Goal: Check status: Check status

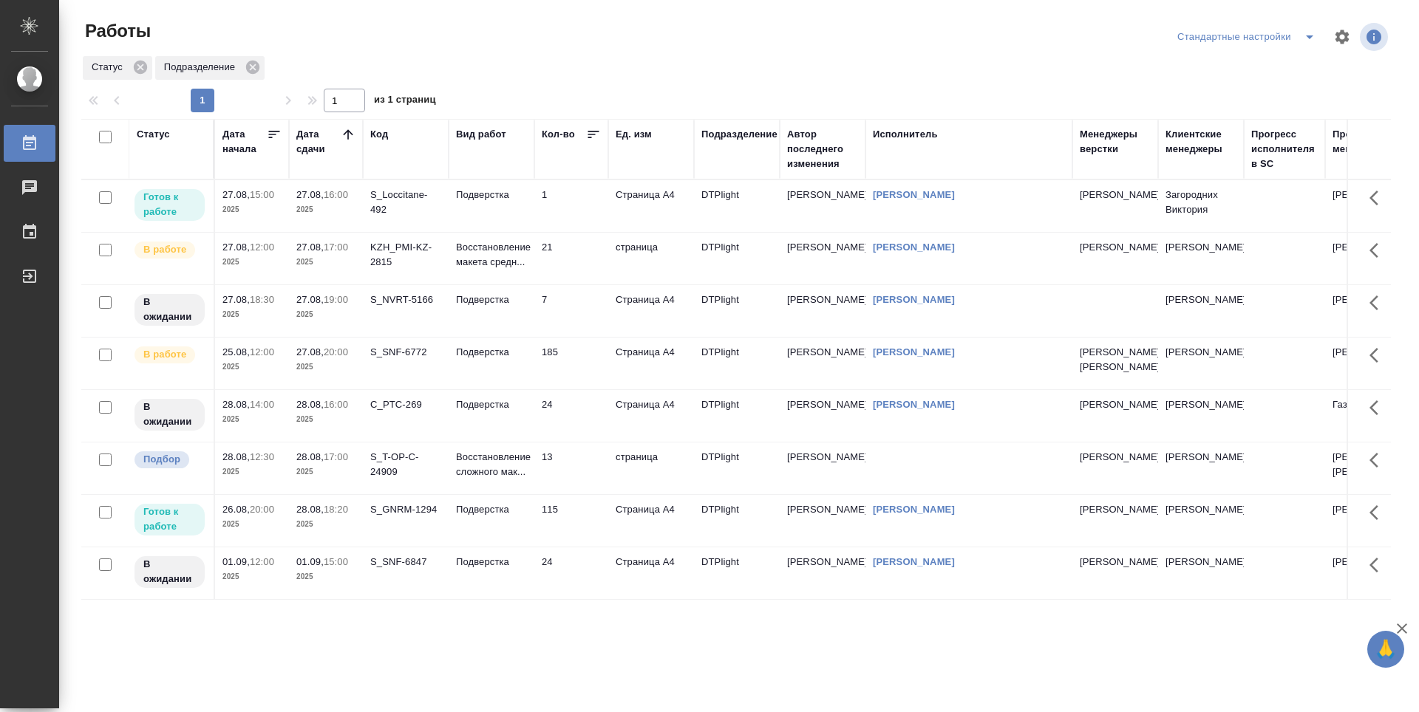
click at [580, 200] on td "1" at bounding box center [571, 206] width 74 height 52
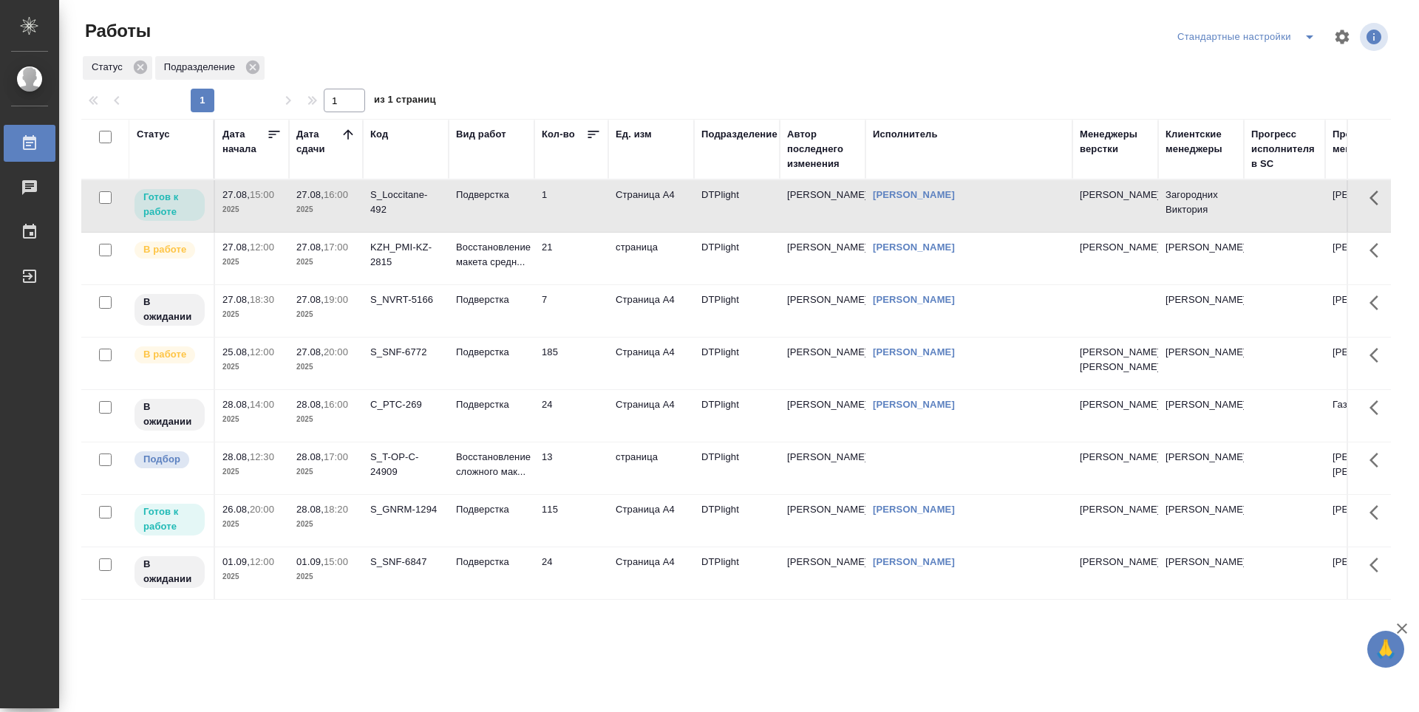
click at [580, 200] on td "1" at bounding box center [571, 206] width 74 height 52
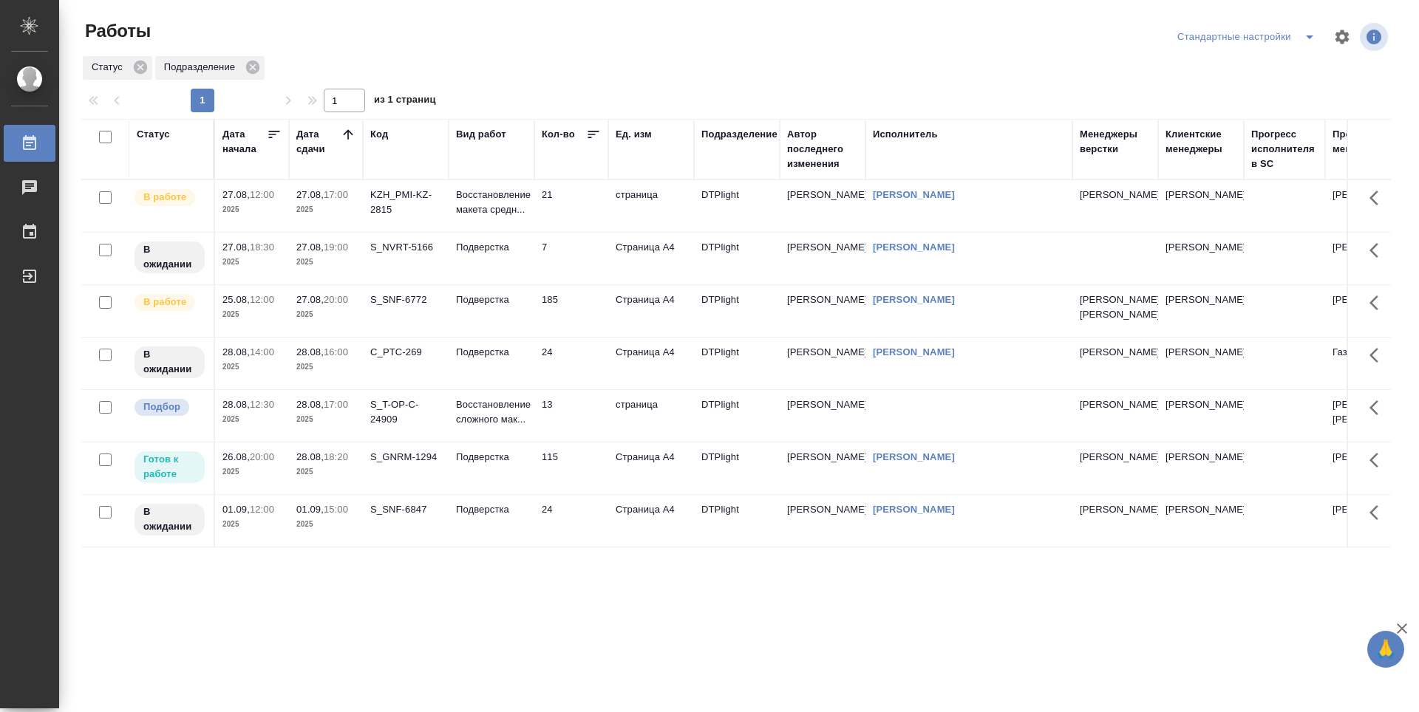
click at [567, 207] on td "21" at bounding box center [571, 206] width 74 height 52
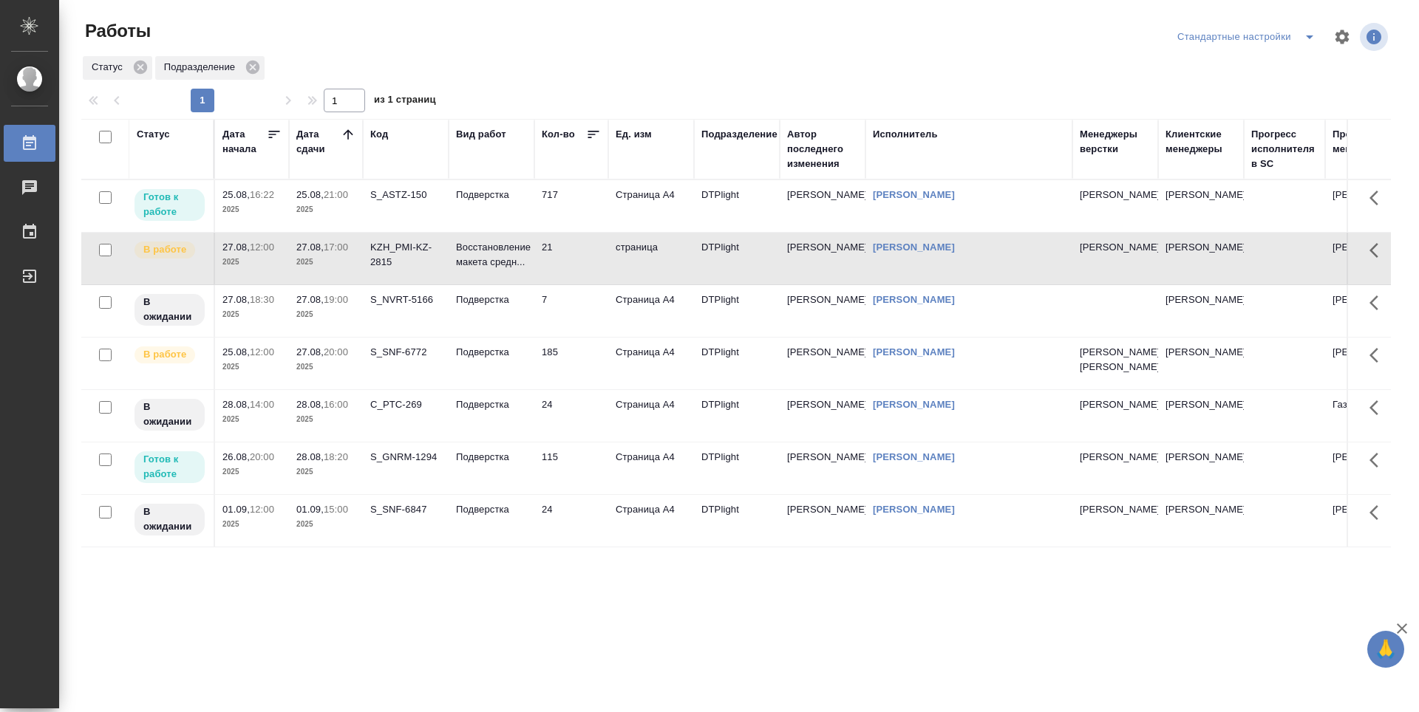
click at [577, 200] on td "717" at bounding box center [571, 206] width 74 height 52
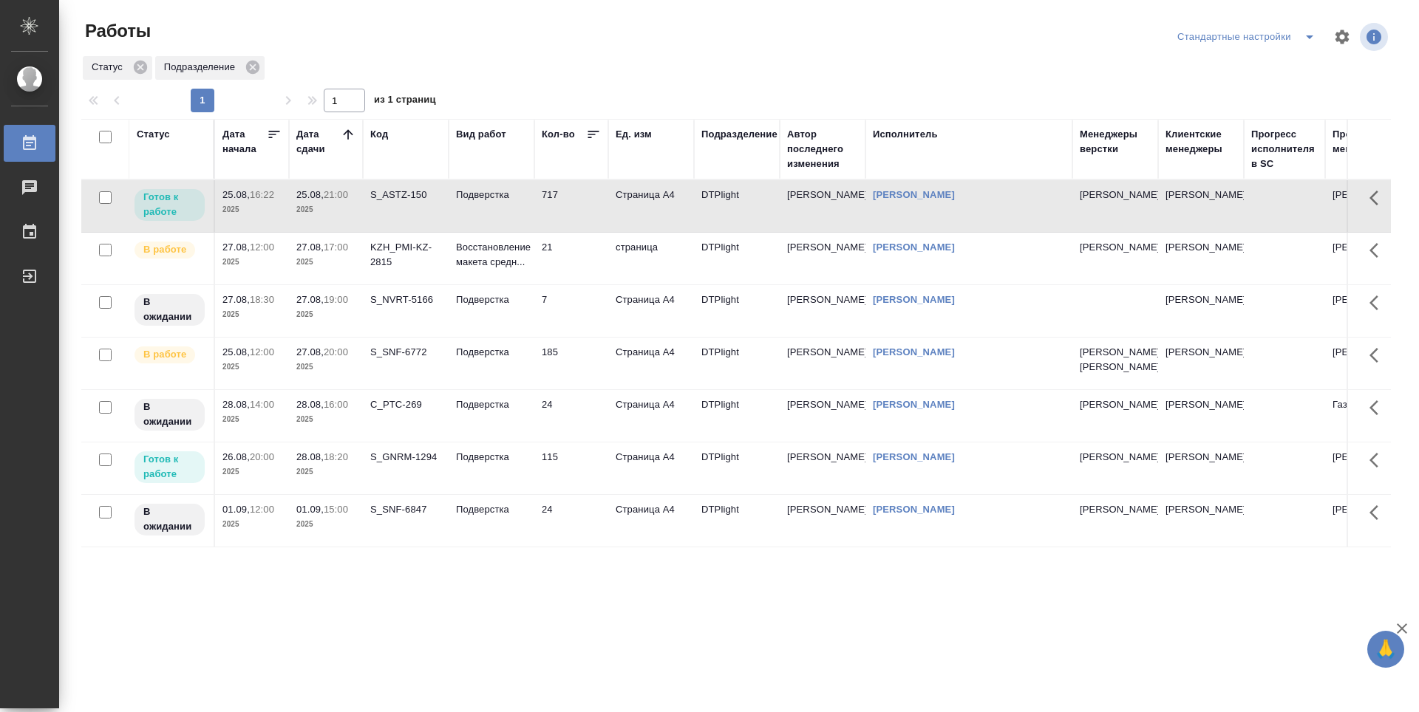
click at [577, 200] on td "717" at bounding box center [571, 206] width 74 height 52
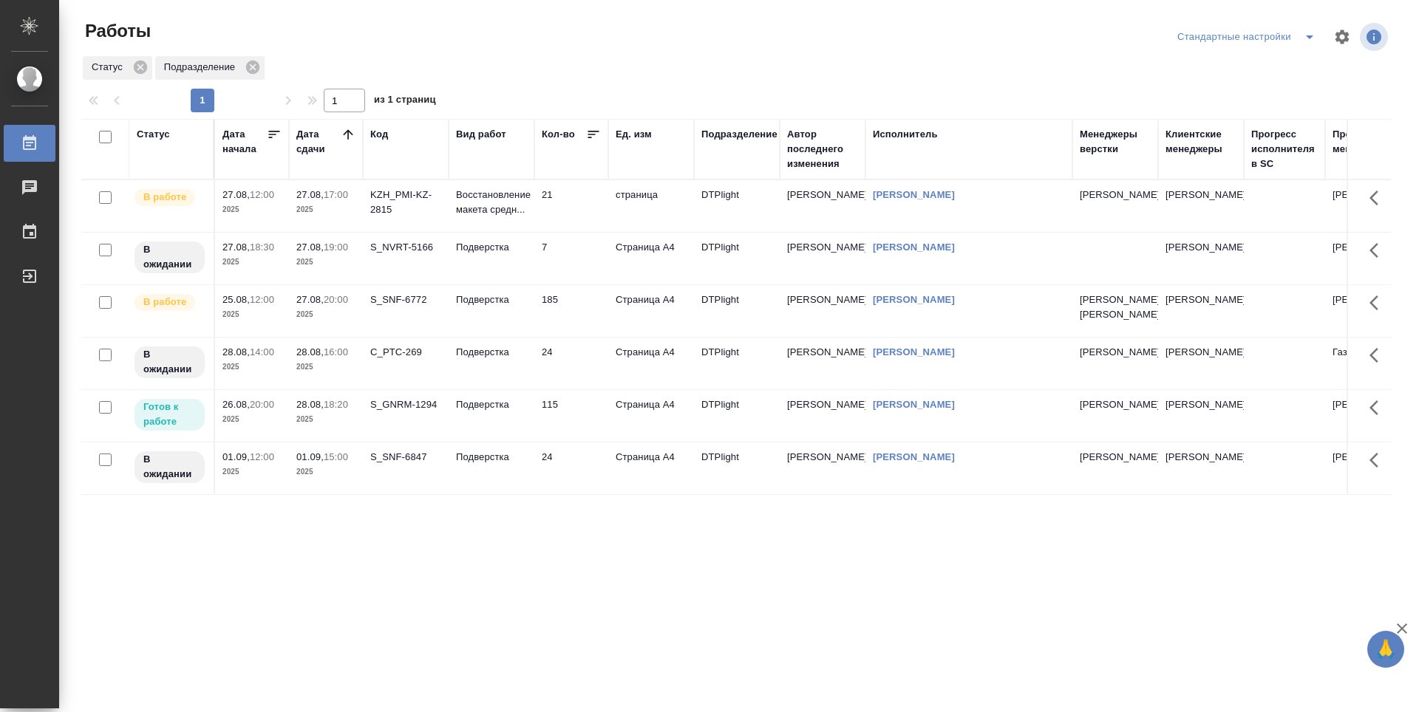
click at [569, 210] on td "21" at bounding box center [571, 206] width 74 height 52
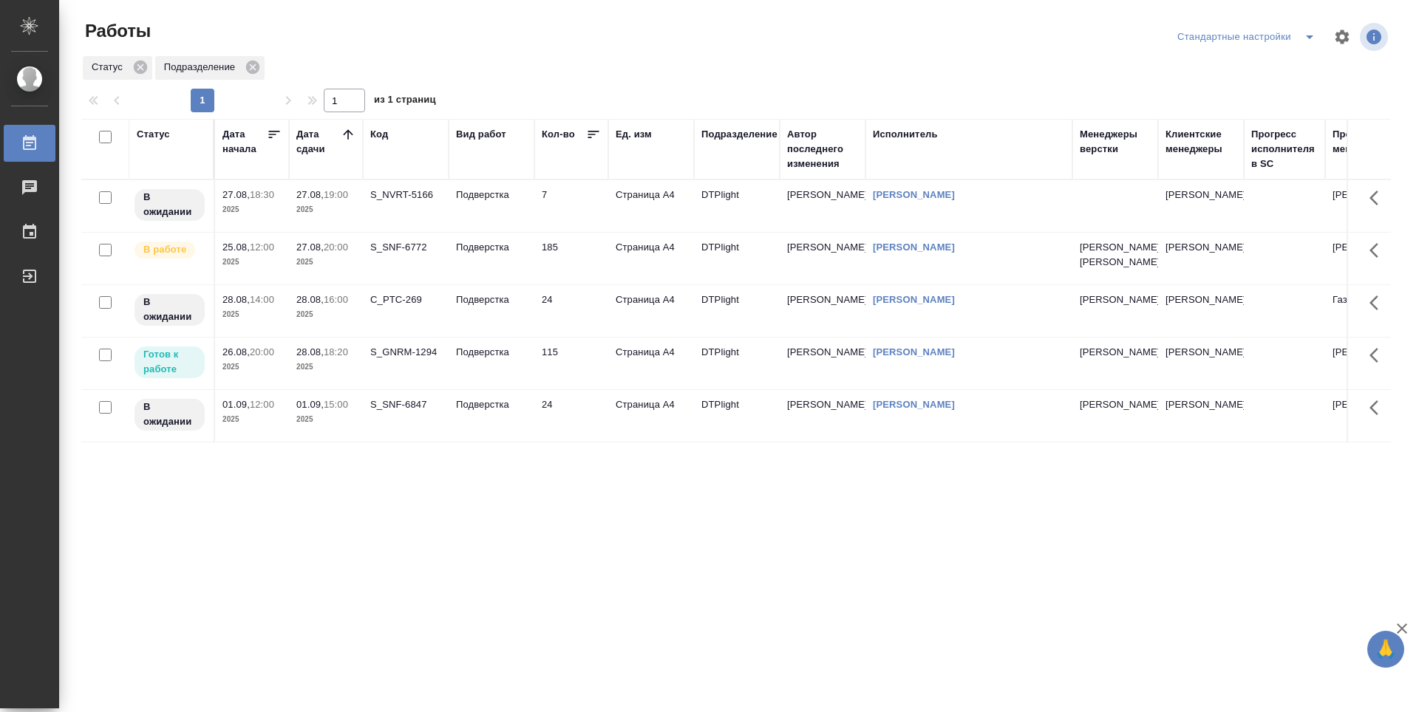
click at [587, 206] on td "7" at bounding box center [571, 206] width 74 height 52
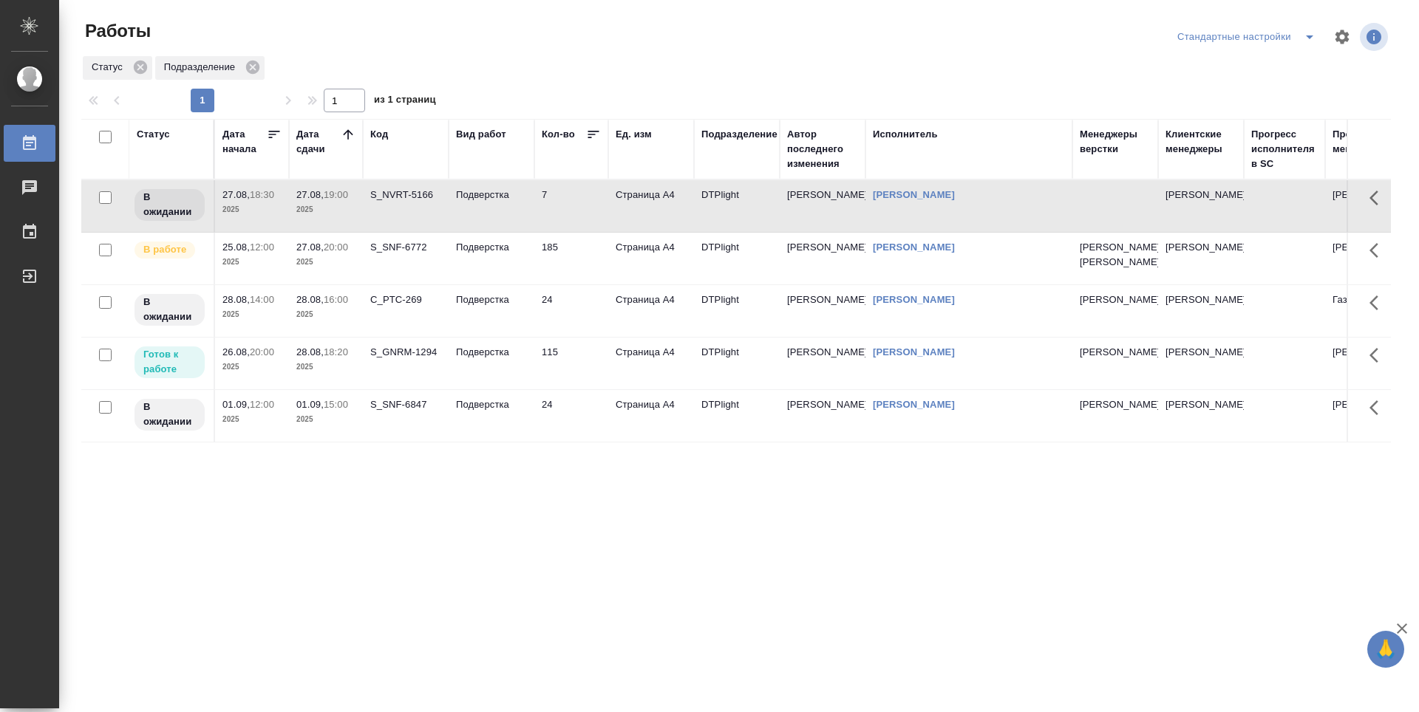
click at [579, 389] on td "115" at bounding box center [571, 364] width 74 height 52
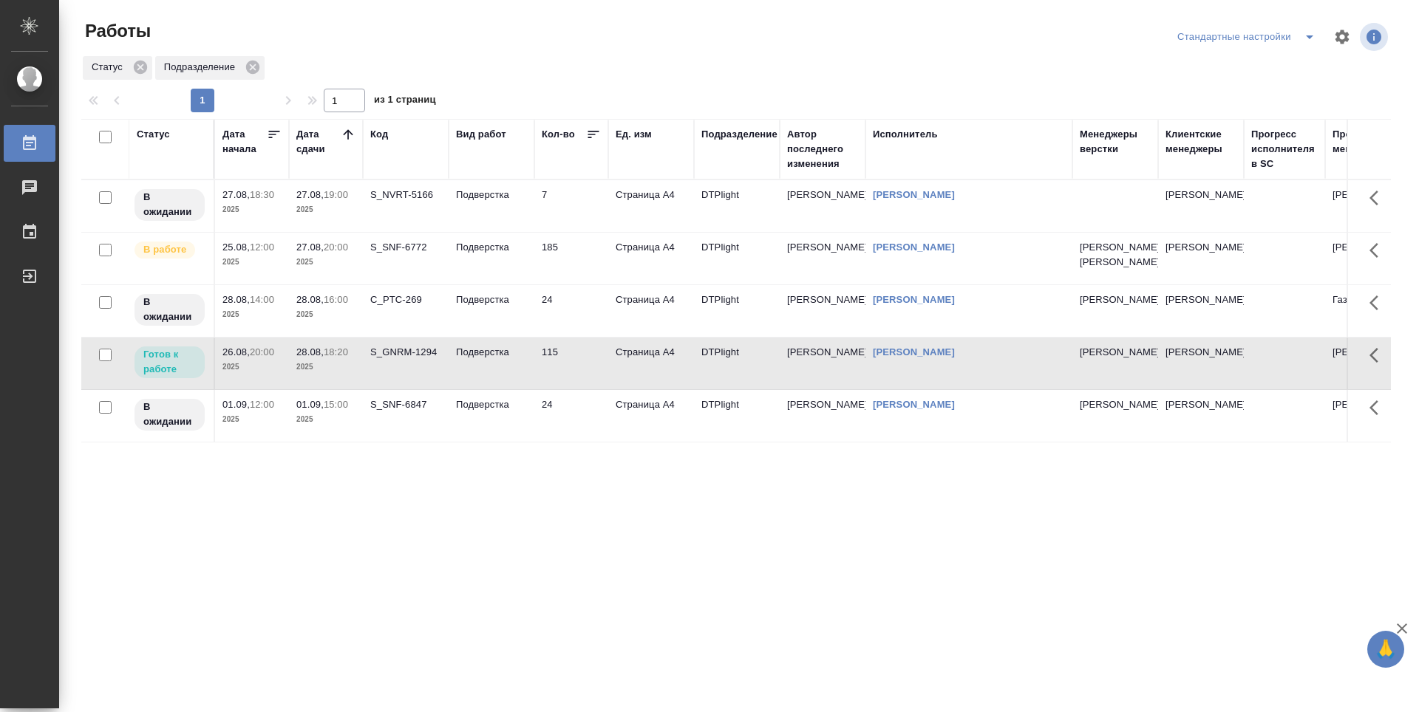
click at [579, 389] on td "115" at bounding box center [571, 364] width 74 height 52
click at [497, 567] on div "Статус Дата начала Дата сдачи Код Вид работ Кол-во Ед. изм Подразделение Автор …" at bounding box center [735, 385] width 1309 height 532
click at [585, 260] on td "185" at bounding box center [571, 259] width 74 height 52
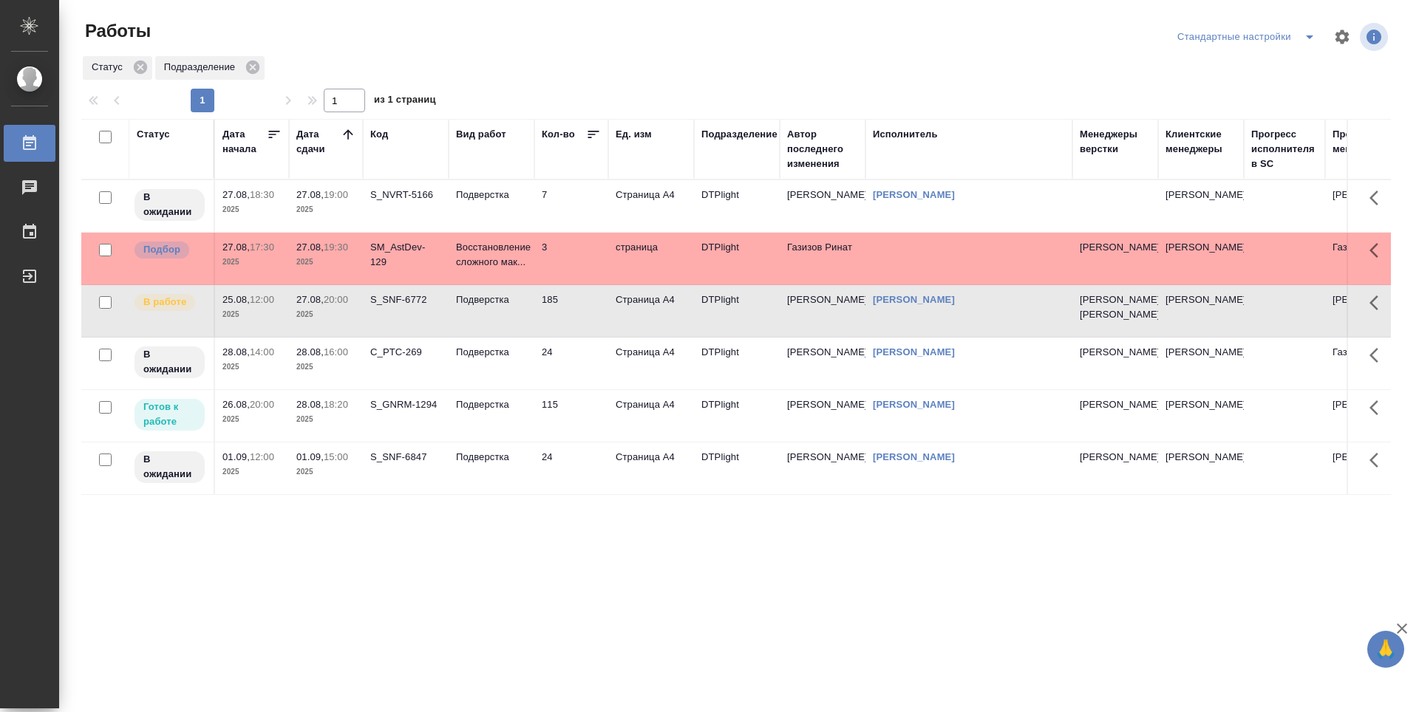
click at [606, 558] on div "Статус Дата начала Дата сдачи Код Вид работ Кол-во Ед. изм Подразделение Автор …" at bounding box center [735, 385] width 1309 height 532
click at [576, 319] on td "185" at bounding box center [571, 311] width 74 height 52
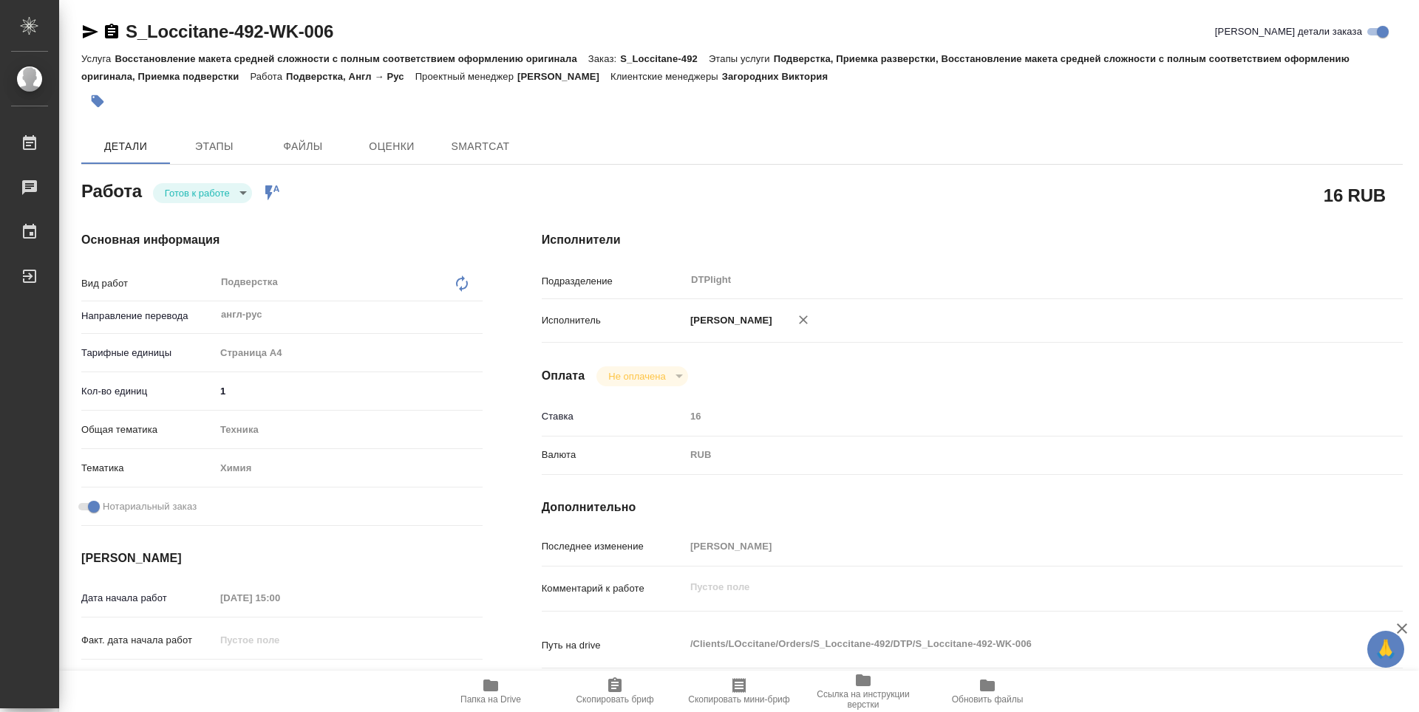
type textarea "x"
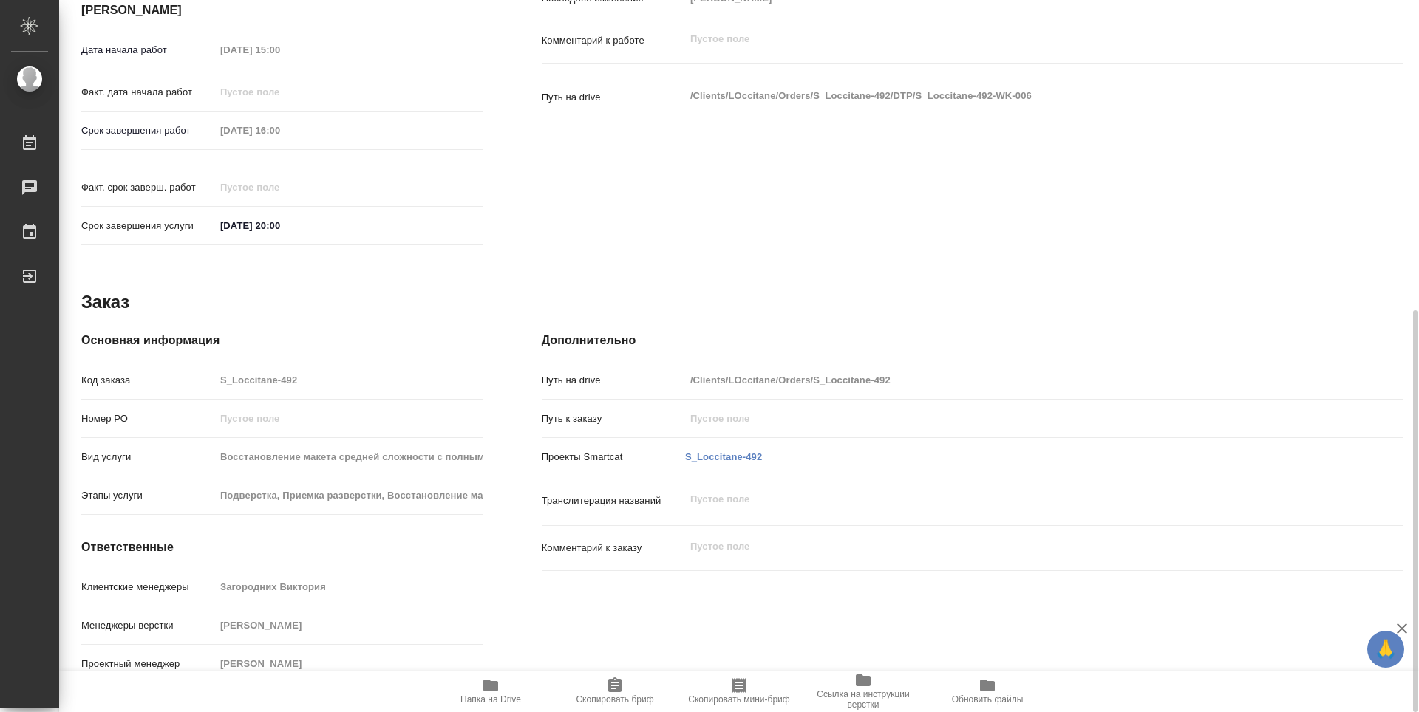
type textarea "x"
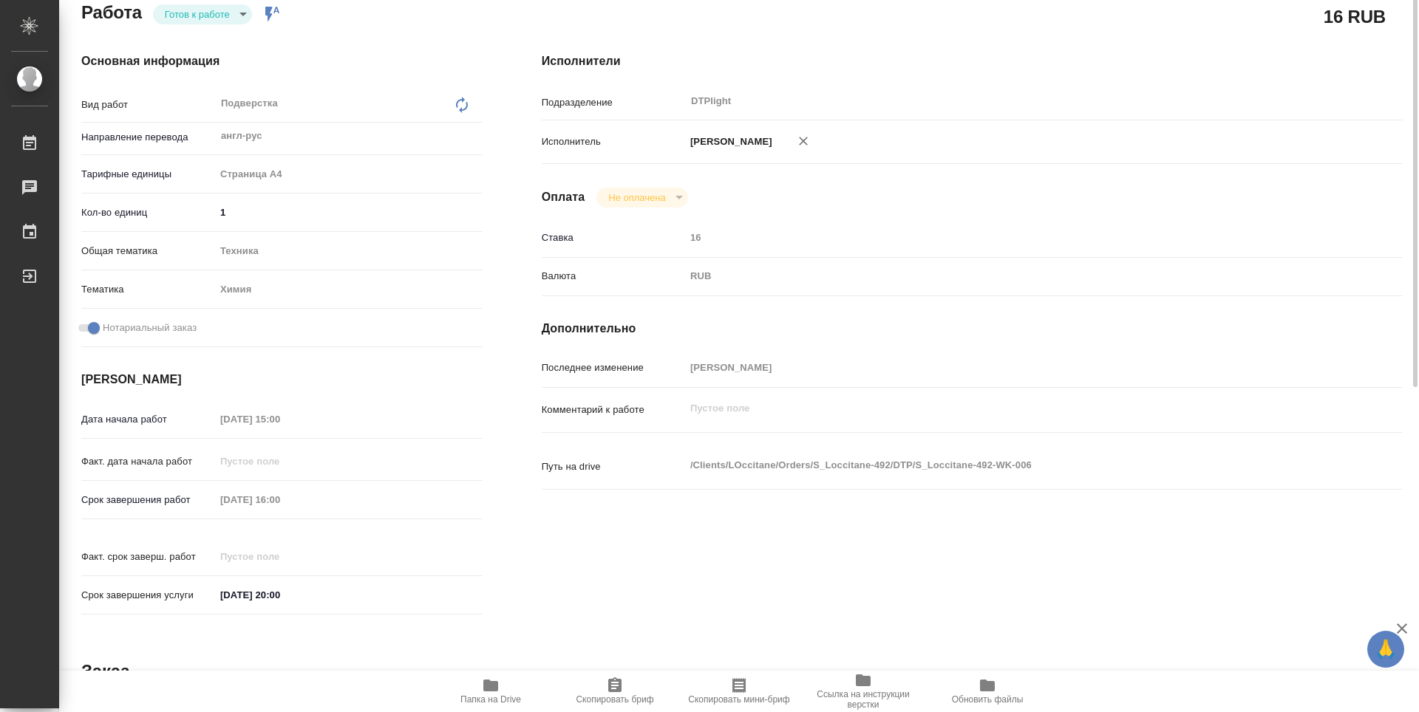
scroll to position [105, 0]
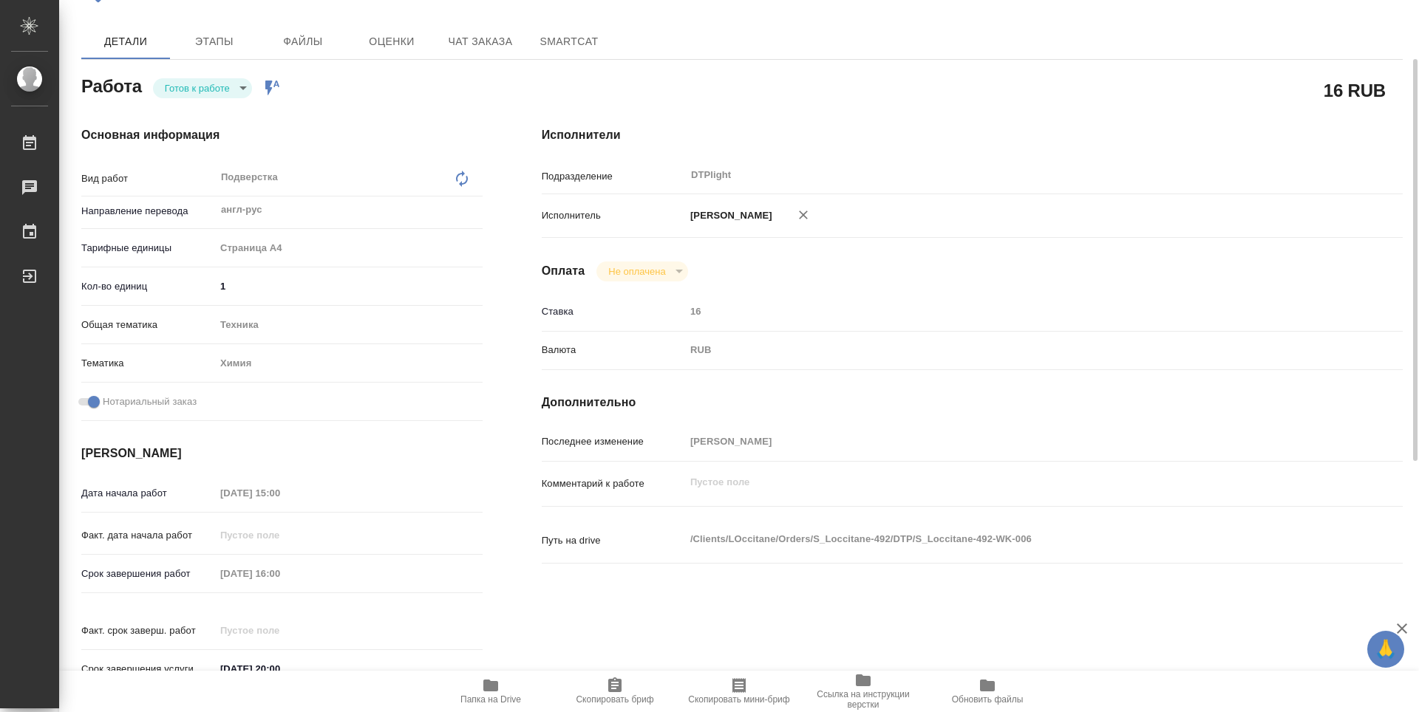
type textarea "x"
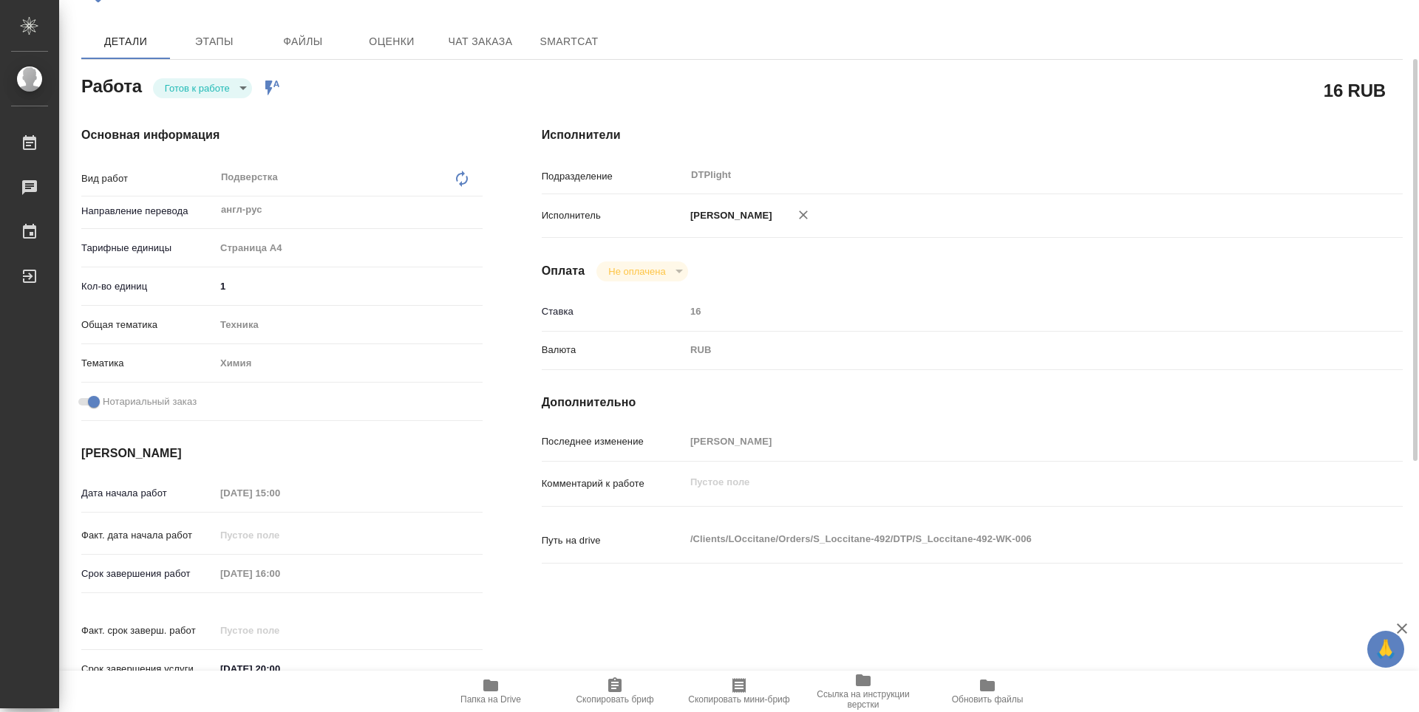
click at [239, 84] on body "🙏 .cls-1 fill:#fff; AWATERA Guselnikov Roman Работы Чаты График Выйти S_Loccita…" at bounding box center [709, 356] width 1419 height 712
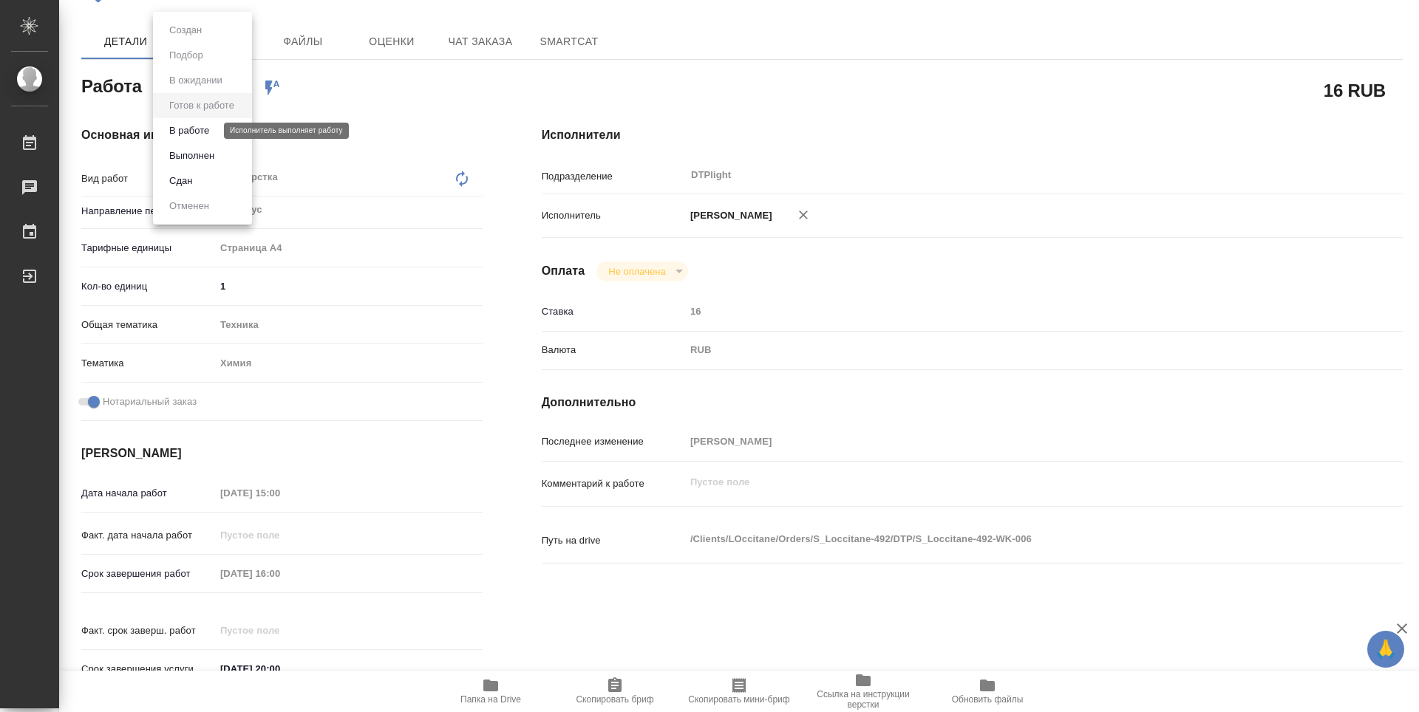
type textarea "x"
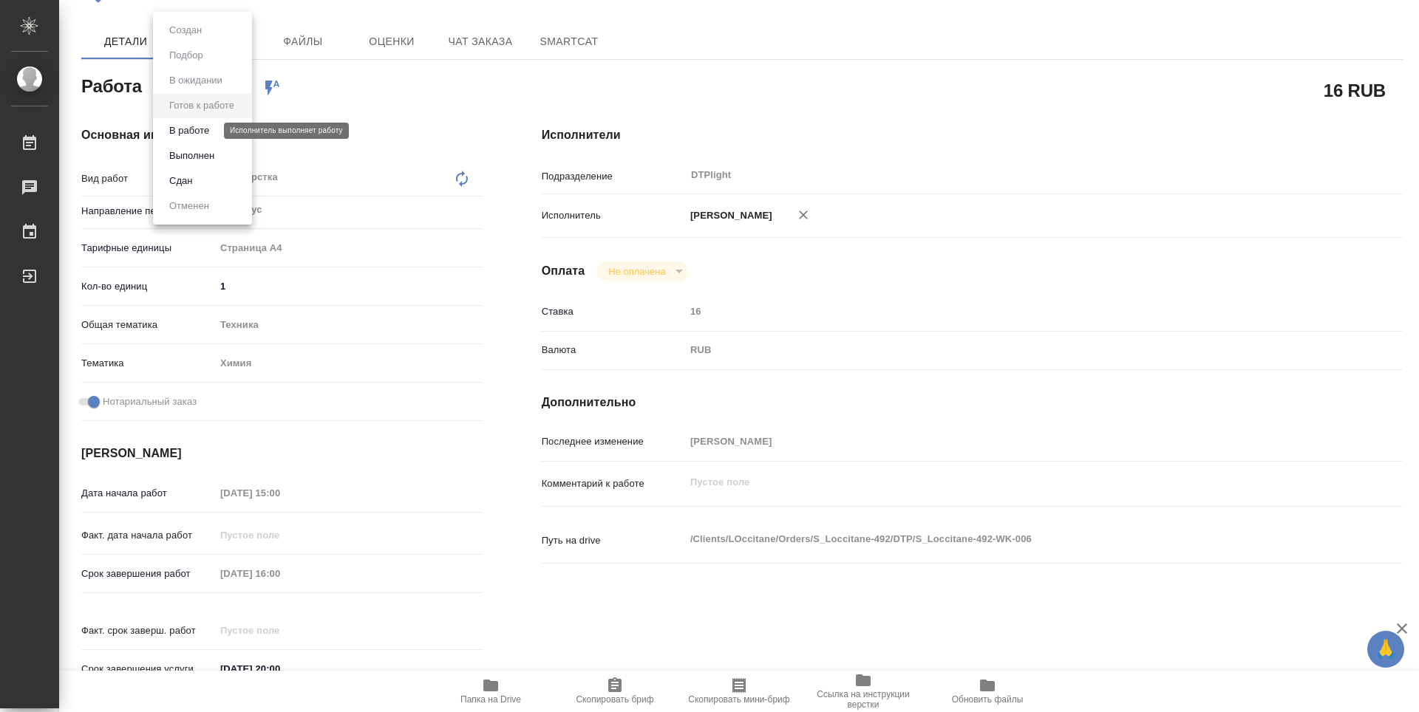
click at [186, 136] on button "В работе" at bounding box center [189, 131] width 49 height 16
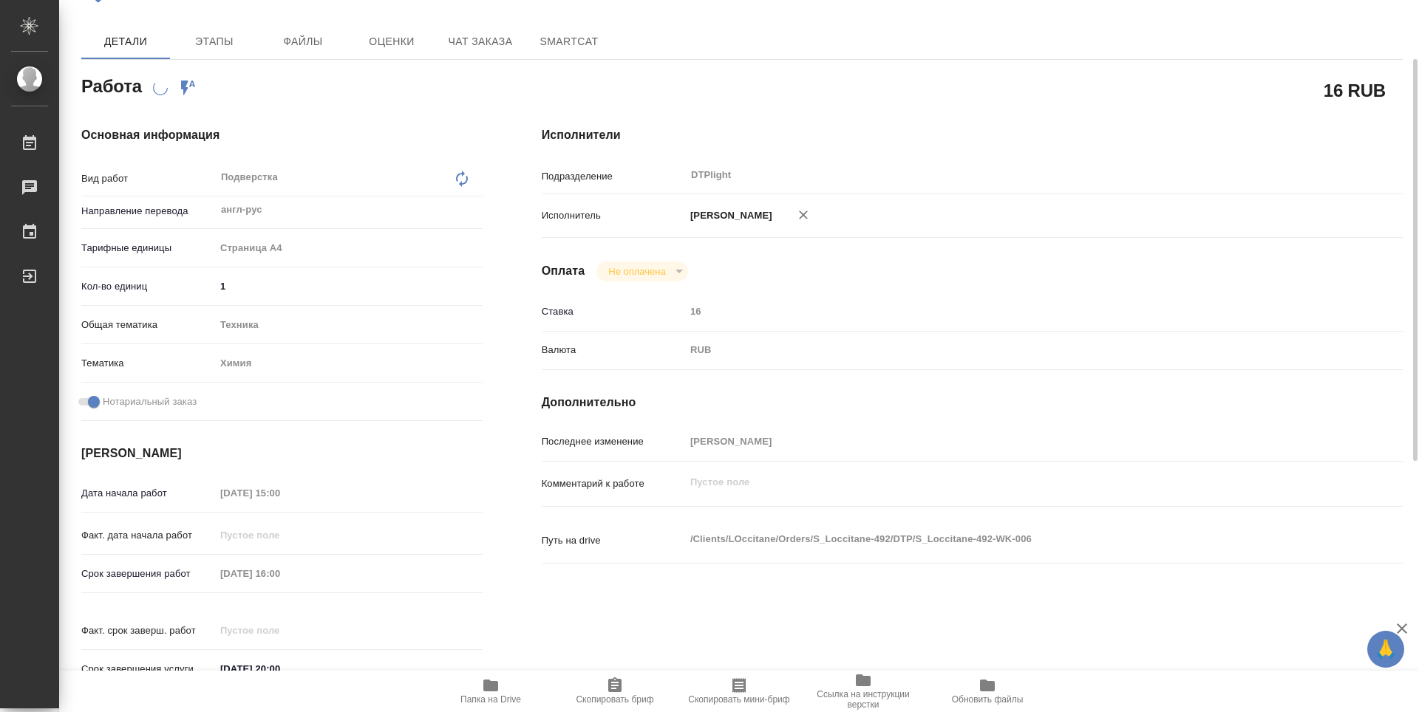
click at [498, 689] on icon "button" at bounding box center [490, 686] width 15 height 12
type textarea "x"
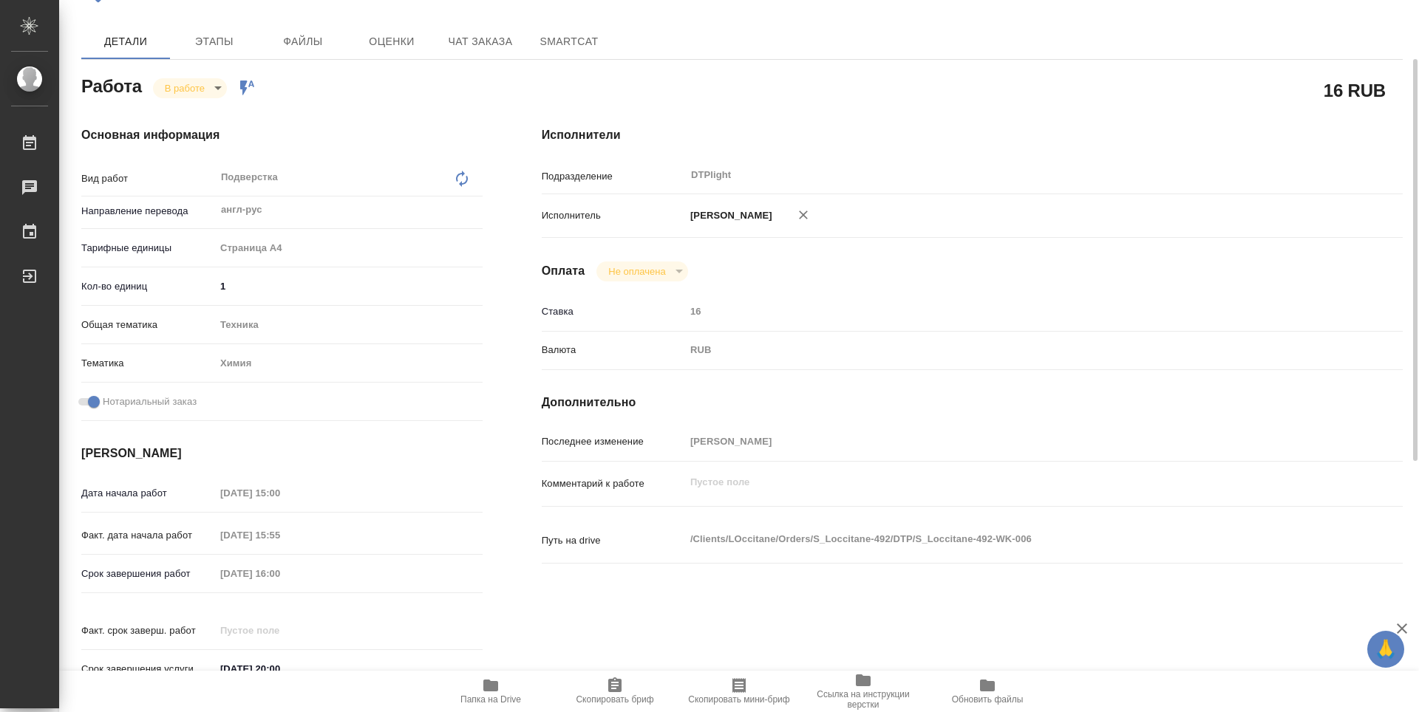
type textarea "x"
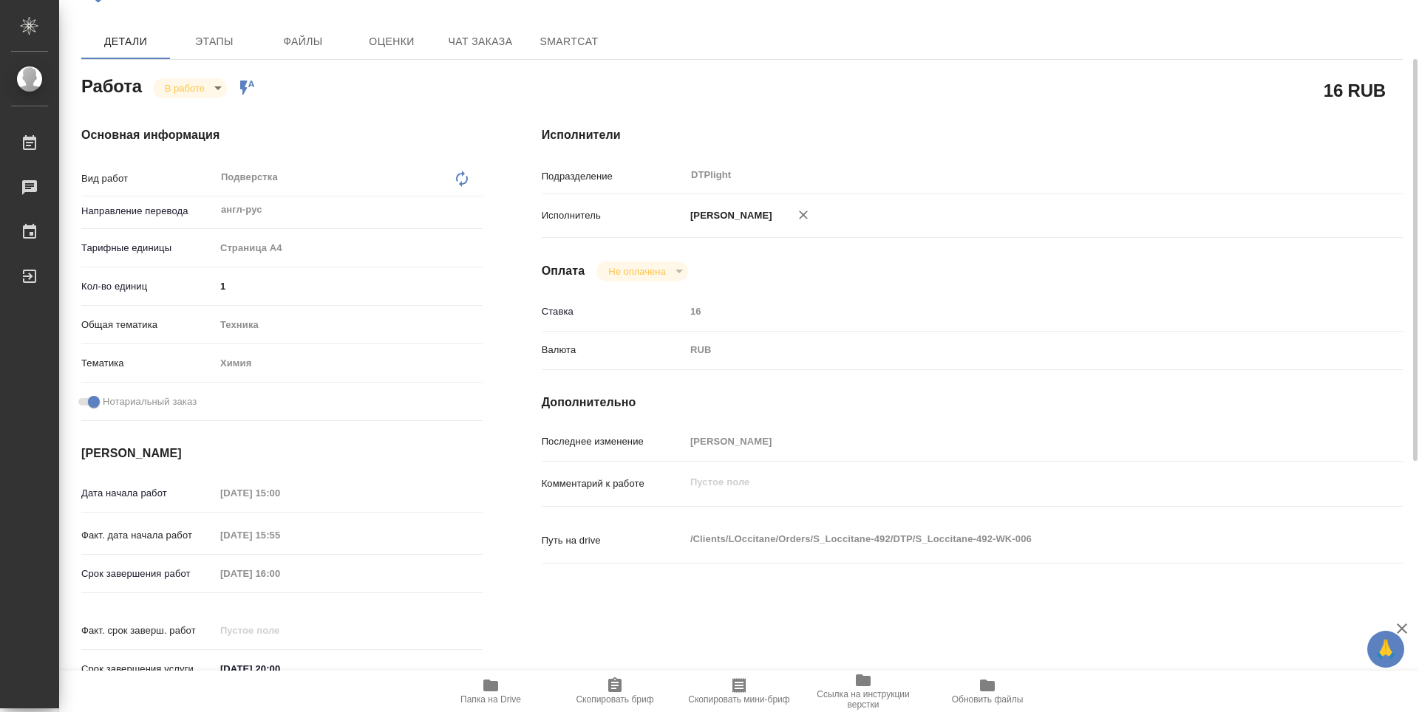
type textarea "x"
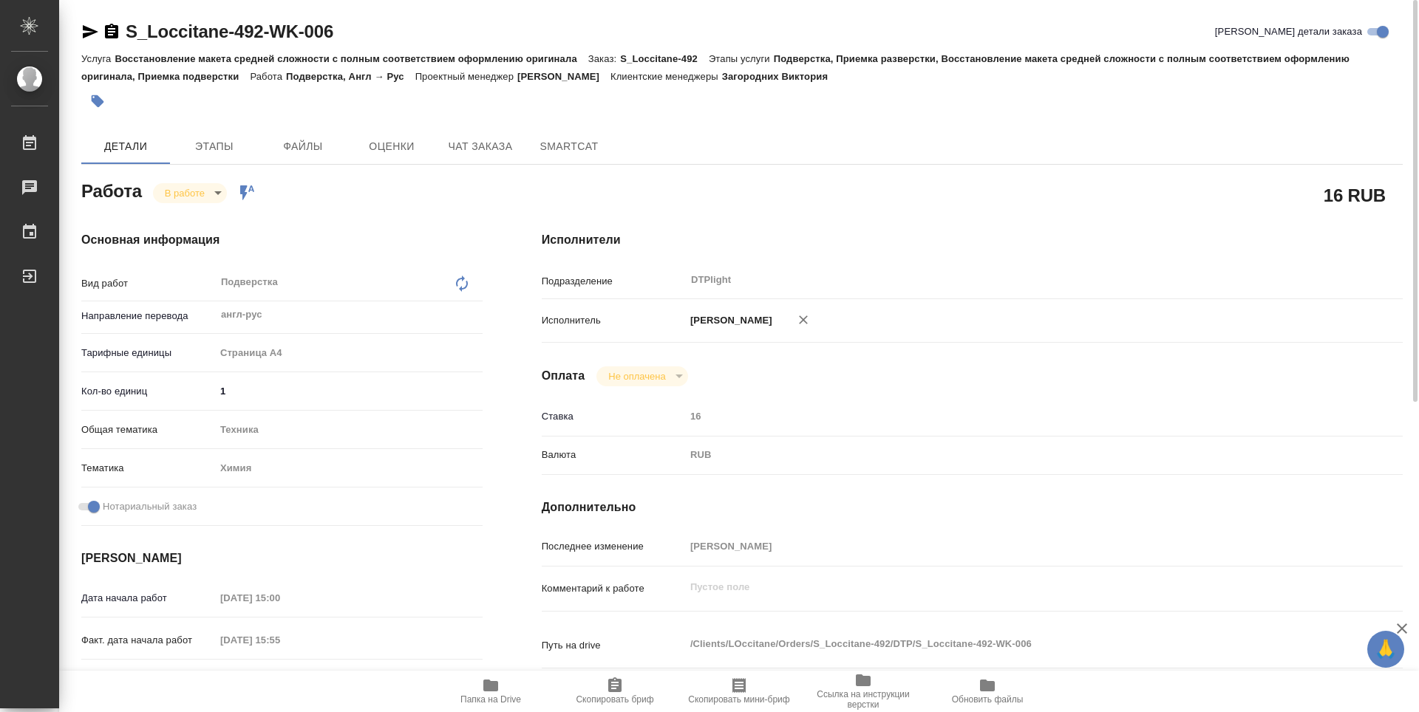
click at [111, 27] on icon "button" at bounding box center [111, 31] width 13 height 15
click at [500, 701] on span "Папка на Drive" at bounding box center [490, 700] width 61 height 10
click at [223, 188] on body "🙏 .cls-1 fill:#fff; AWATERA Guselnikov Roman Работы 0 Чаты График Выйти S_Locci…" at bounding box center [709, 356] width 1419 height 712
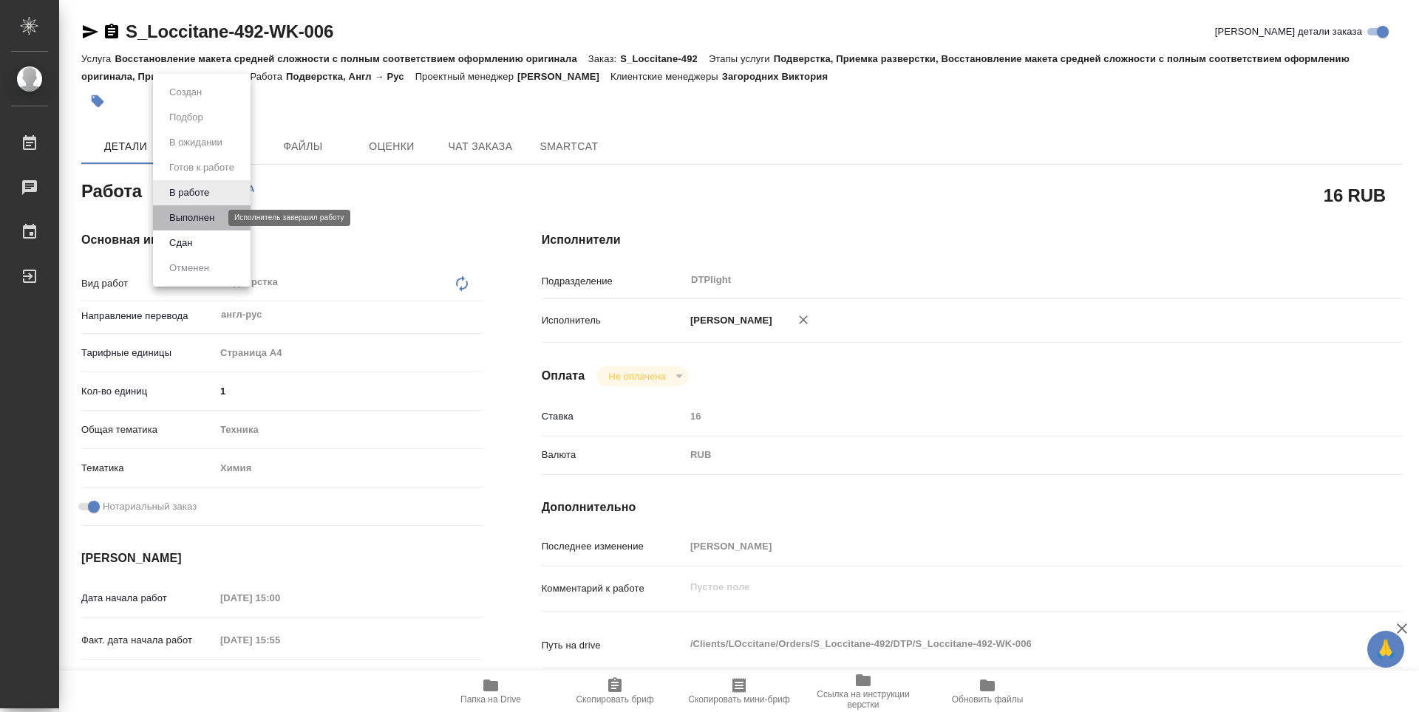
click at [210, 222] on button "Выполнен" at bounding box center [192, 218] width 54 height 16
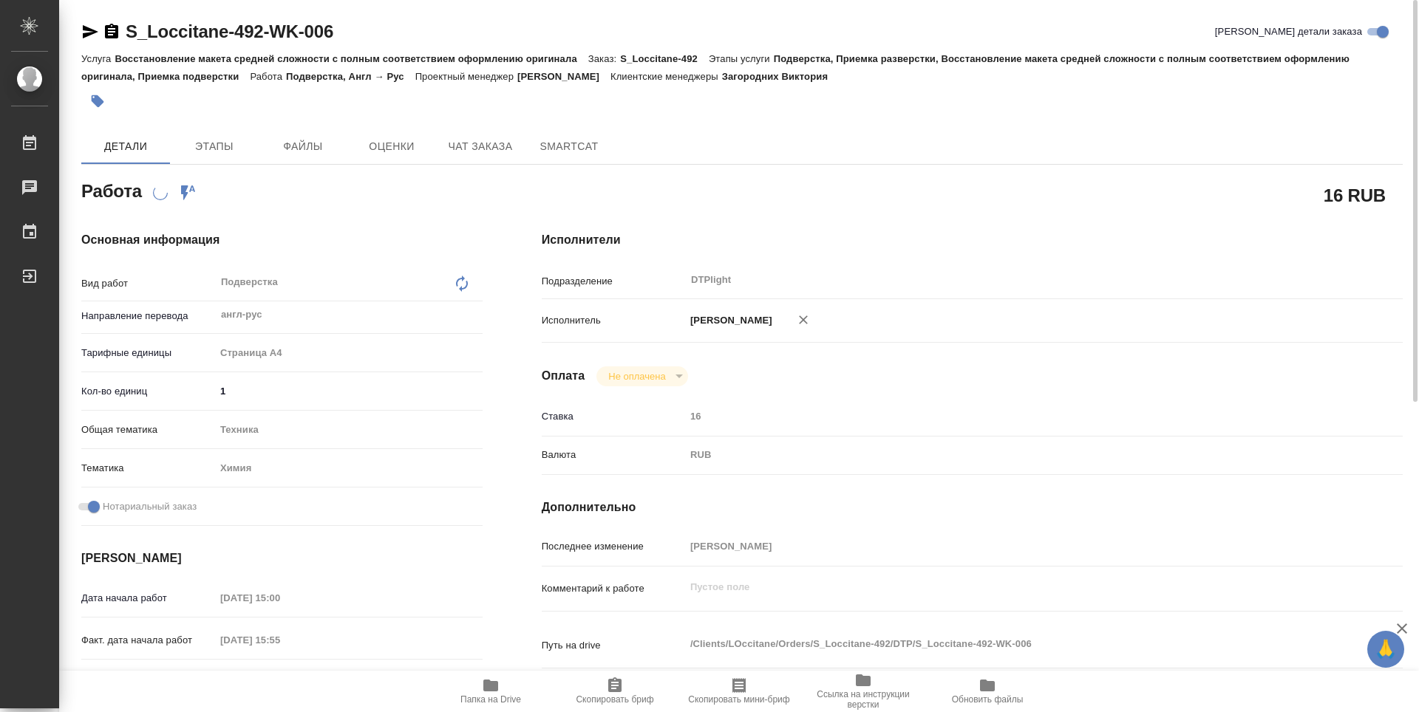
drag, startPoint x: 110, startPoint y: 31, endPoint x: 146, endPoint y: 39, distance: 37.1
click at [110, 31] on icon "button" at bounding box center [111, 31] width 13 height 15
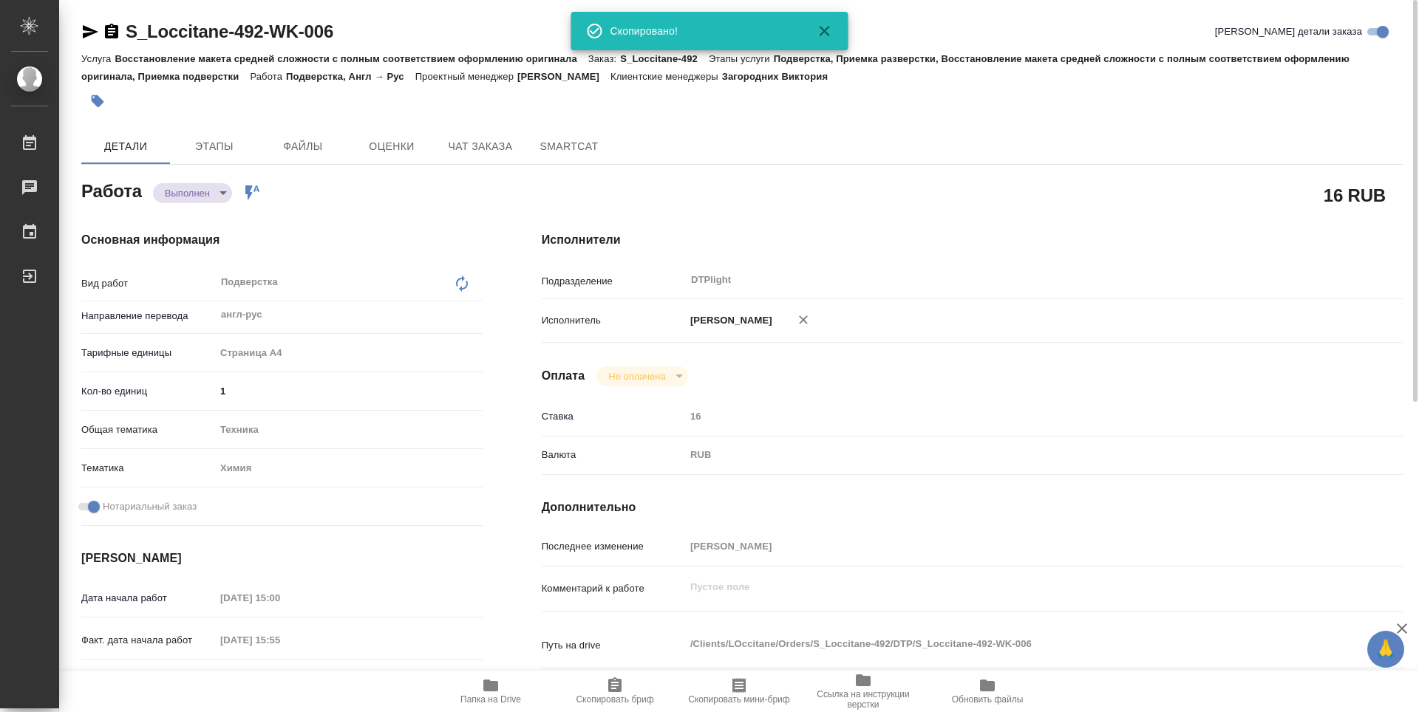
type textarea "x"
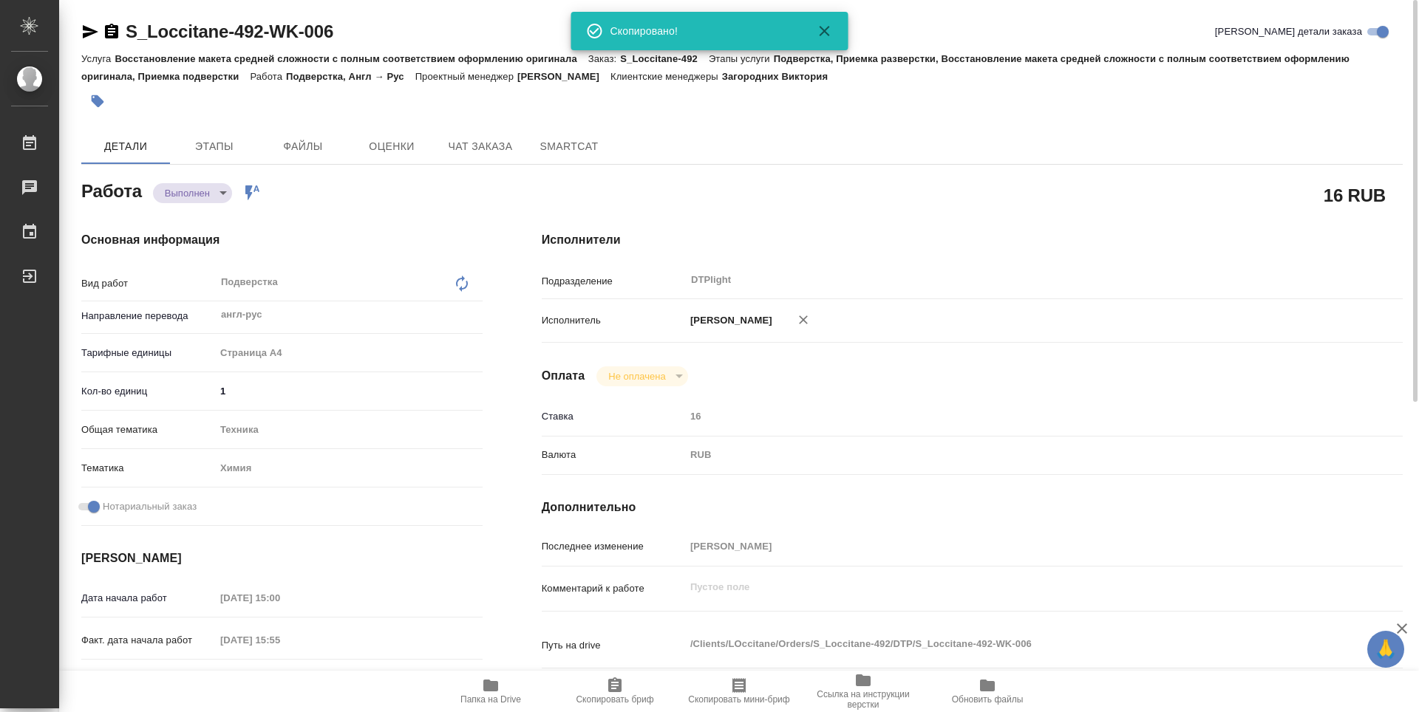
type textarea "x"
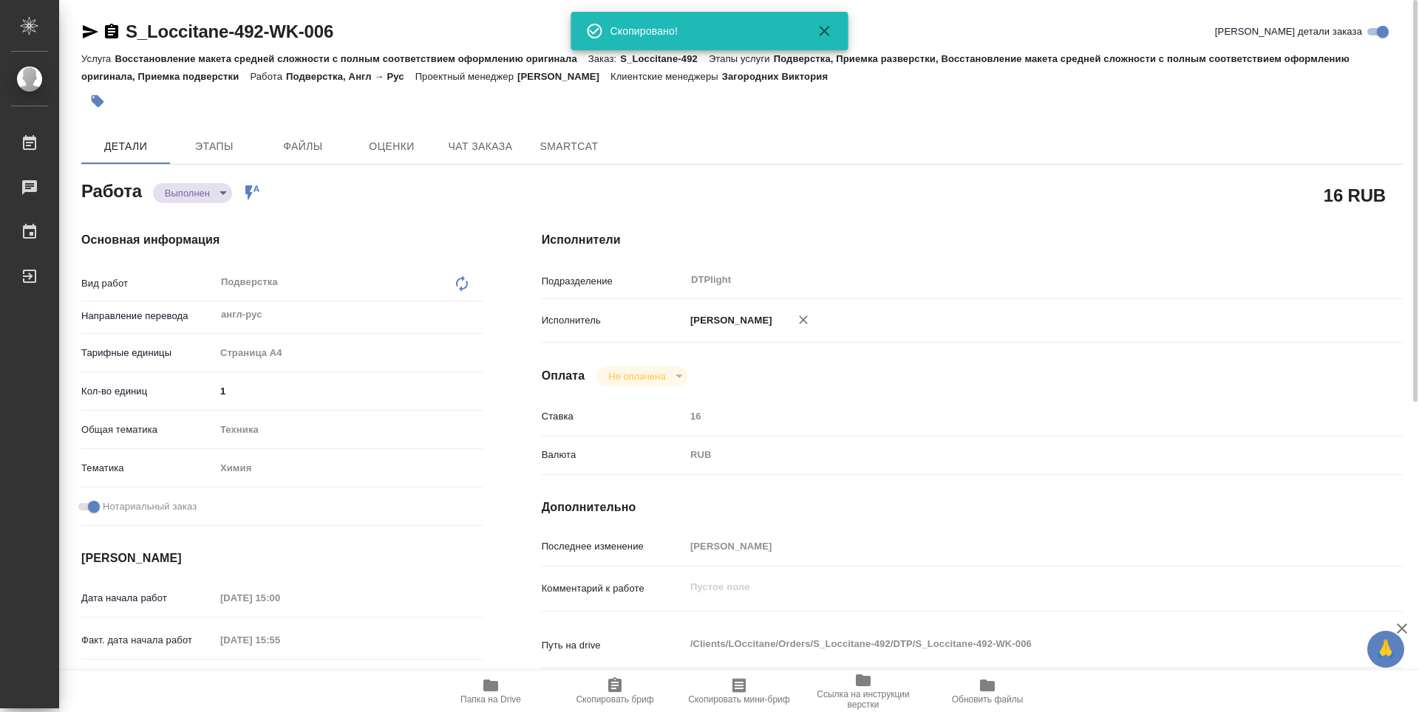
type textarea "x"
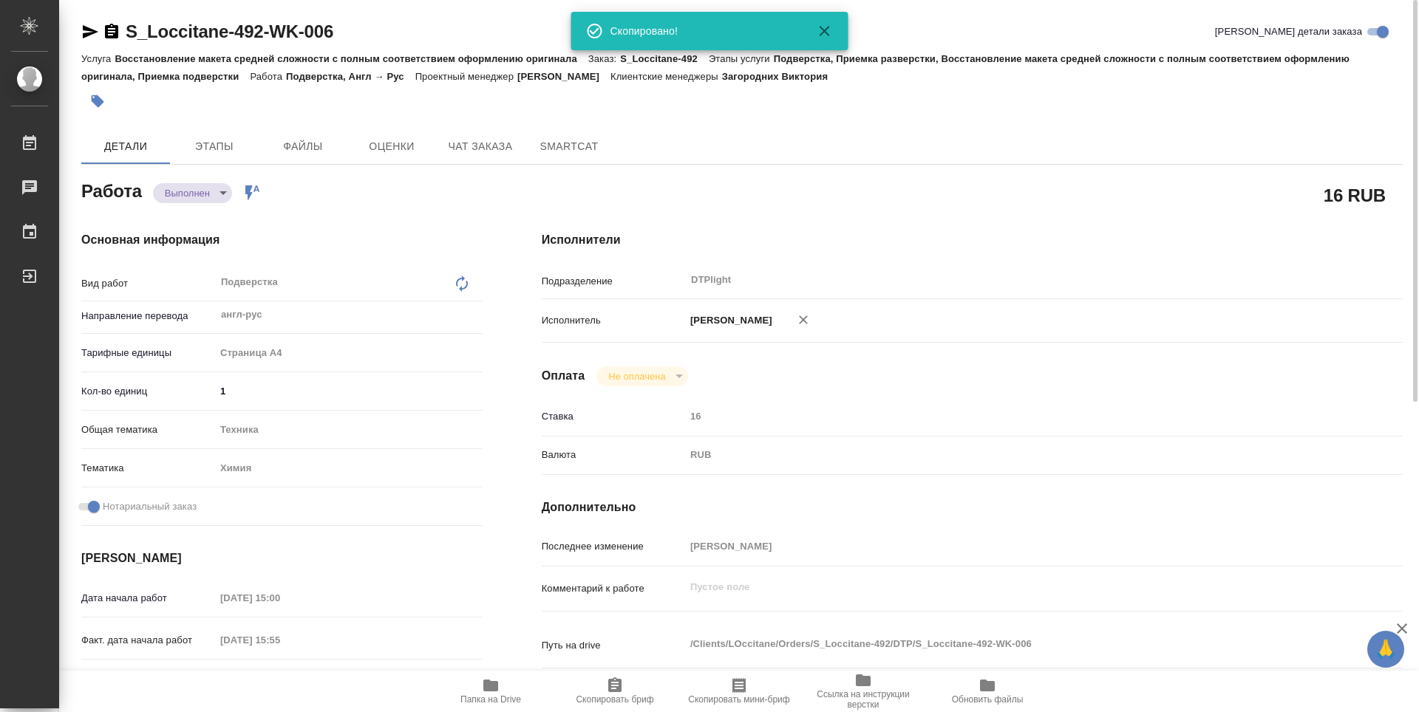
type textarea "x"
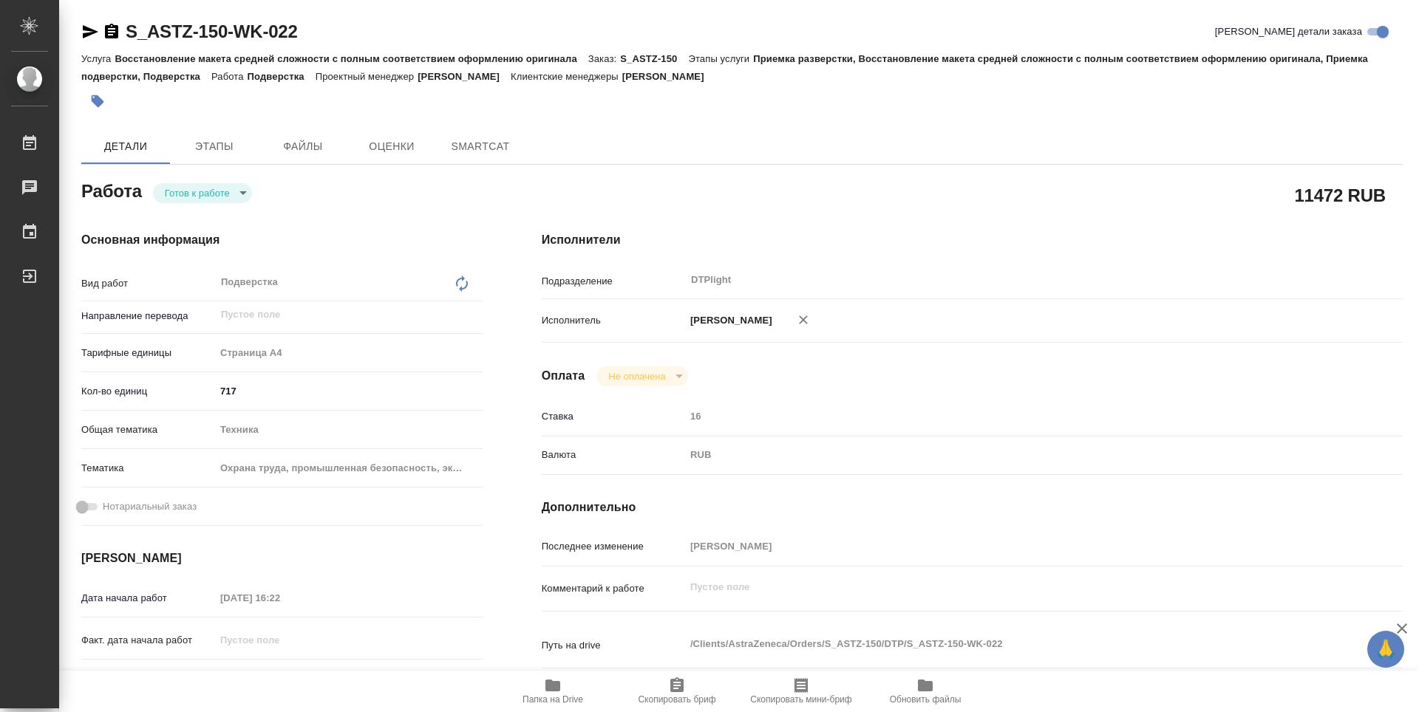
type textarea "x"
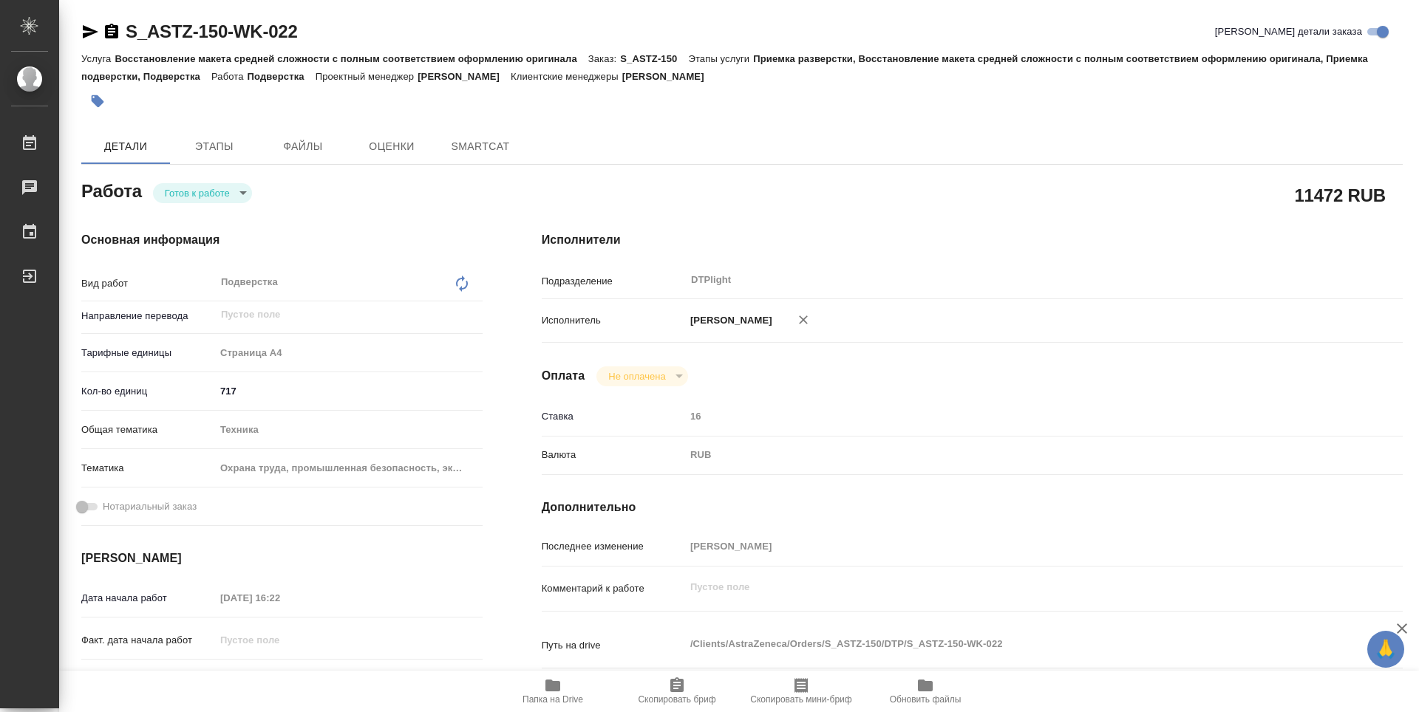
type textarea "x"
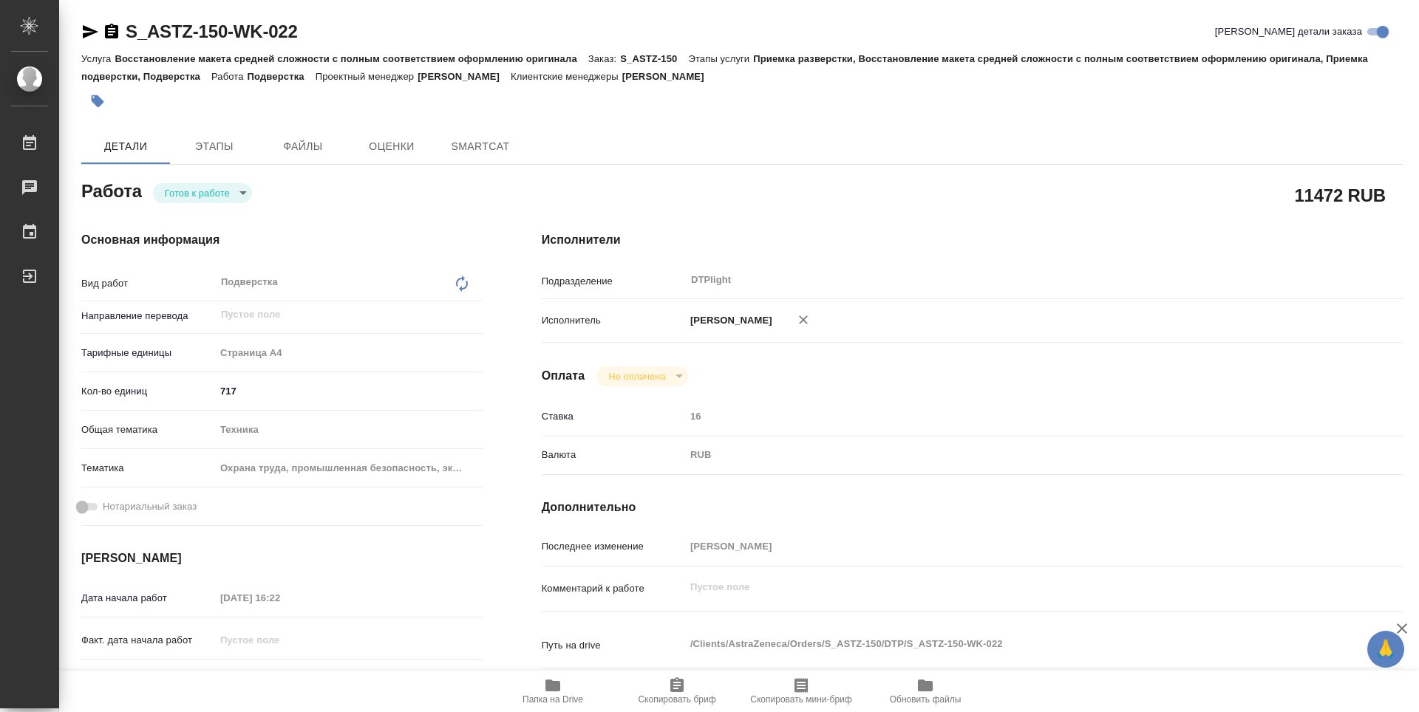
type textarea "x"
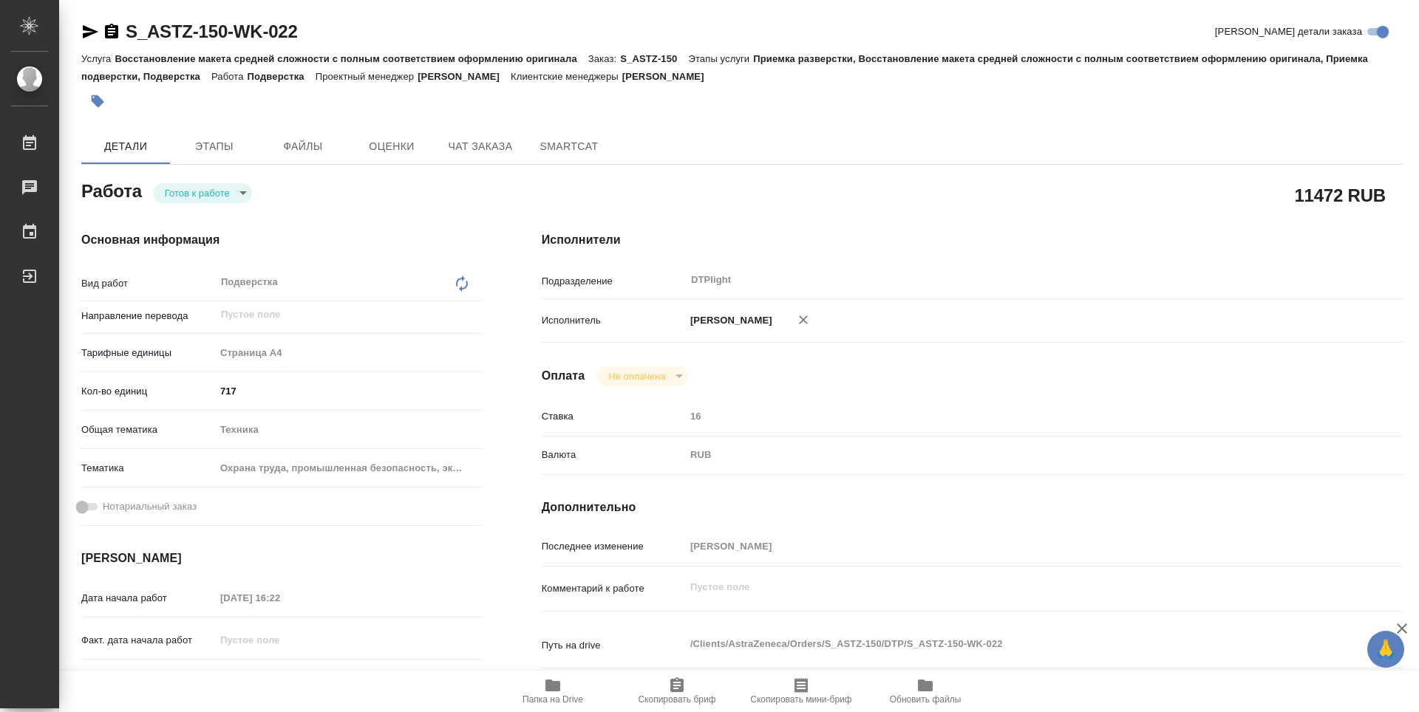
type textarea "x"
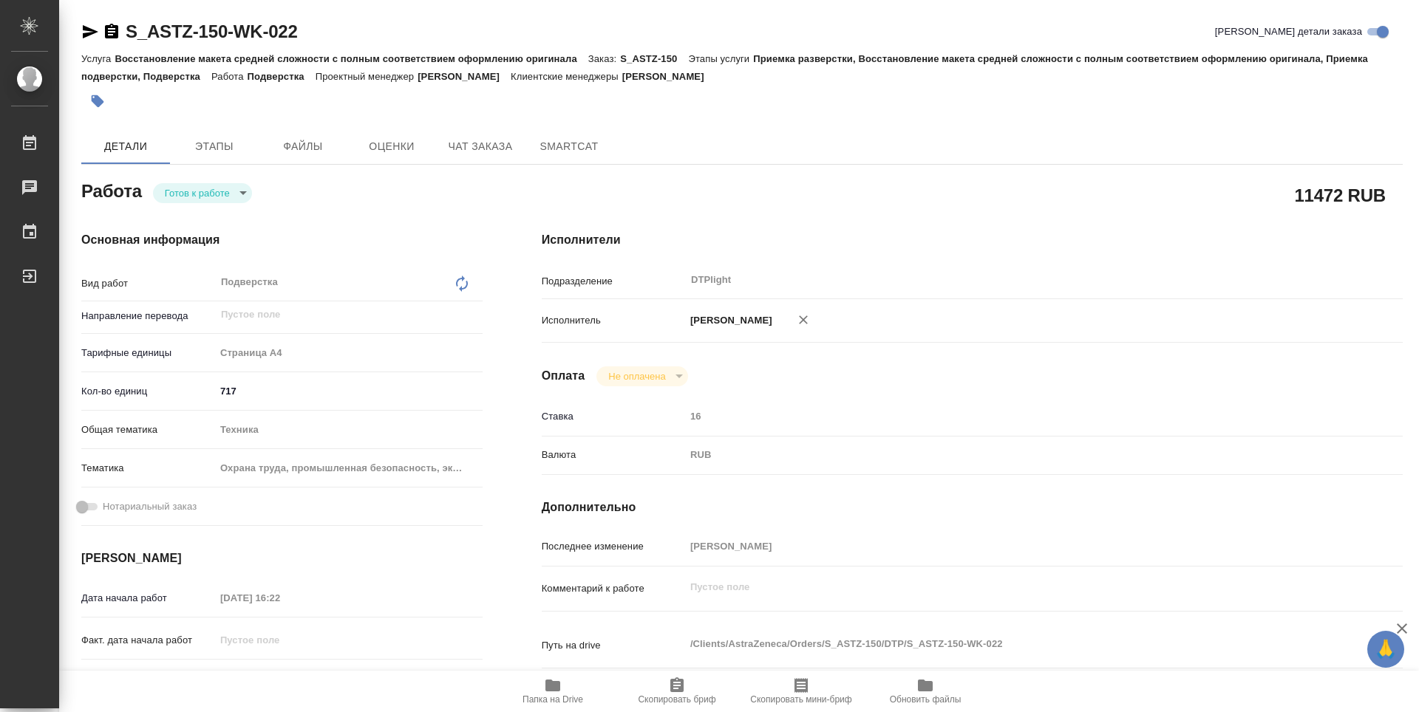
type textarea "x"
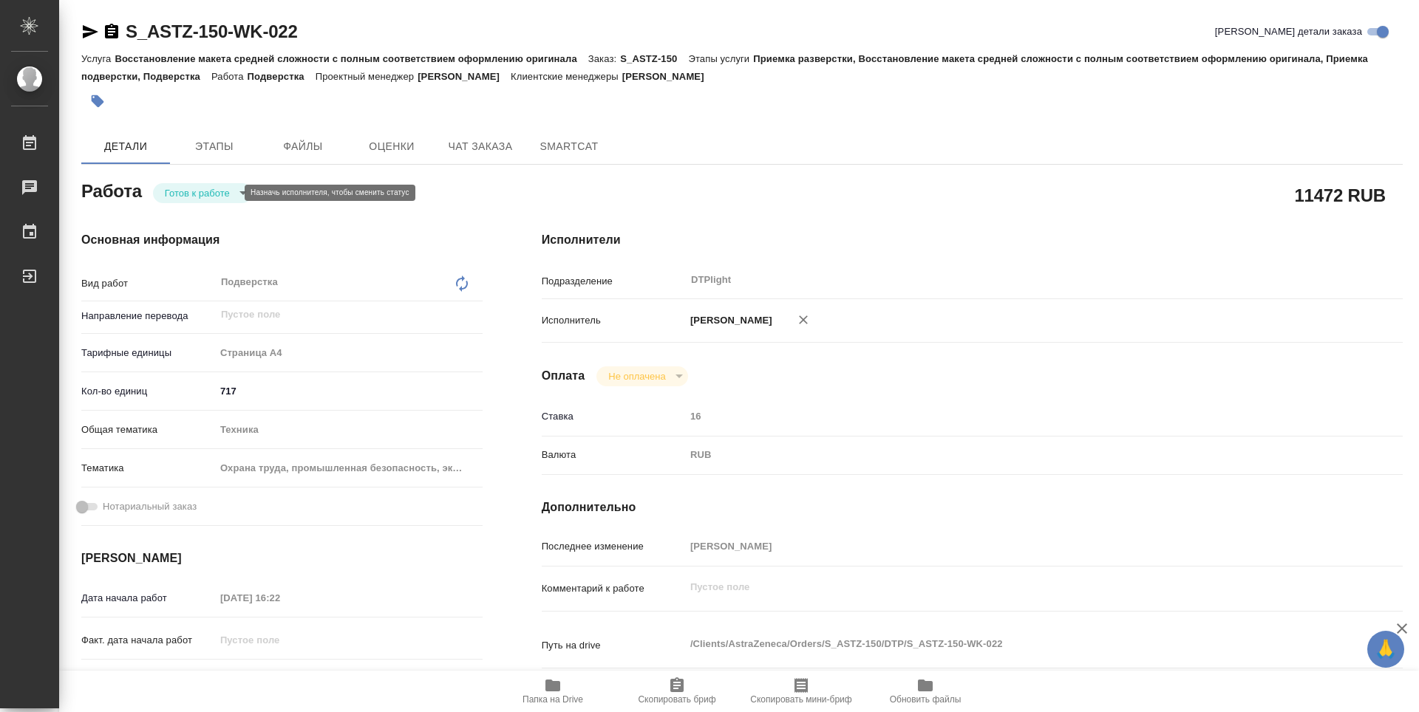
click at [230, 195] on body "🙏 .cls-1 fill:#fff; AWATERA Guselnikov Roman Работы Чаты График Выйти S_ASTZ-15…" at bounding box center [709, 356] width 1419 height 712
click at [191, 194] on button "В работе" at bounding box center [189, 193] width 49 height 16
type textarea "x"
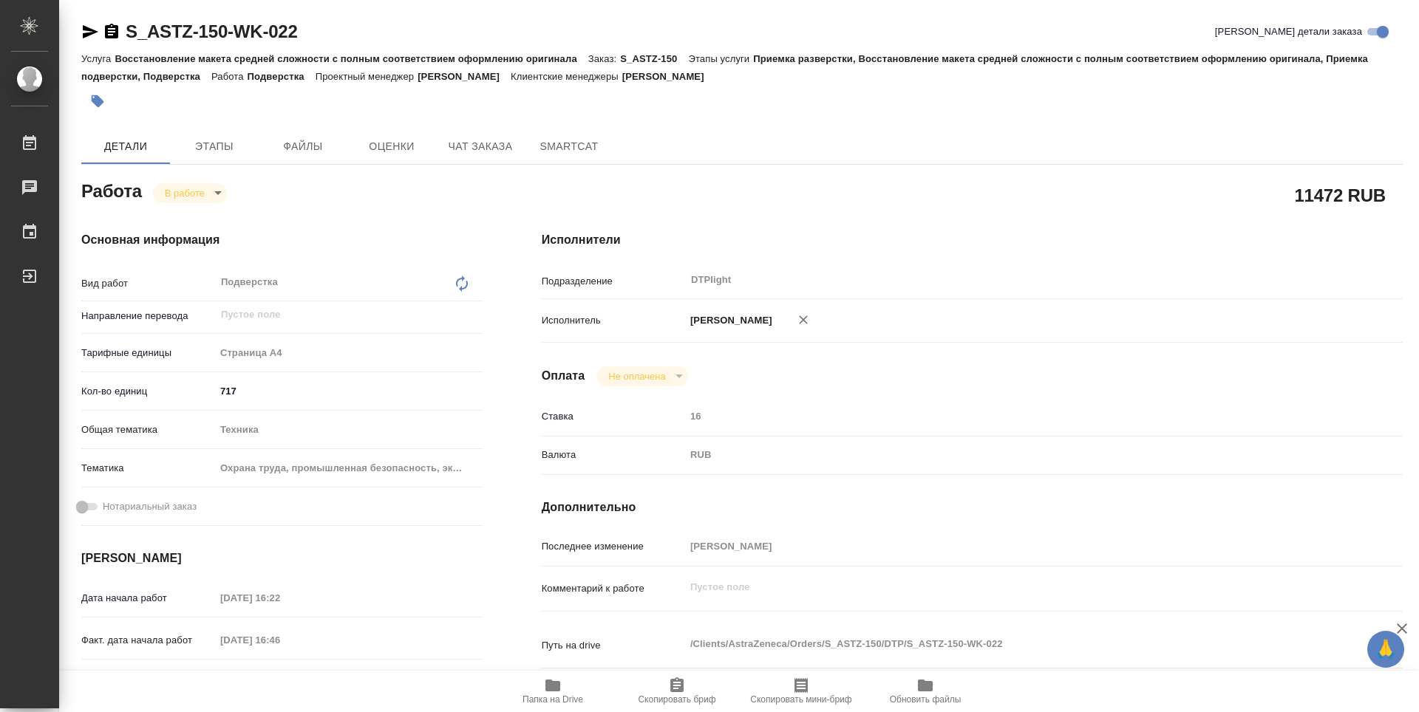
type textarea "x"
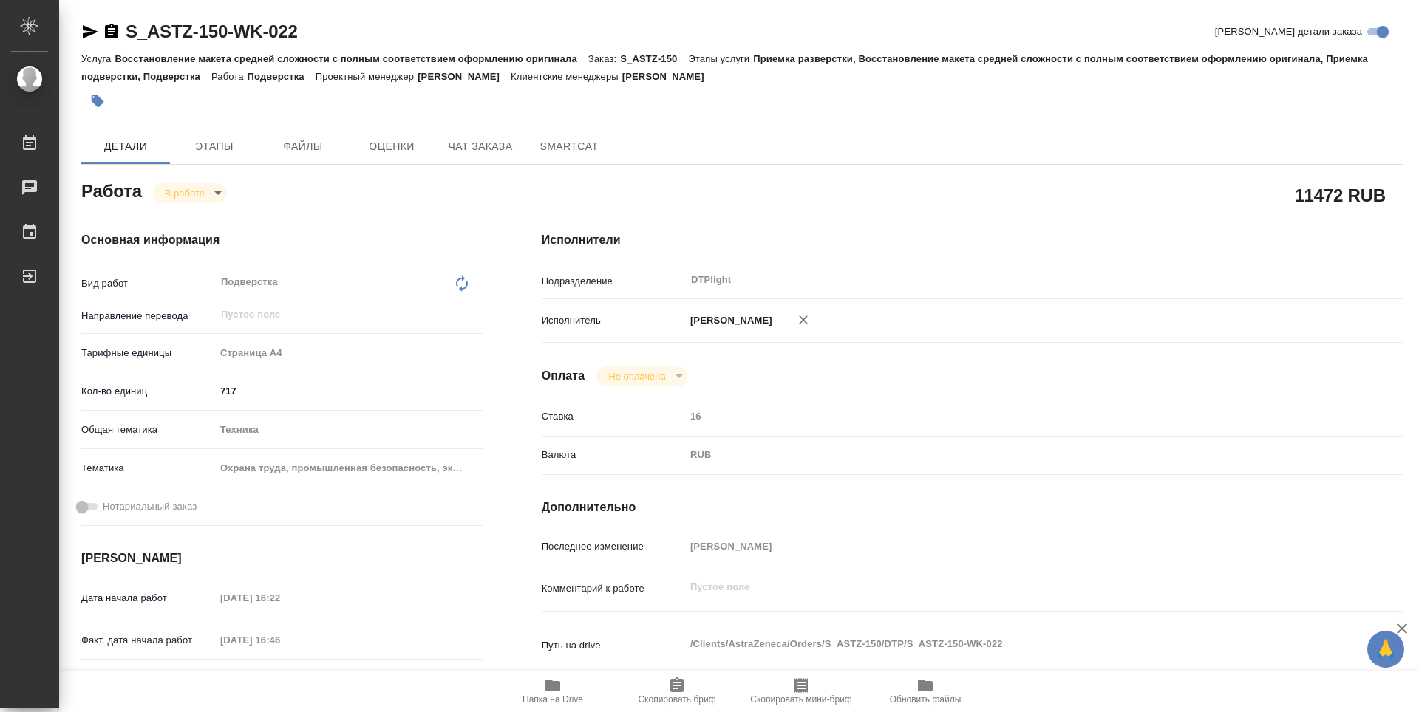
type textarea "x"
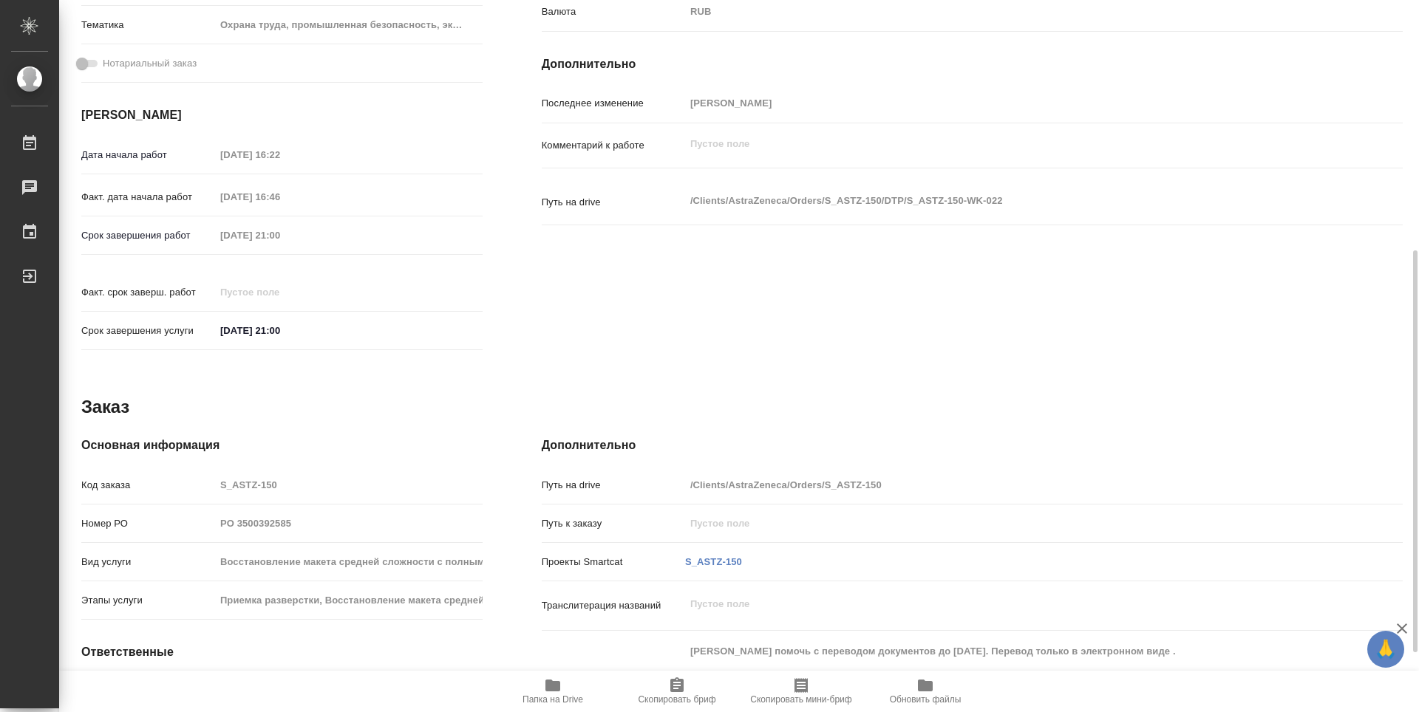
type textarea "x"
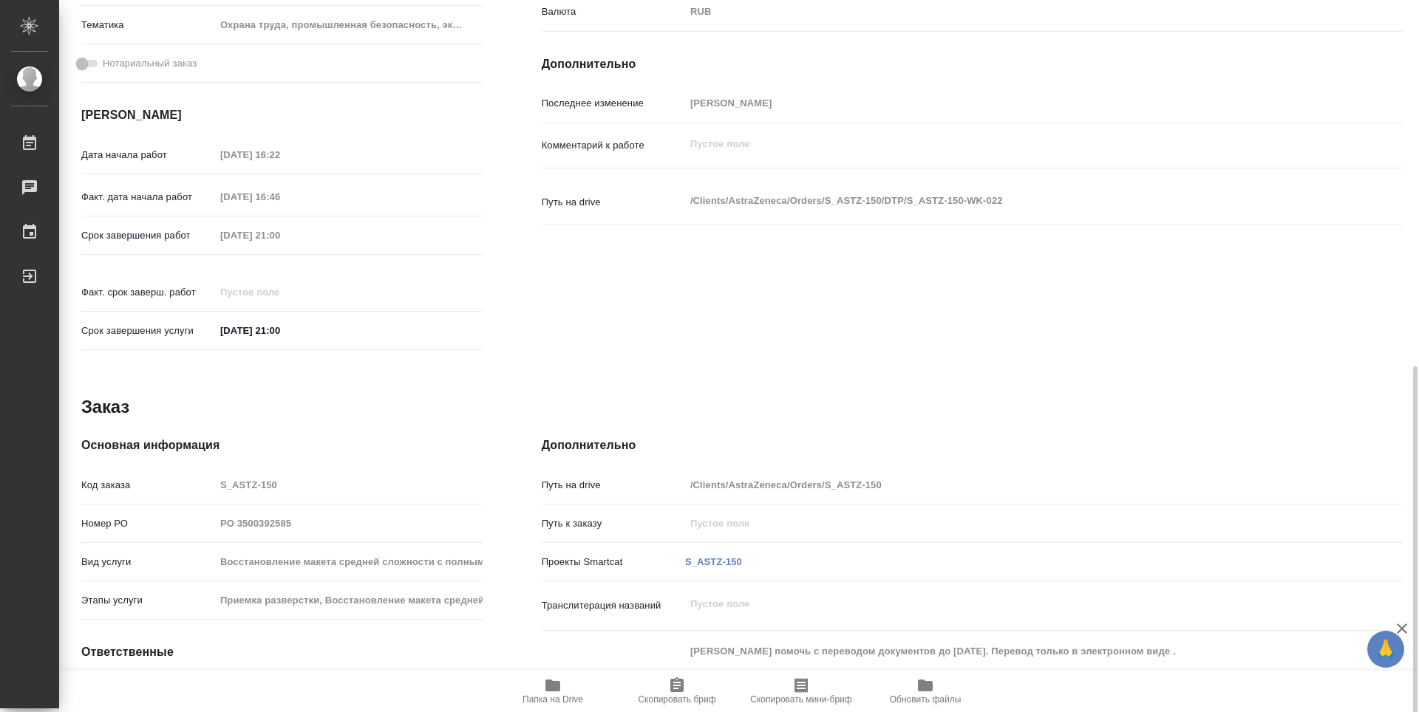
scroll to position [548, 0]
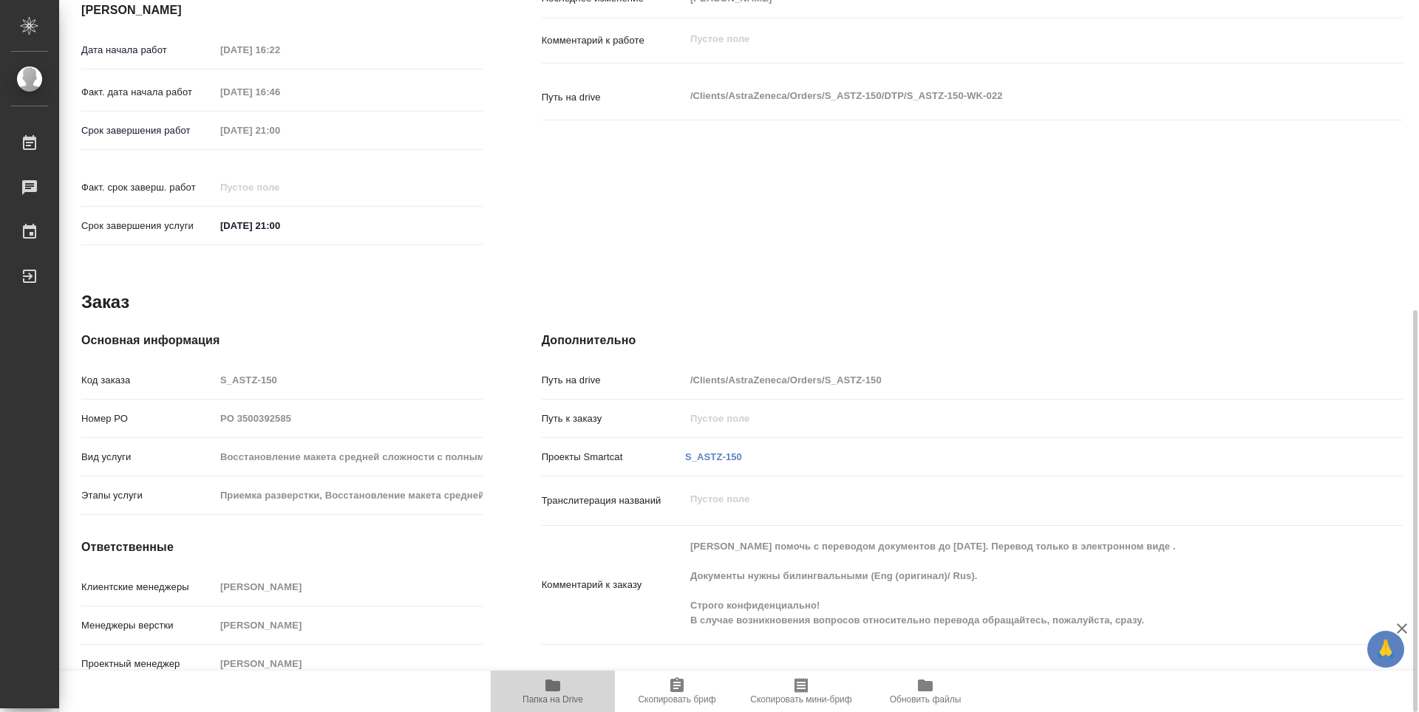
click at [533, 695] on span "Папка на Drive" at bounding box center [552, 700] width 61 height 10
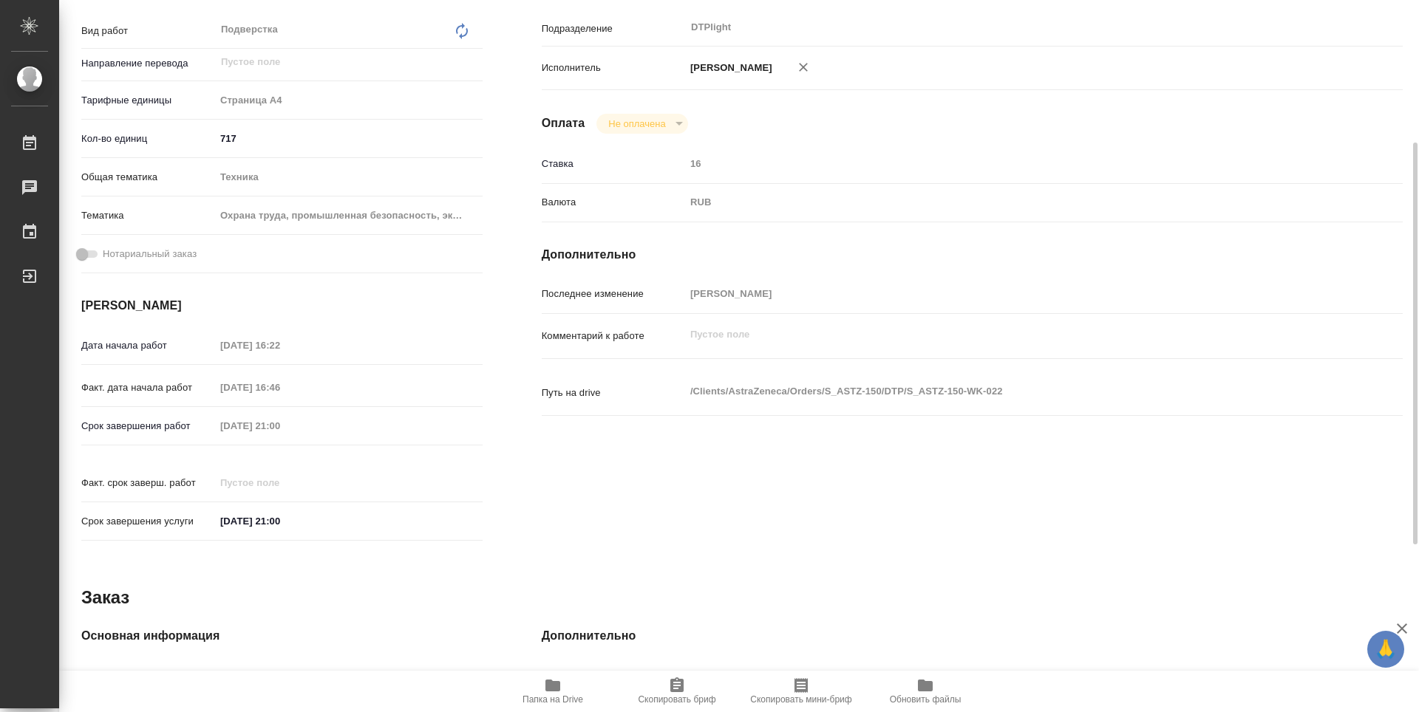
scroll to position [0, 0]
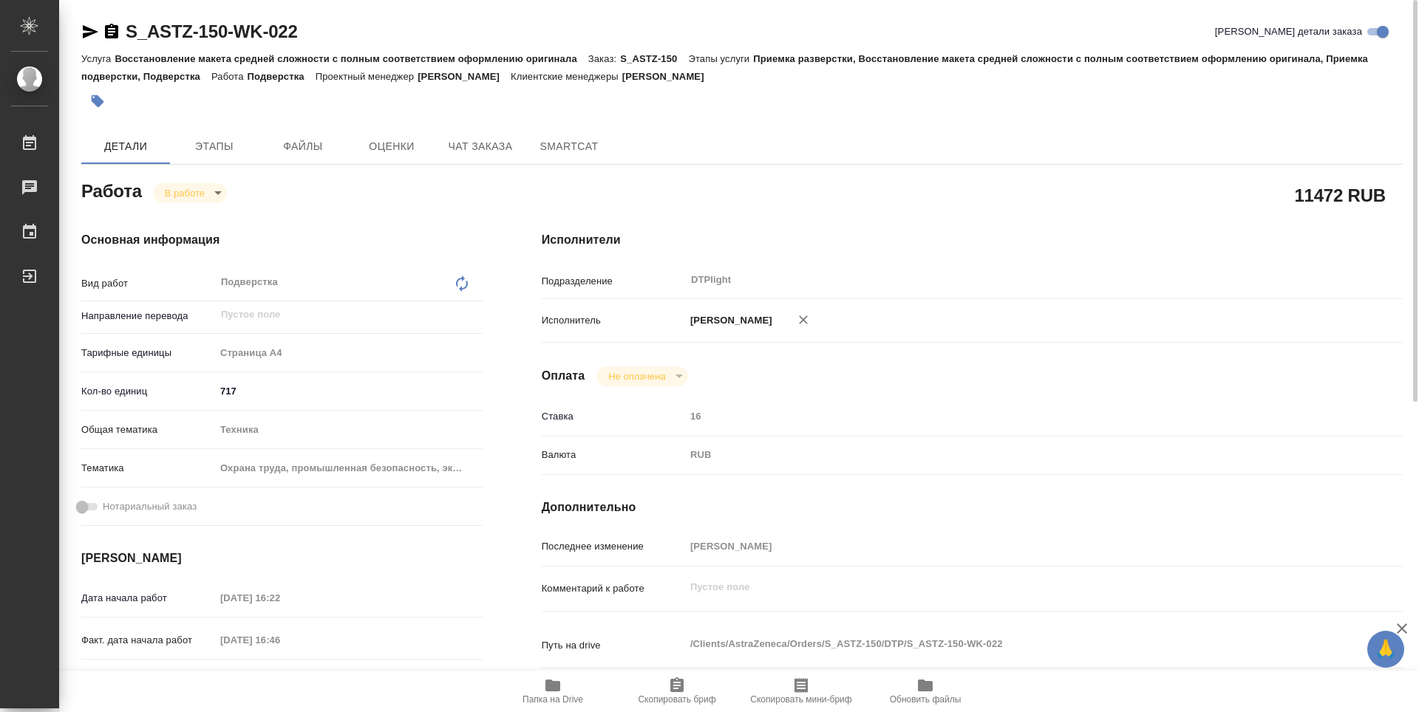
click at [220, 191] on body "🙏 .cls-1 fill:#fff; AWATERA Guselnikov Roman Работы 0 Чаты График Выйти S_ASTZ-…" at bounding box center [709, 356] width 1419 height 712
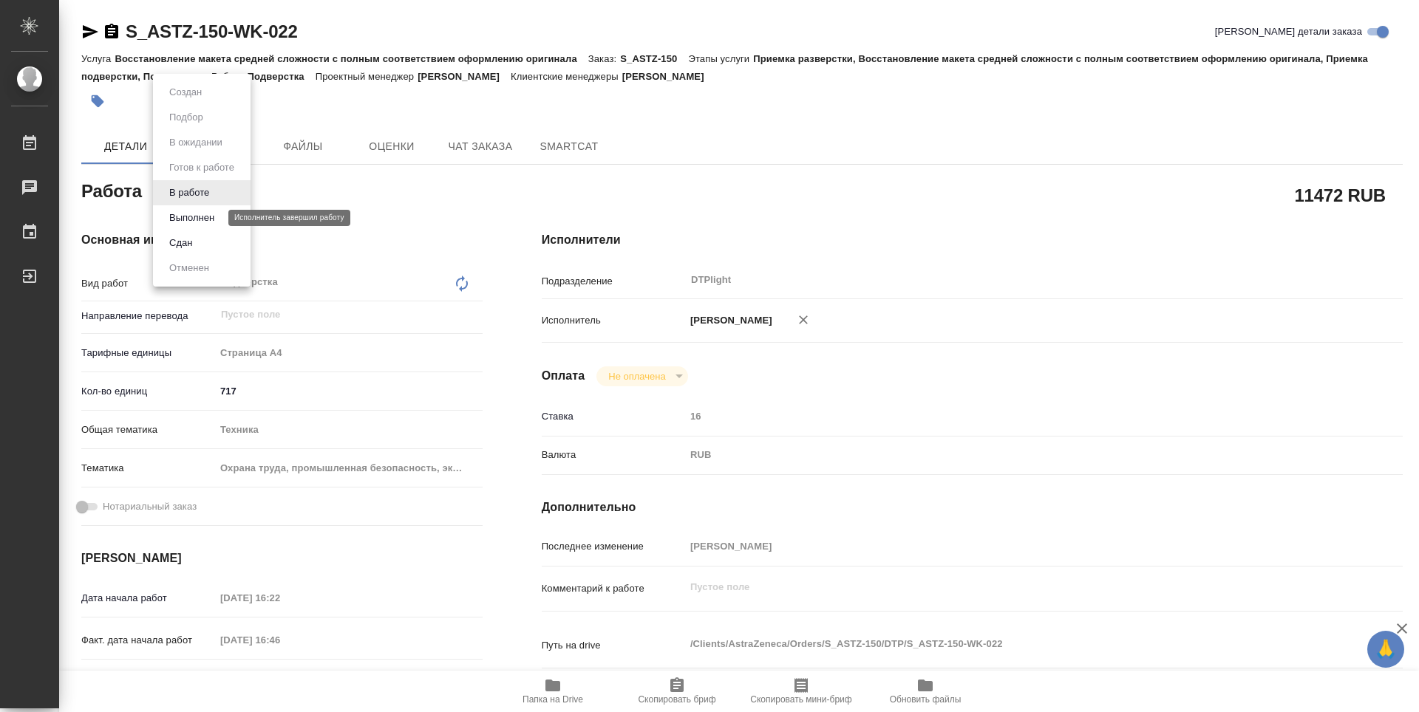
click at [184, 219] on button "Выполнен" at bounding box center [192, 218] width 54 height 16
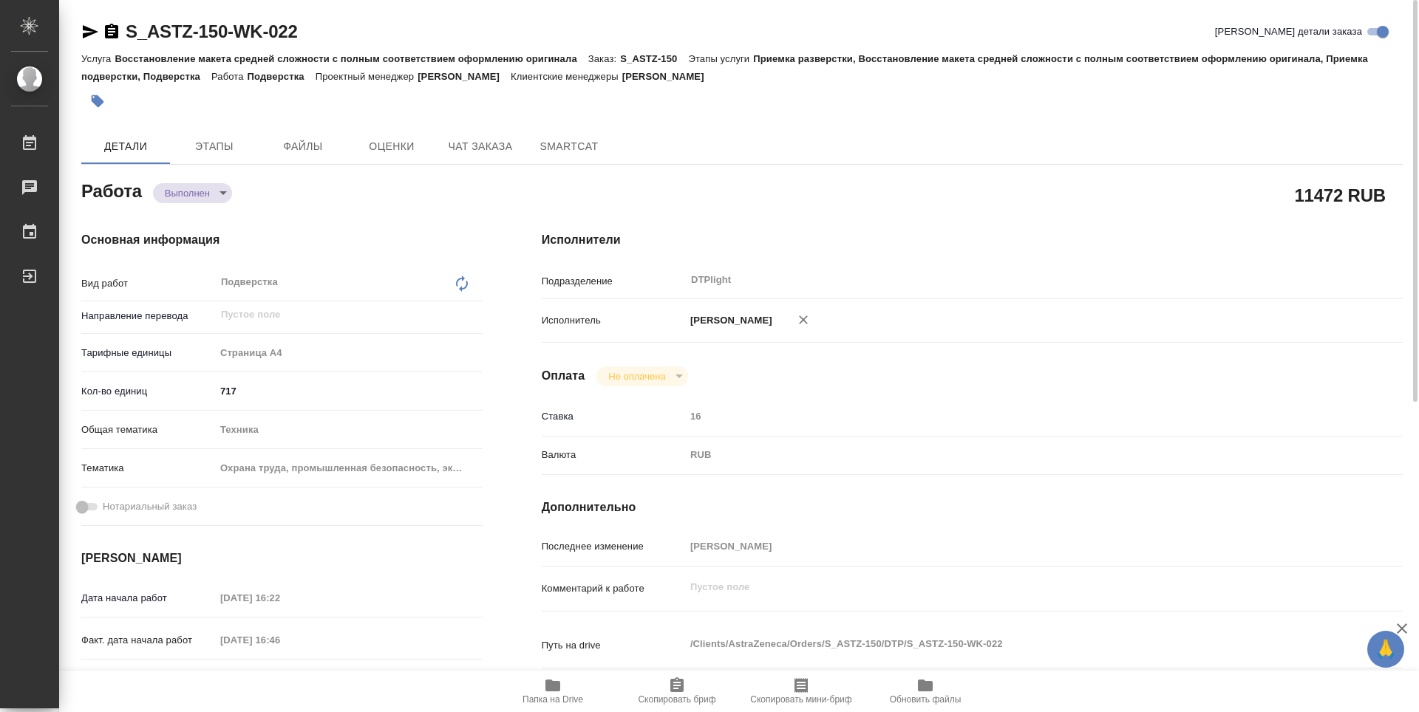
type textarea "x"
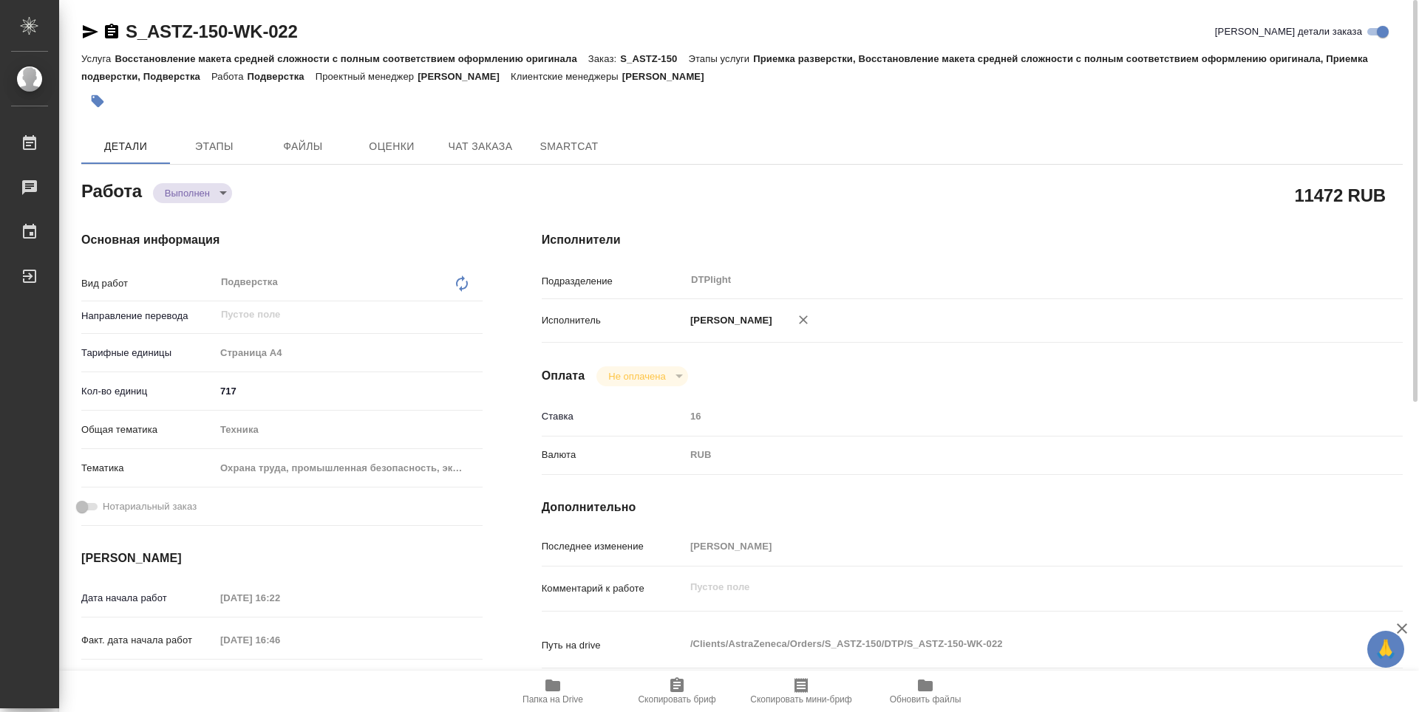
type textarea "x"
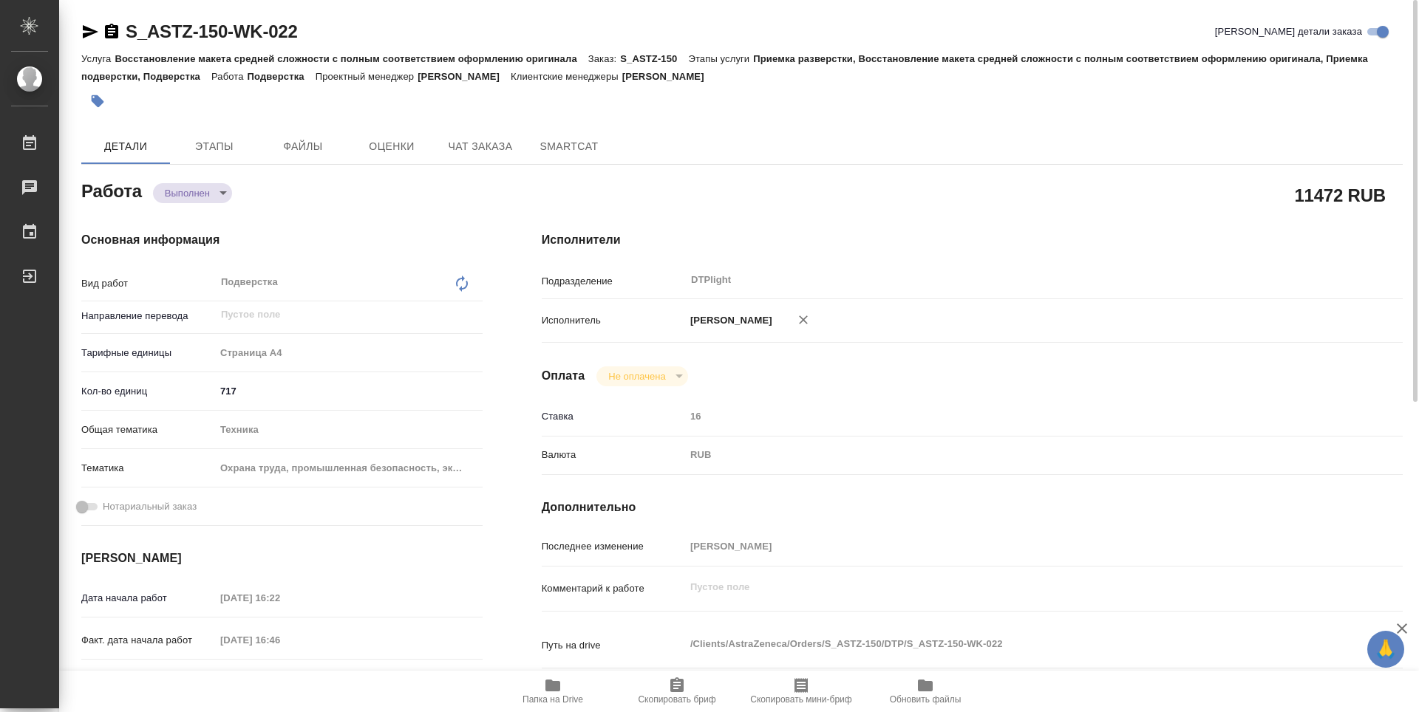
type textarea "x"
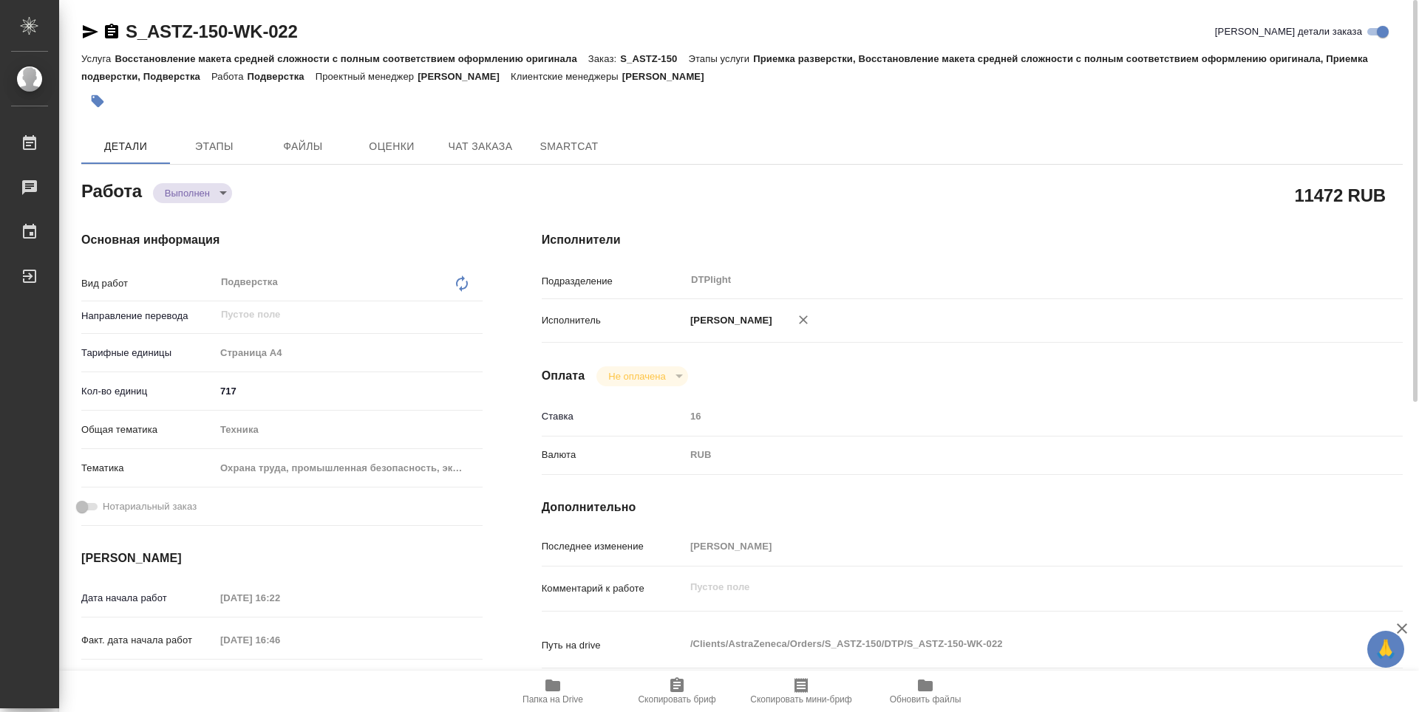
type textarea "x"
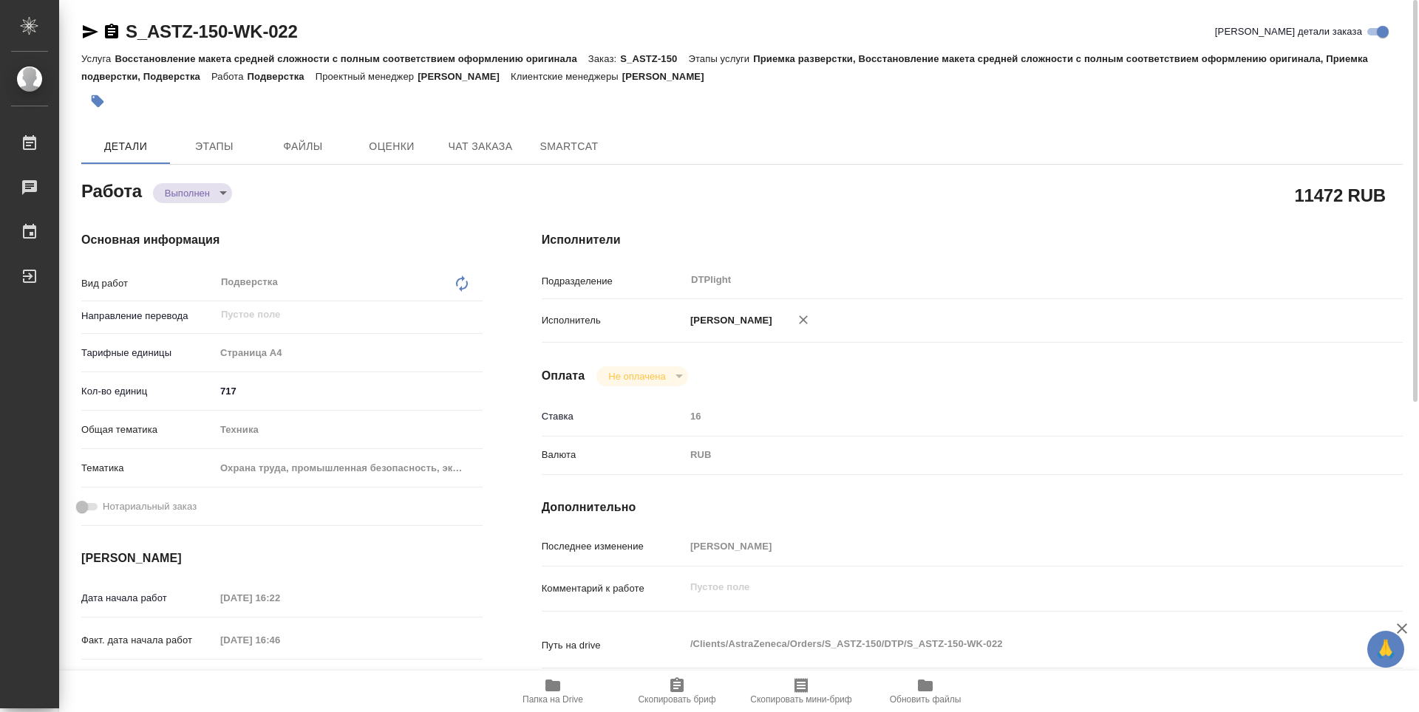
type textarea "x"
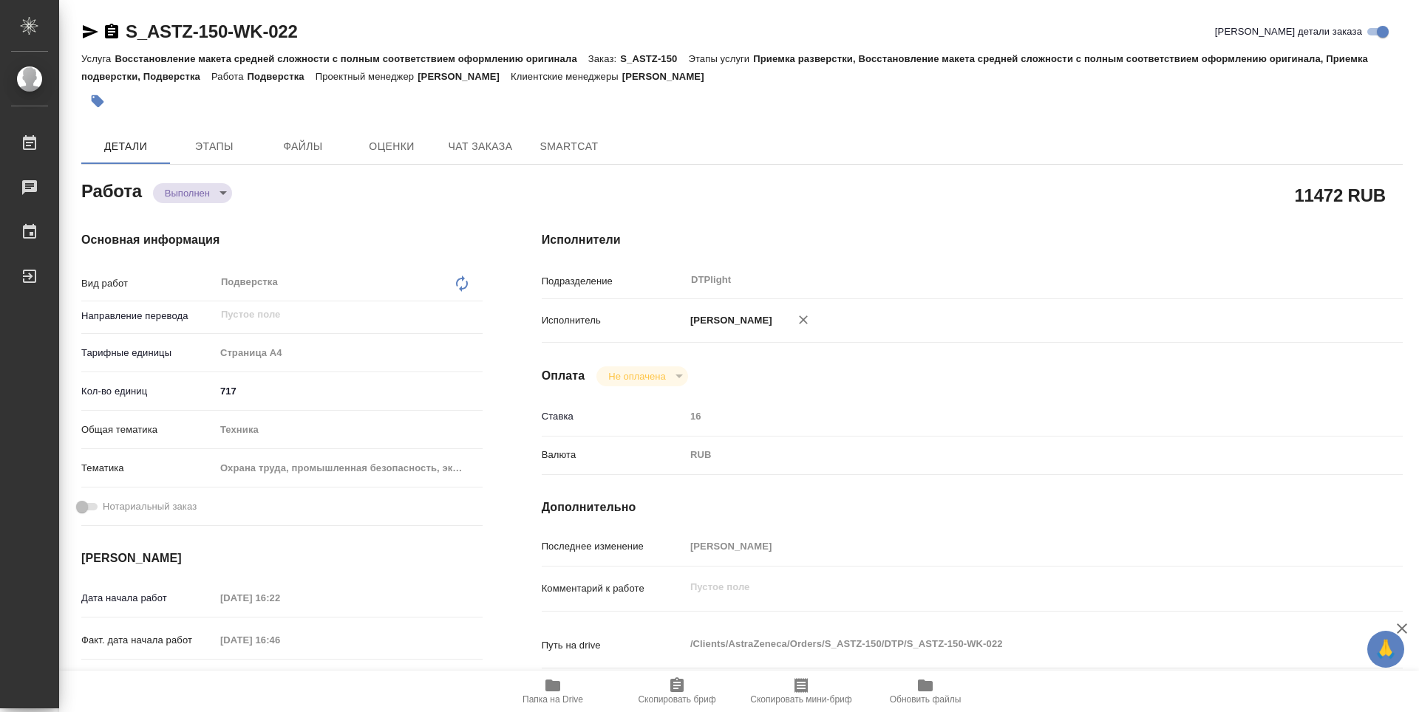
click at [116, 33] on icon "button" at bounding box center [111, 31] width 13 height 15
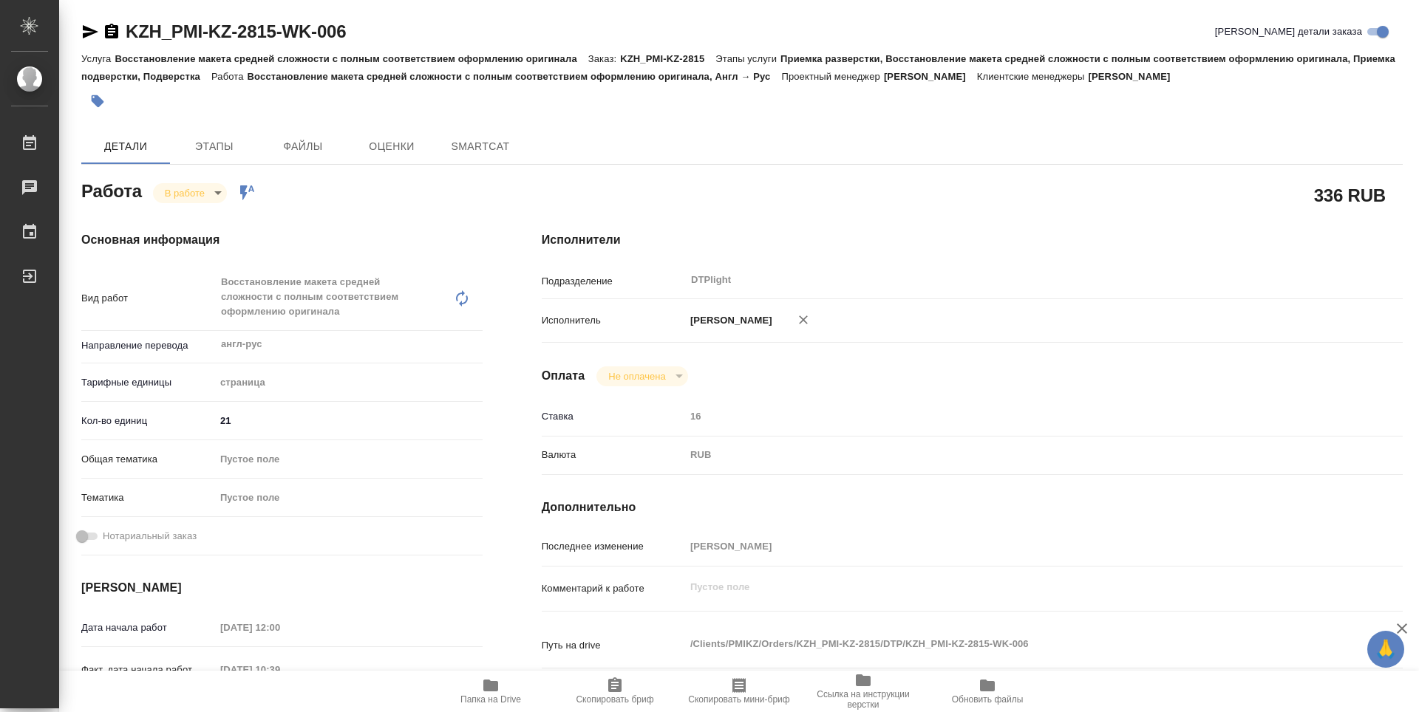
type textarea "x"
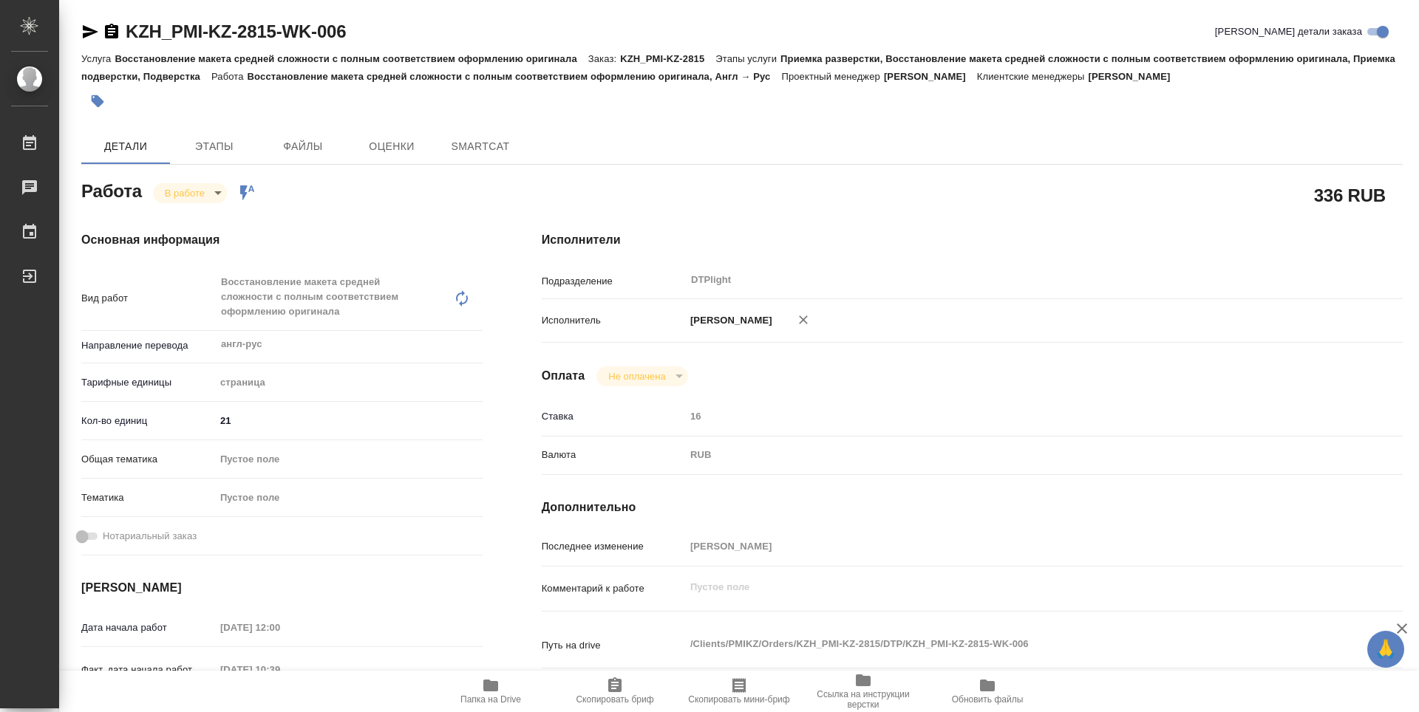
type textarea "x"
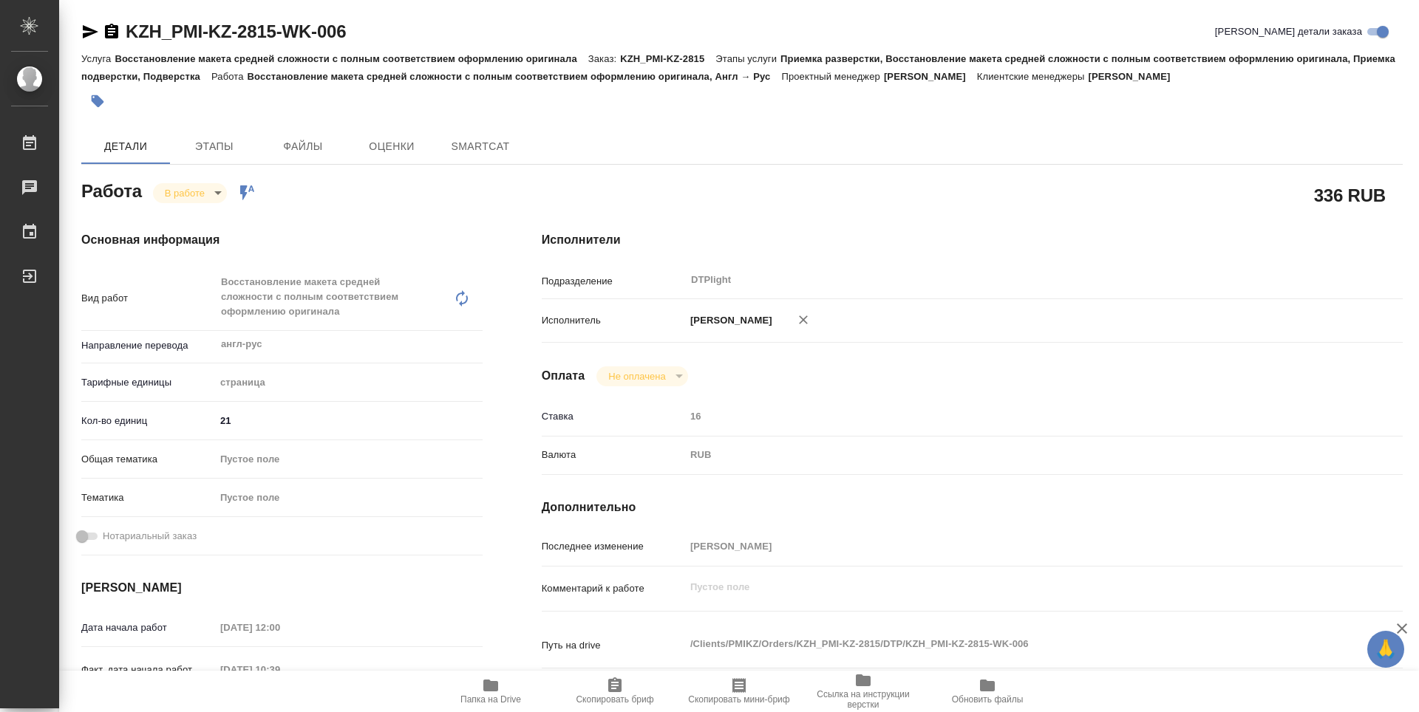
type textarea "x"
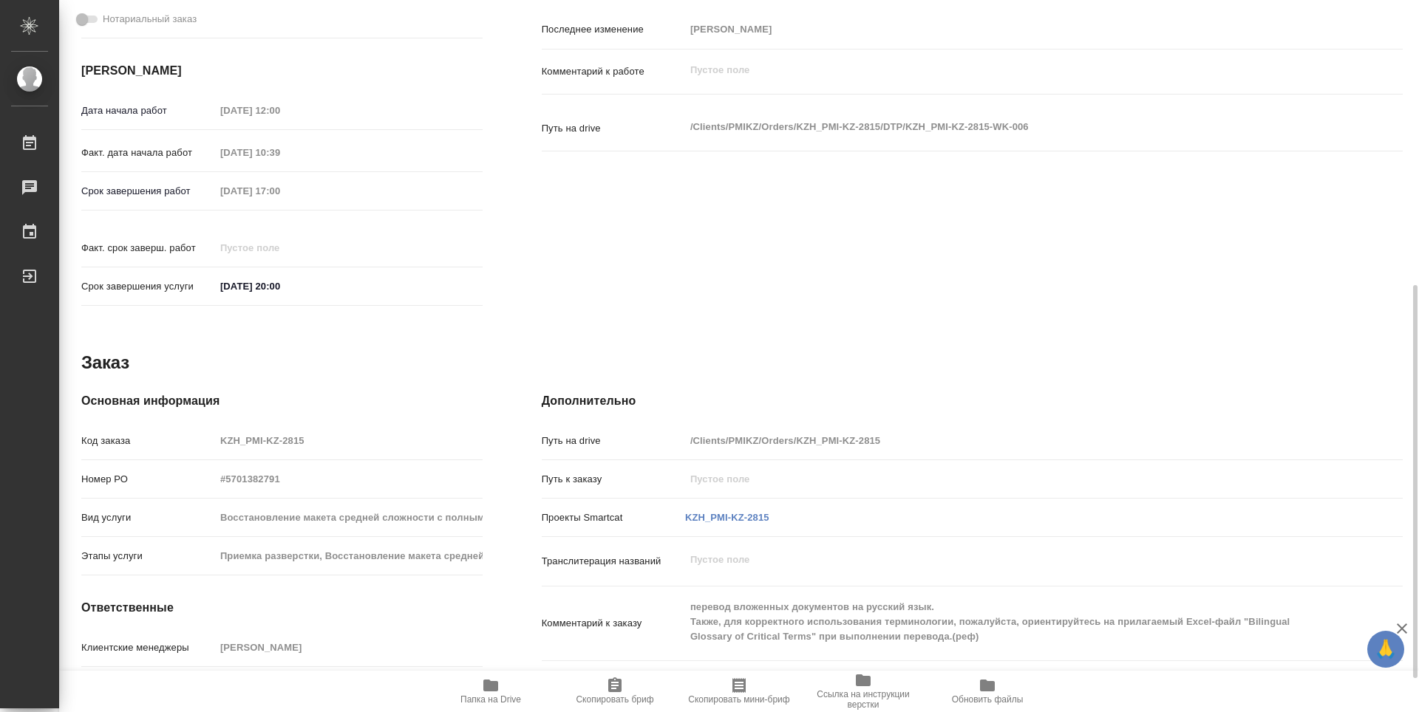
type textarea "x"
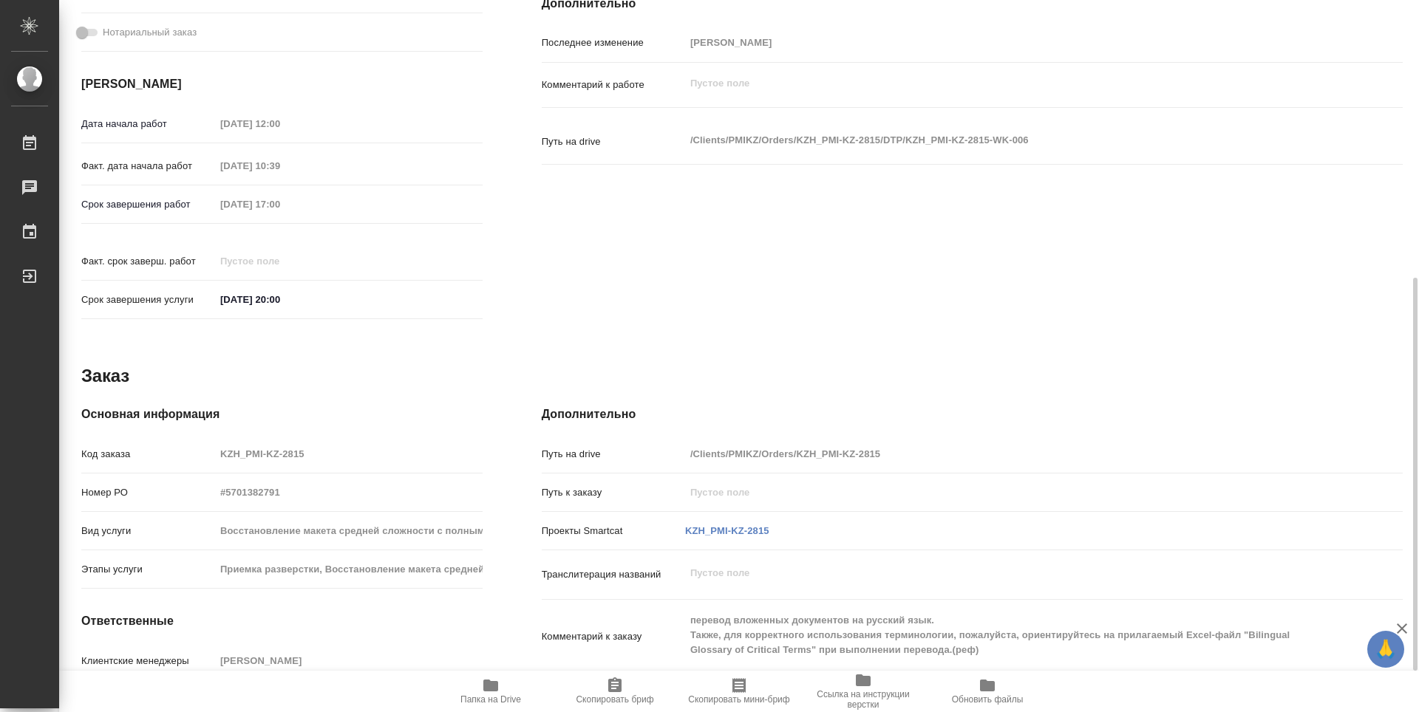
scroll to position [578, 0]
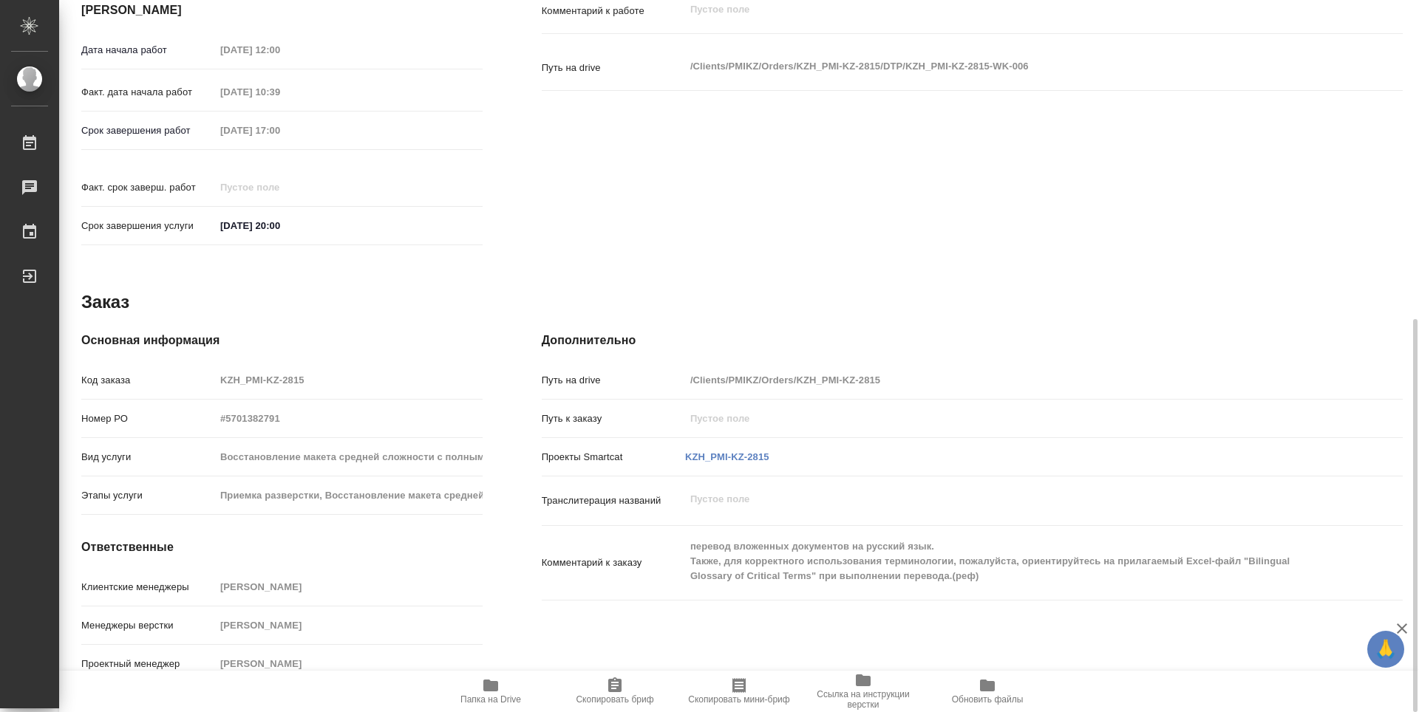
type textarea "x"
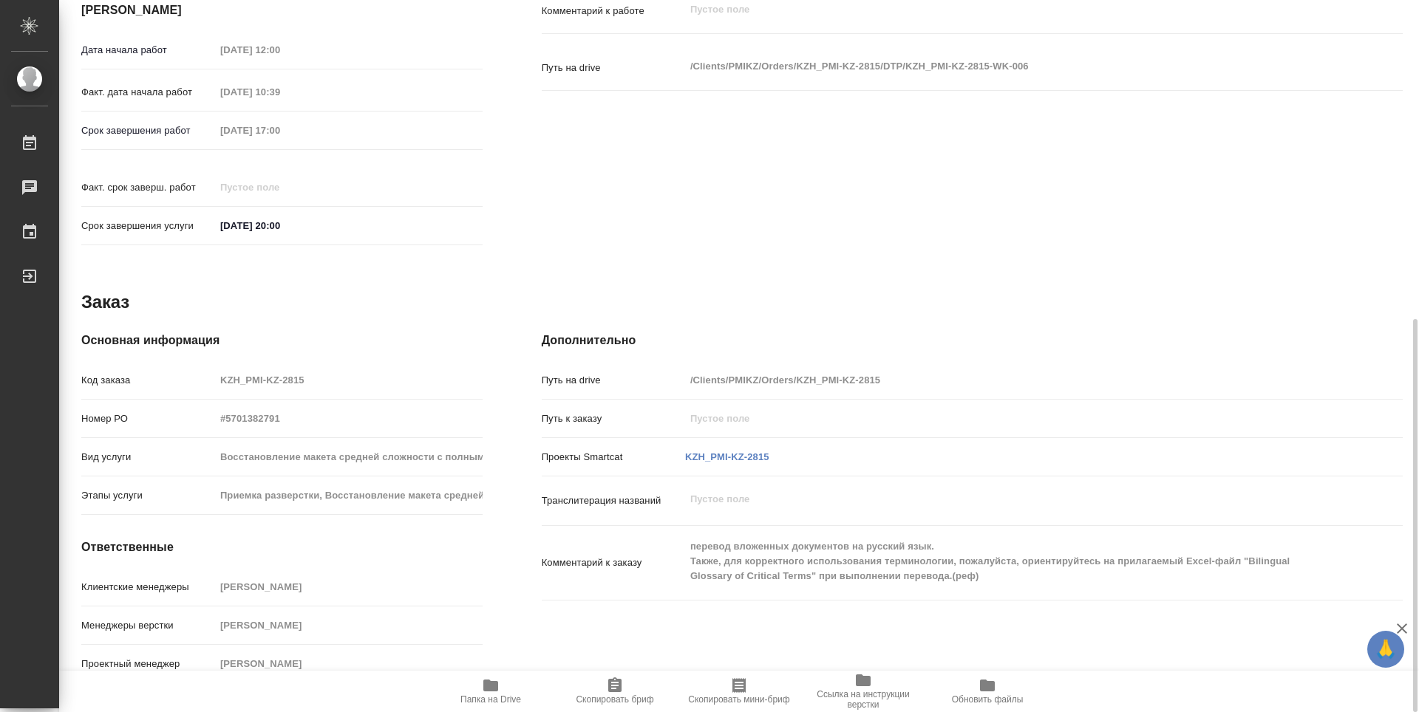
type textarea "x"
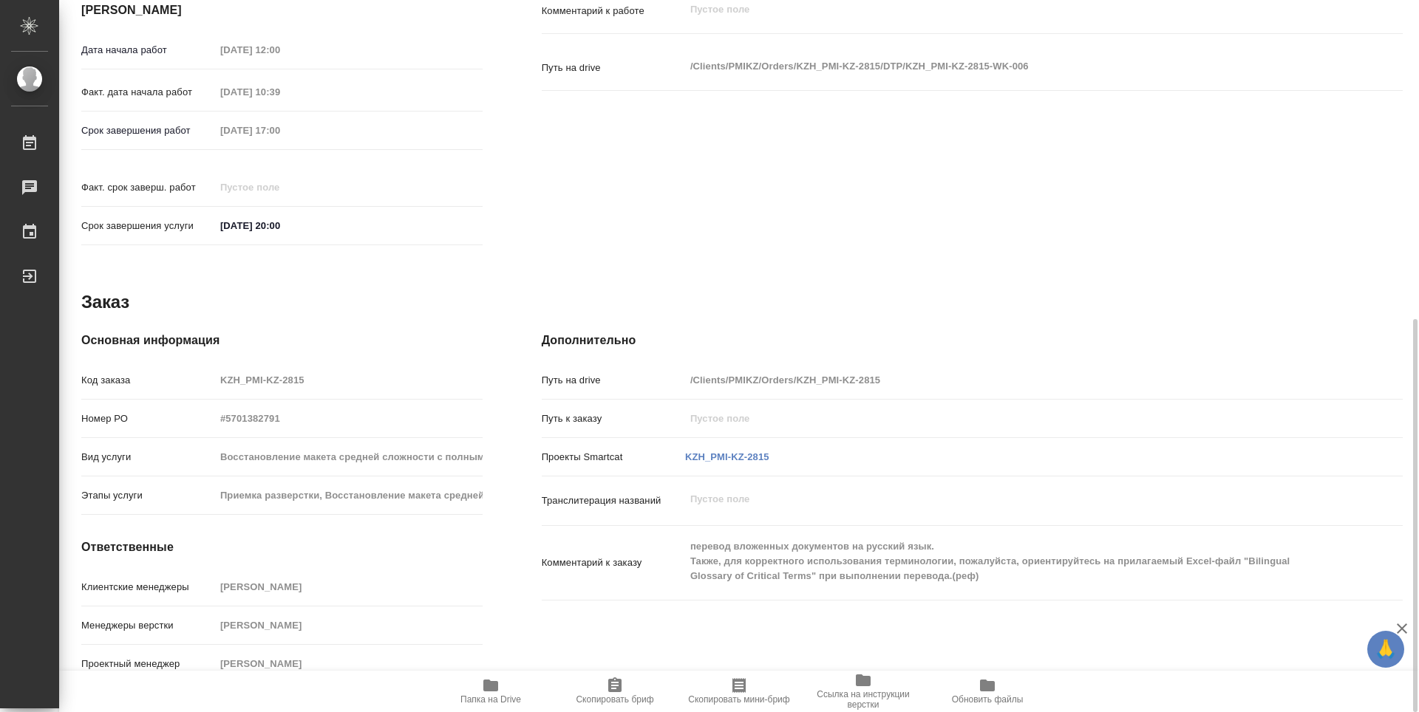
type textarea "x"
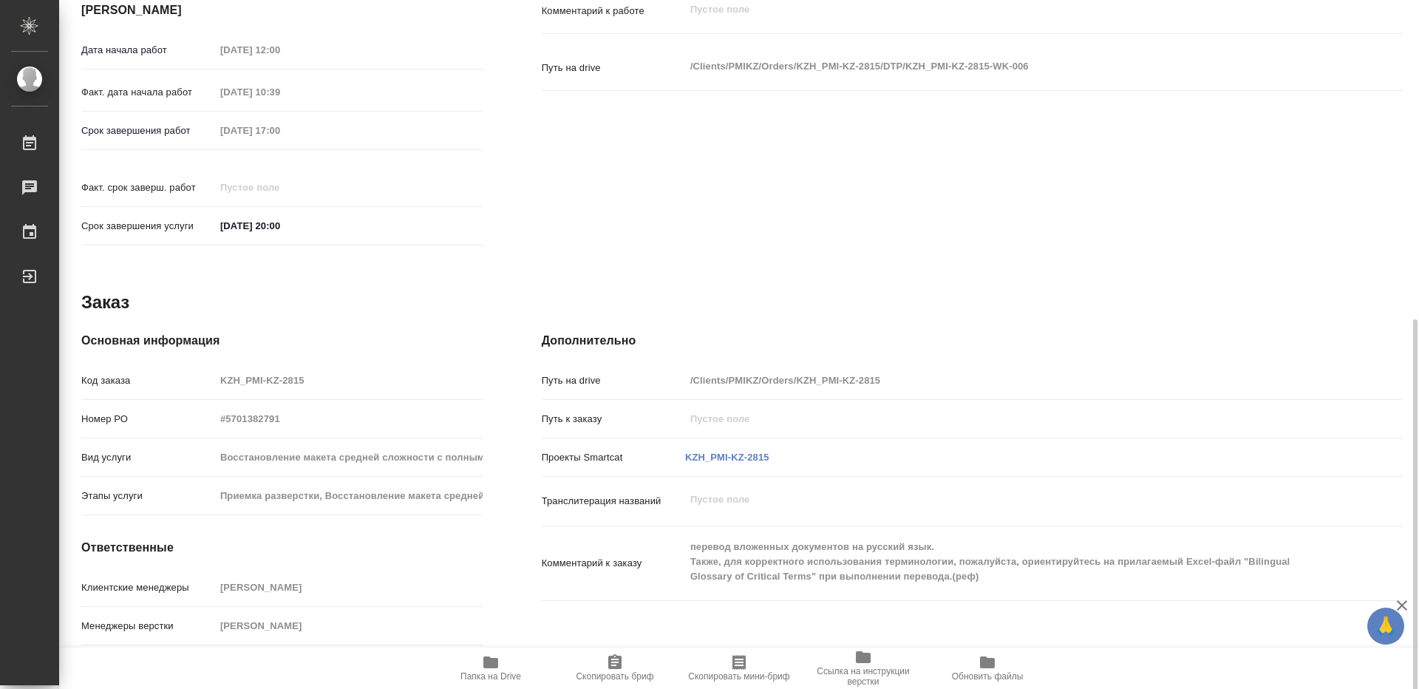
type textarea "x"
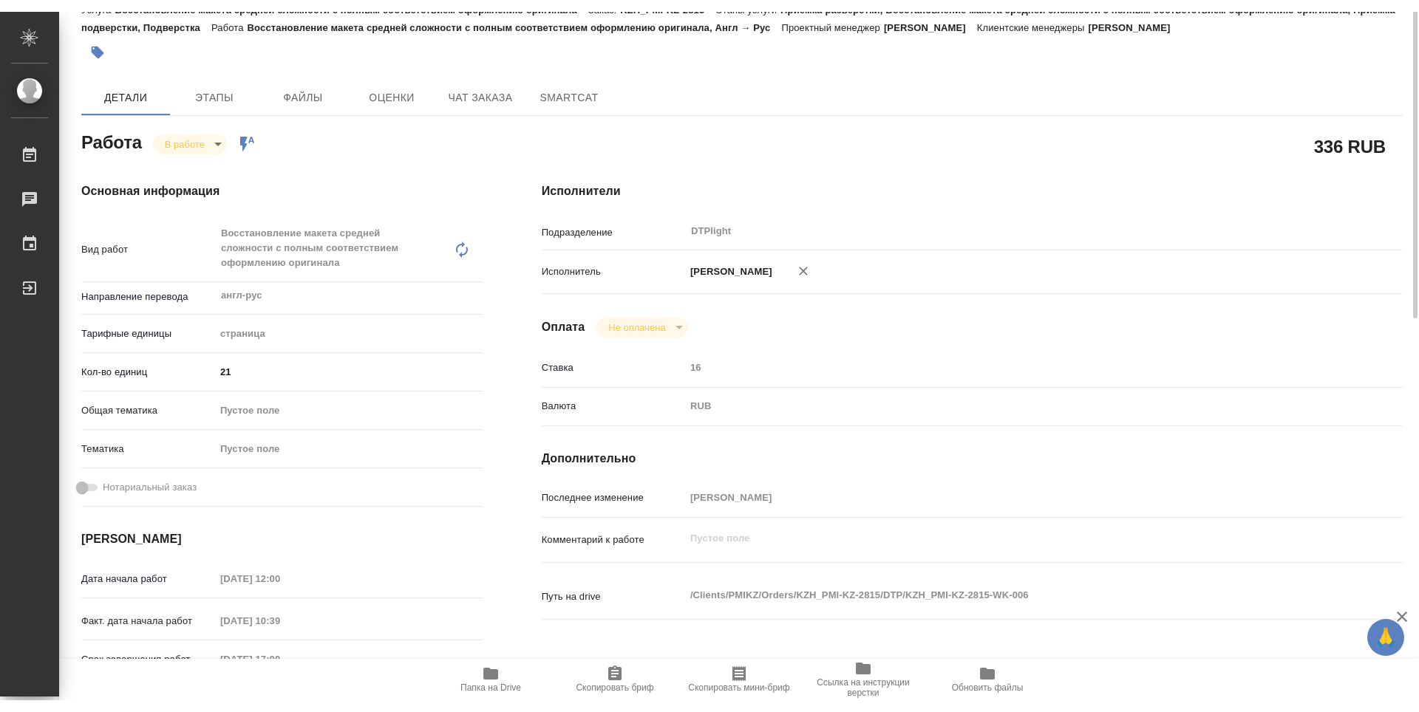
scroll to position [0, 0]
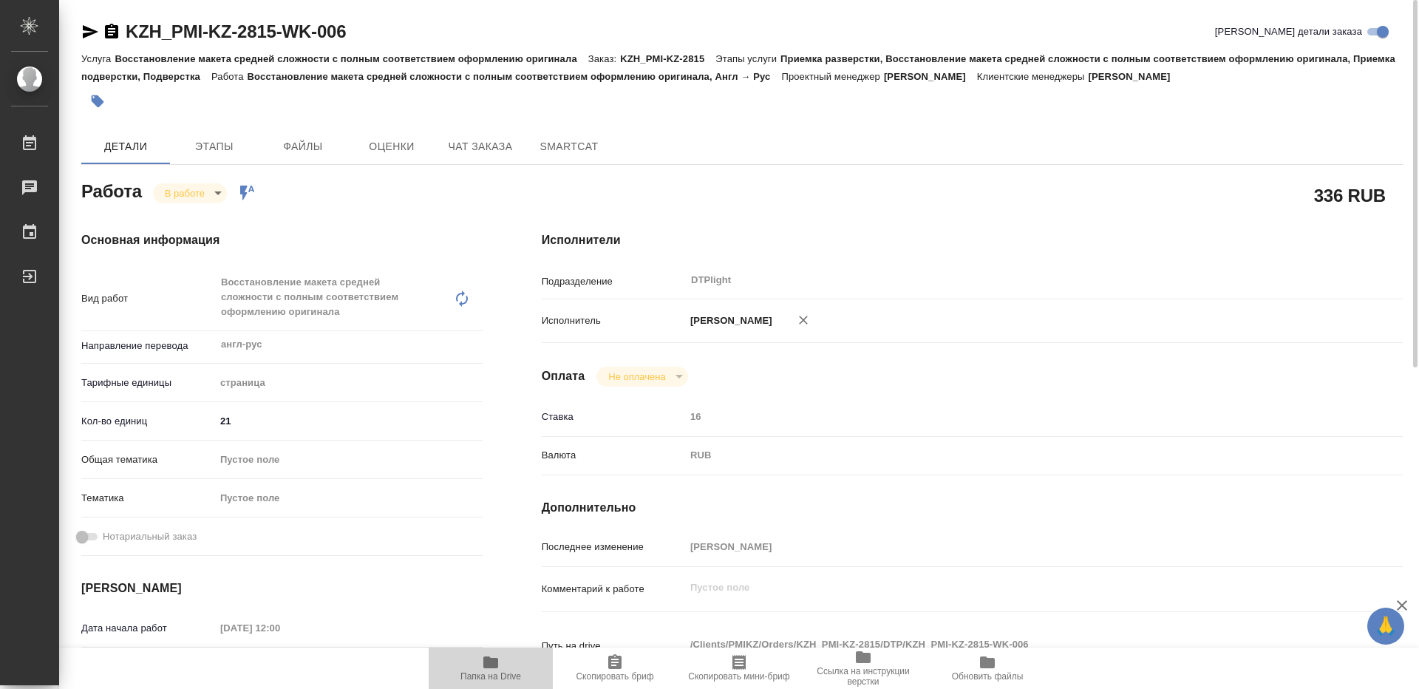
click at [504, 658] on span "Папка на Drive" at bounding box center [490, 667] width 106 height 28
type textarea "x"
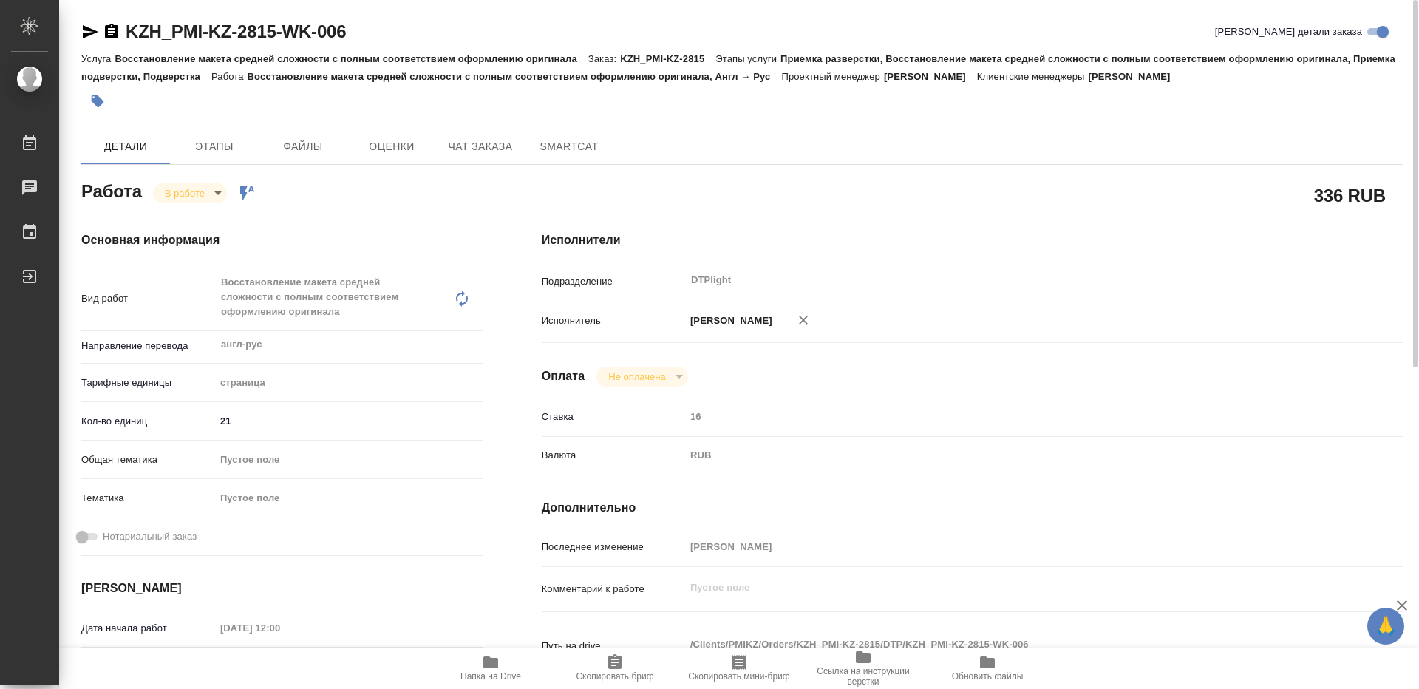
type textarea "x"
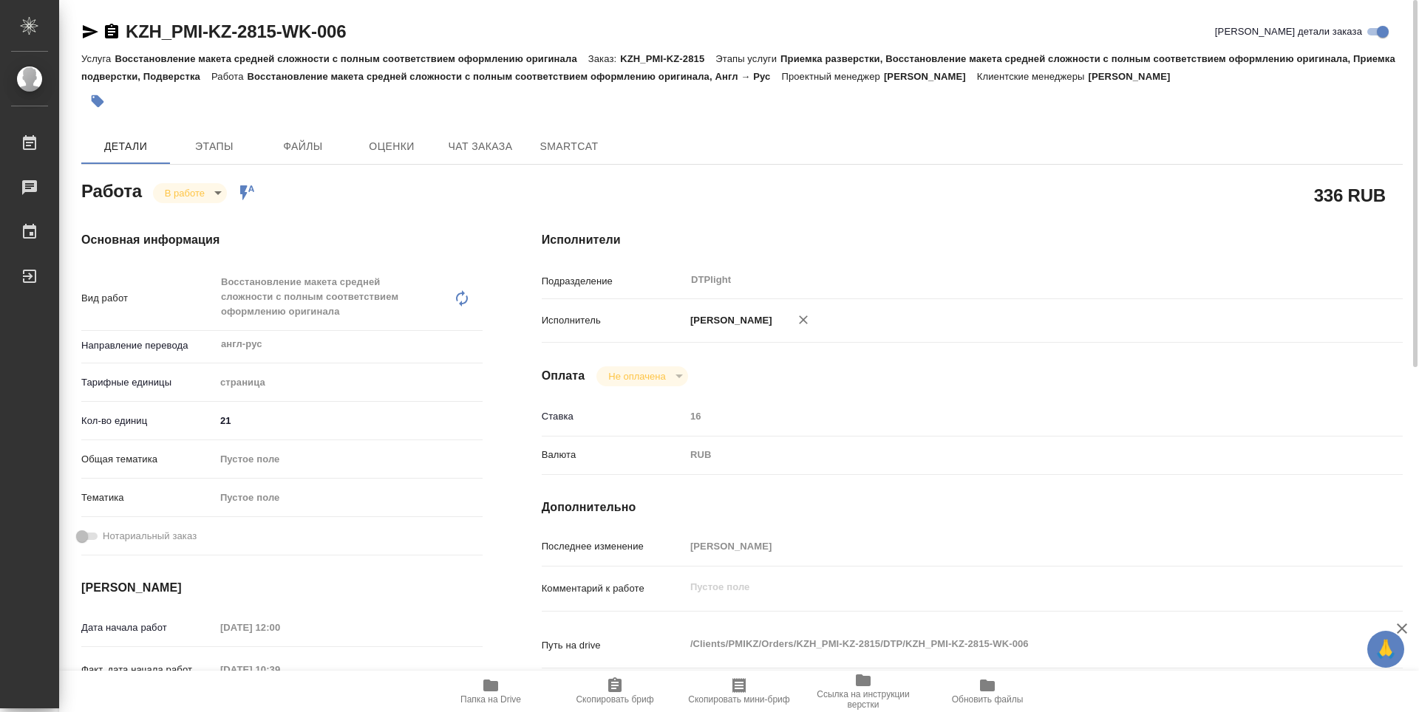
type textarea "x"
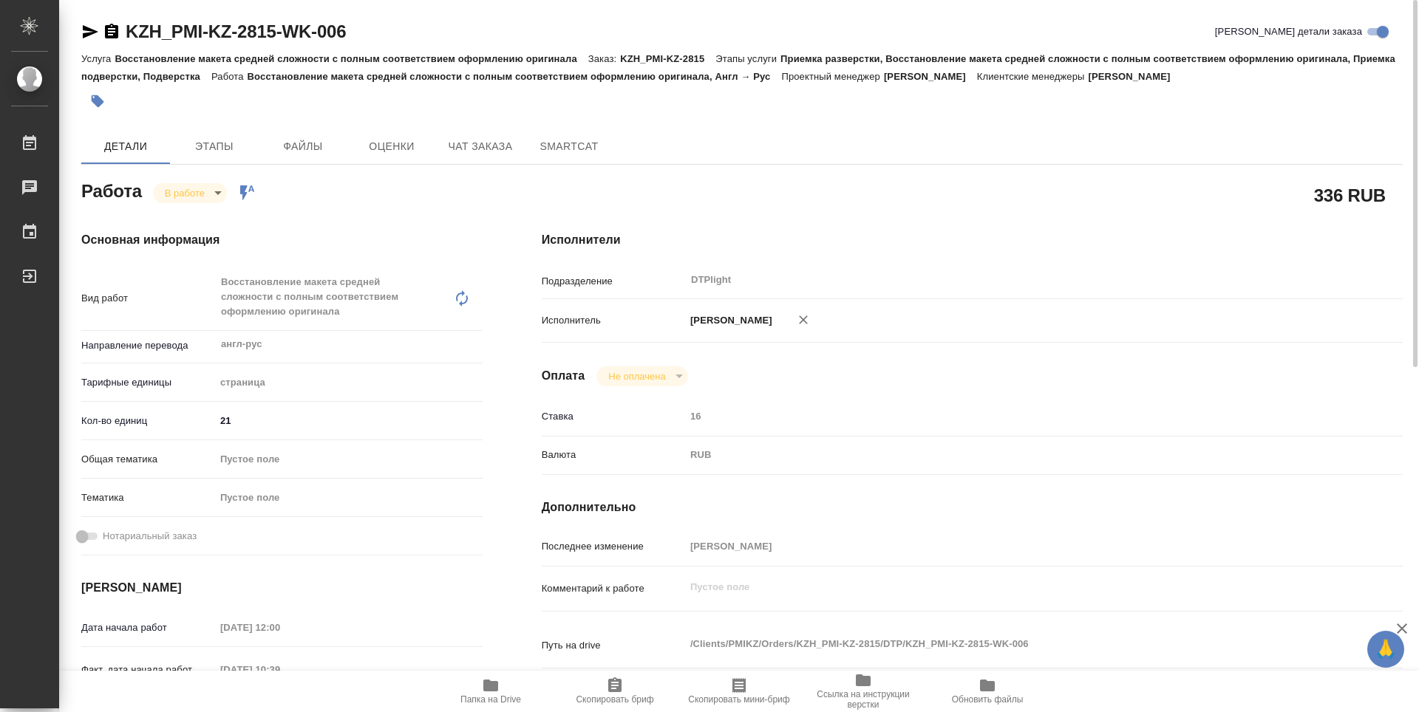
click at [203, 193] on body "🙏 .cls-1 fill:#fff; AWATERA Guselnikov Roman Работы 0 Чаты График Выйти KZH_PMI…" at bounding box center [709, 356] width 1419 height 712
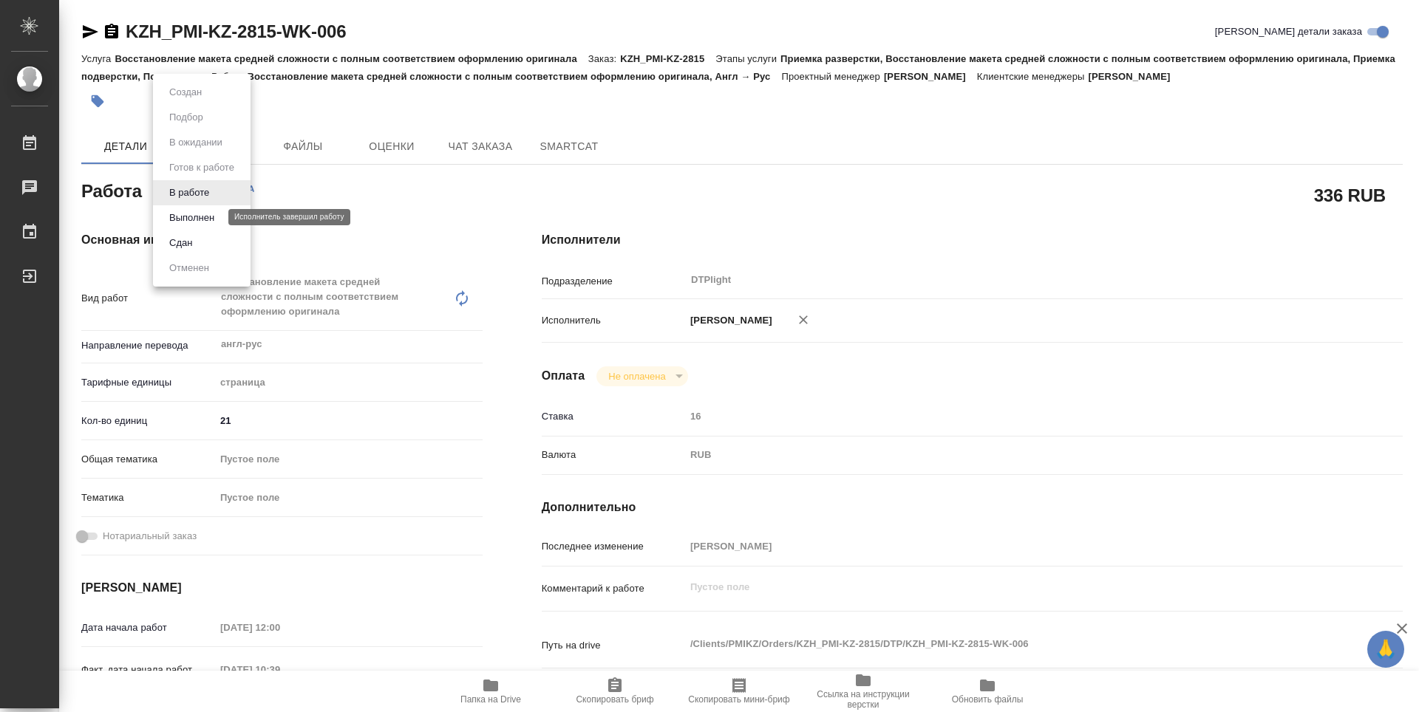
click at [194, 218] on button "Выполнен" at bounding box center [192, 218] width 54 height 16
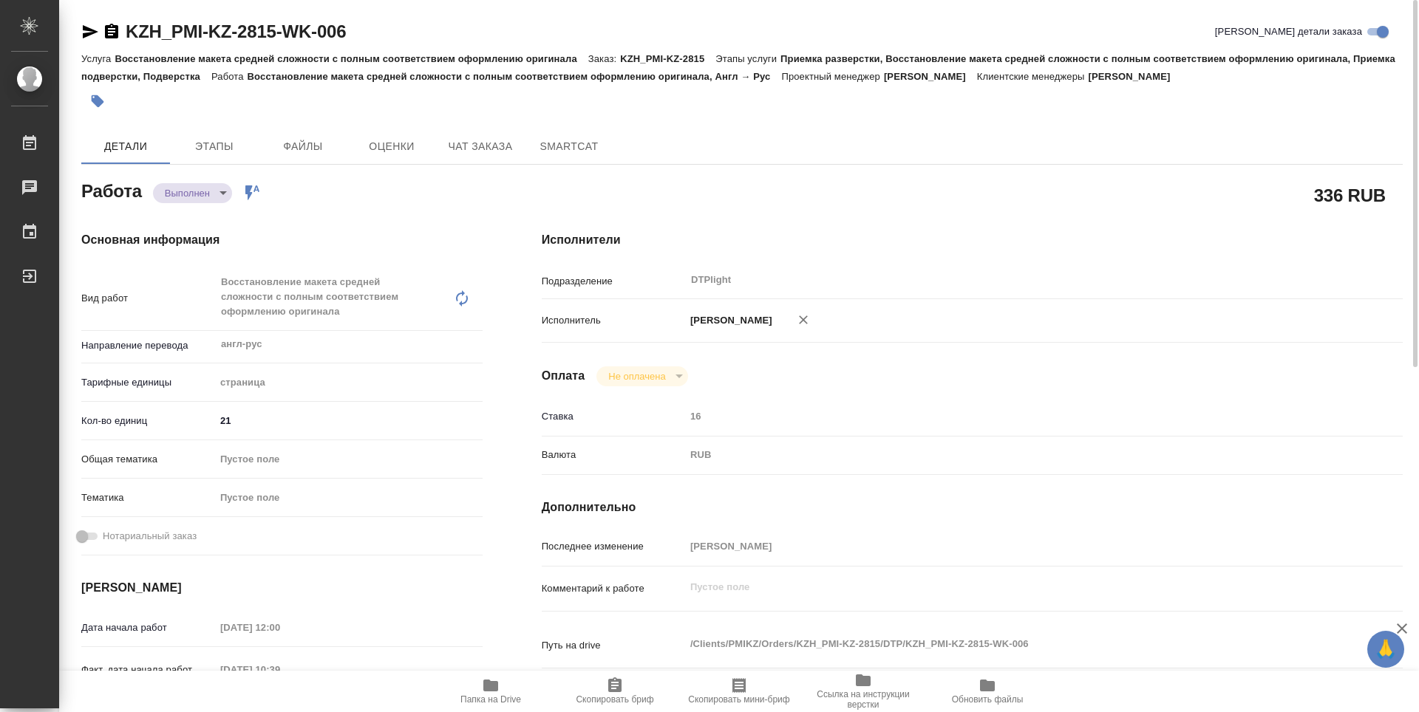
type textarea "x"
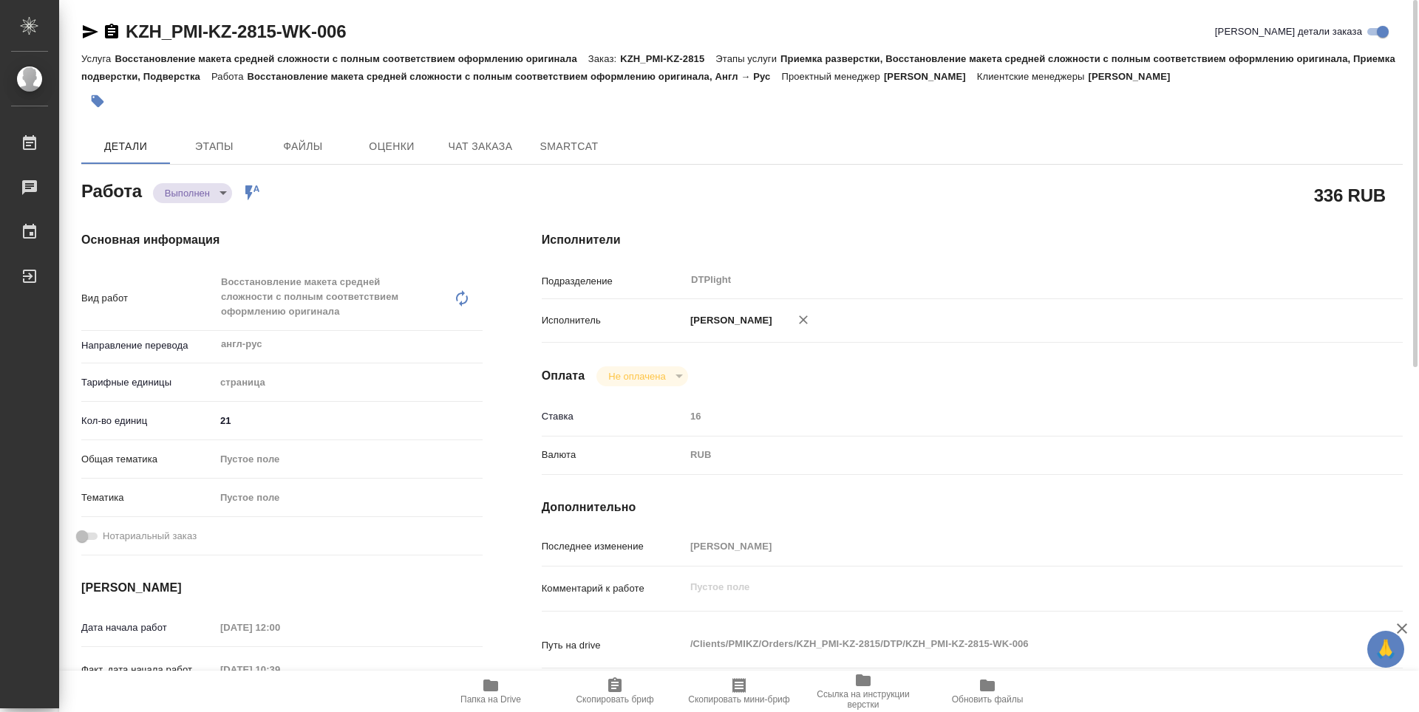
type textarea "x"
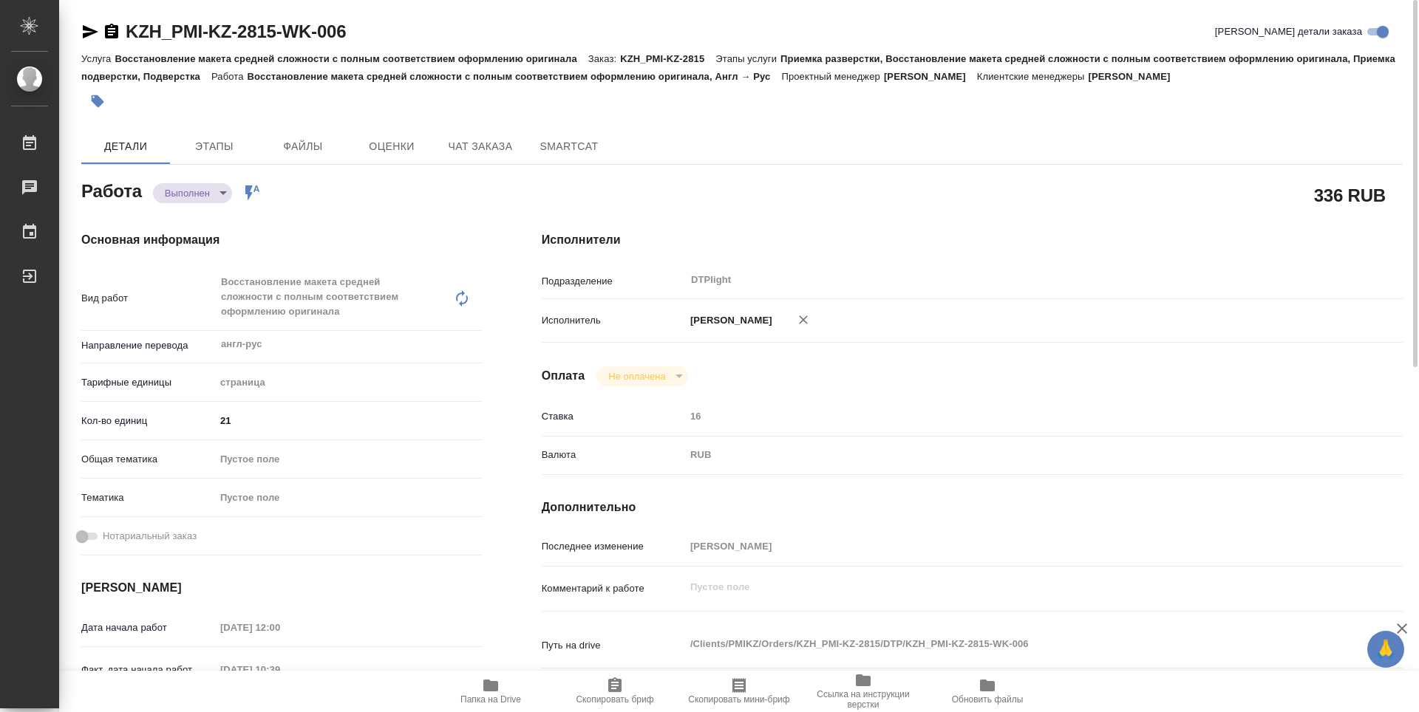
click at [111, 35] on icon "button" at bounding box center [111, 31] width 13 height 15
type textarea "x"
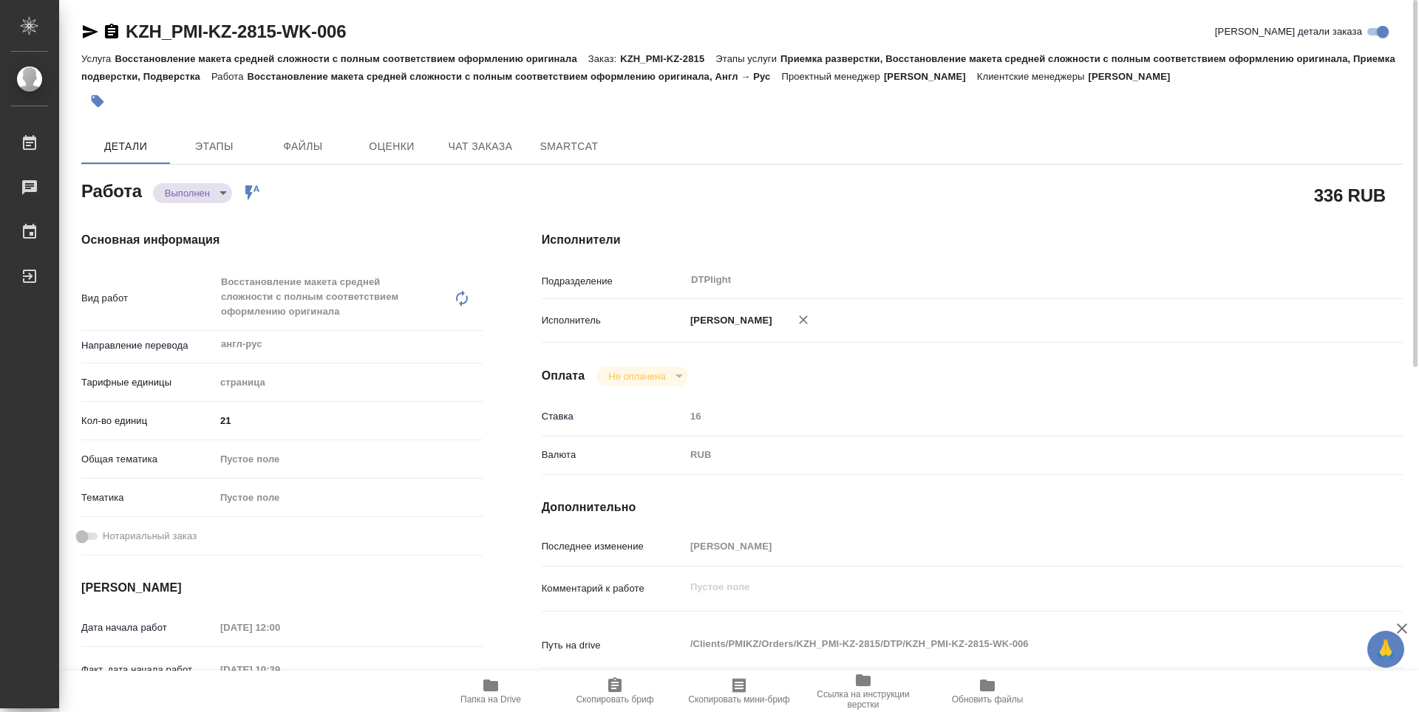
type textarea "x"
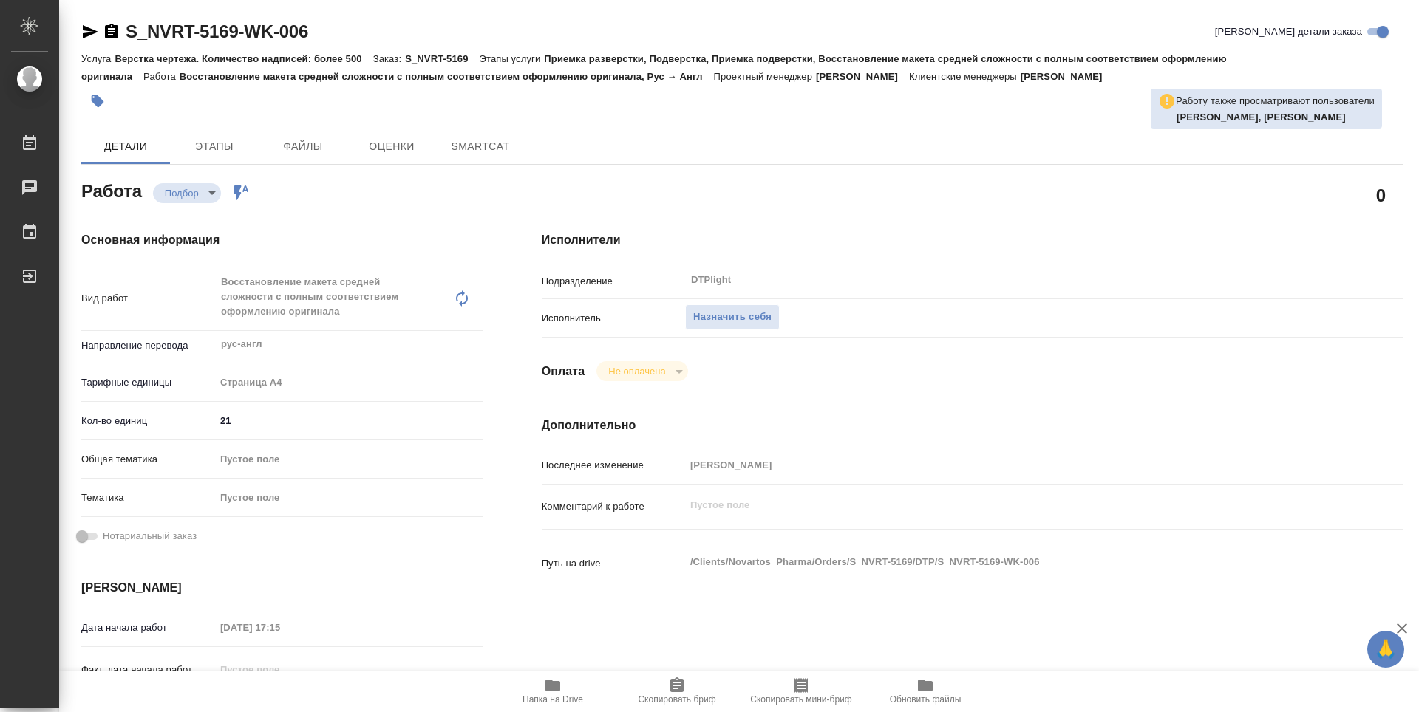
type textarea "x"
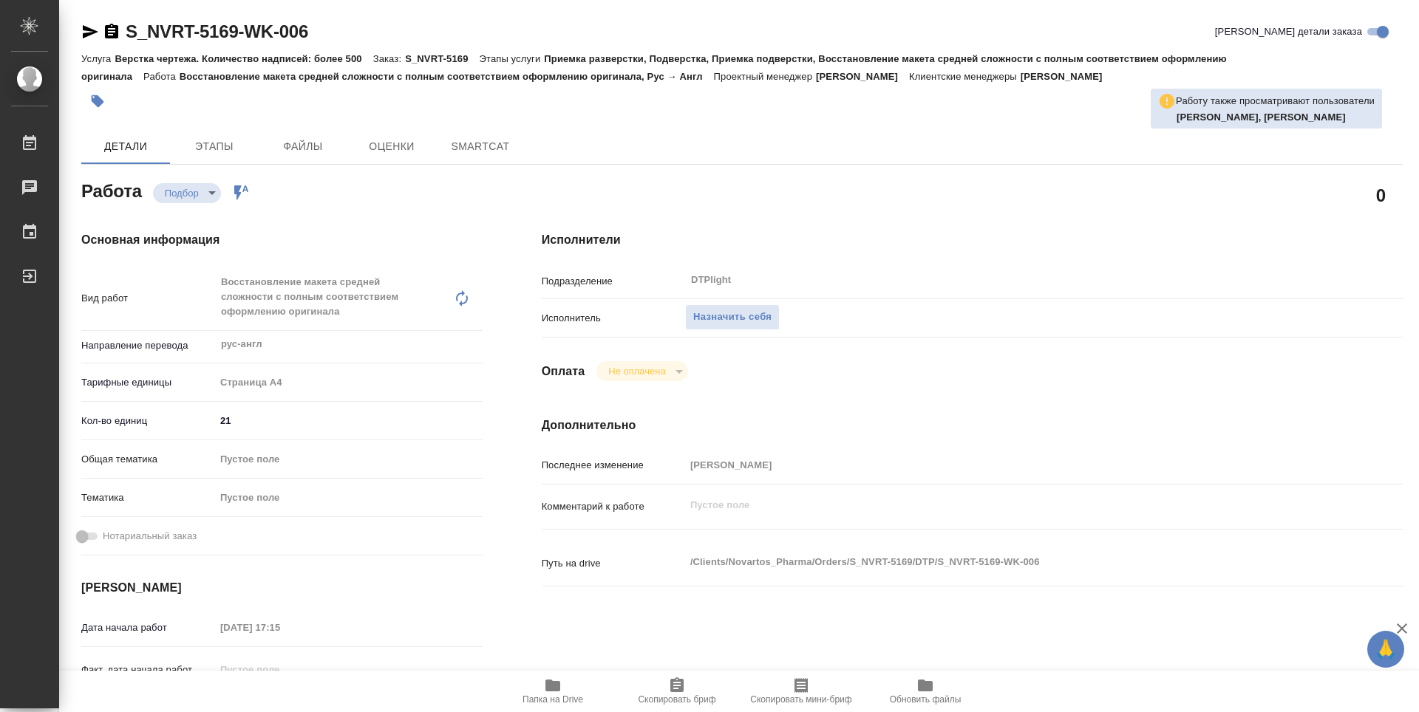
type textarea "x"
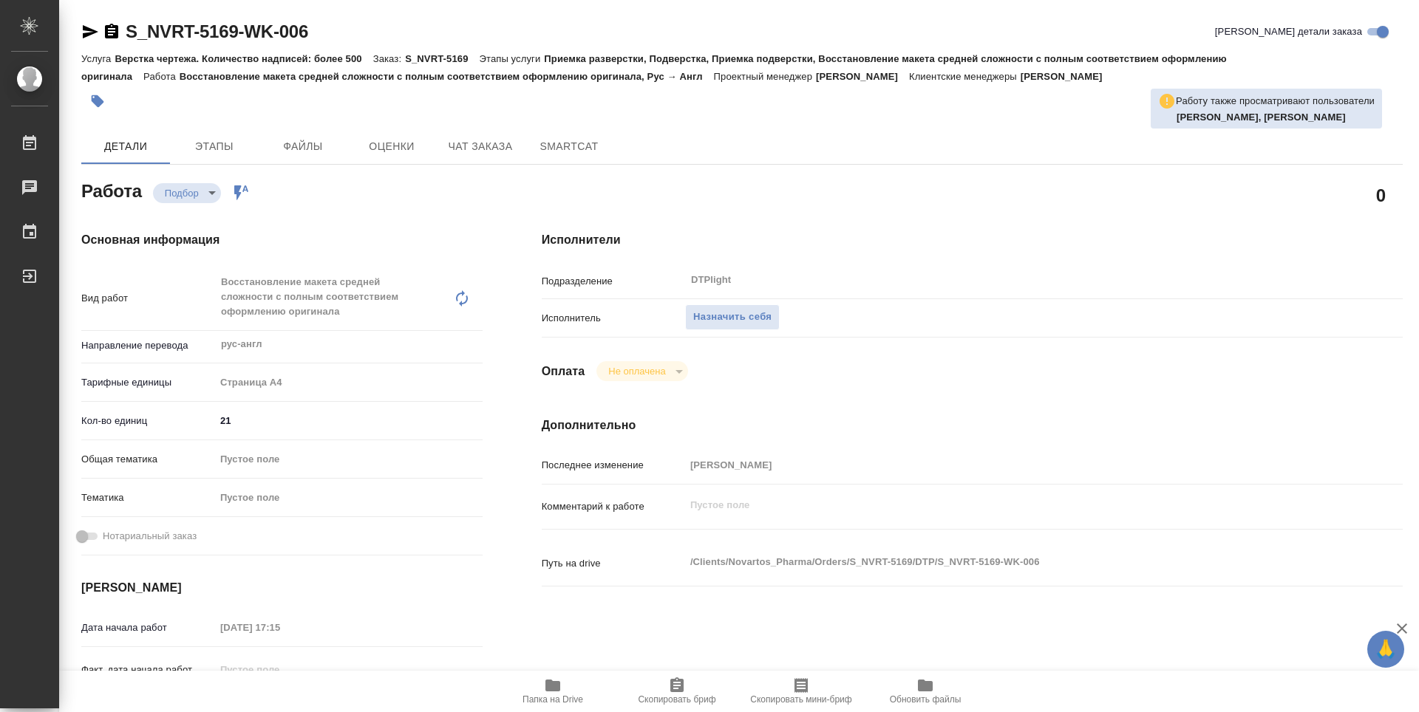
click at [556, 687] on icon "button" at bounding box center [552, 686] width 15 height 12
type textarea "x"
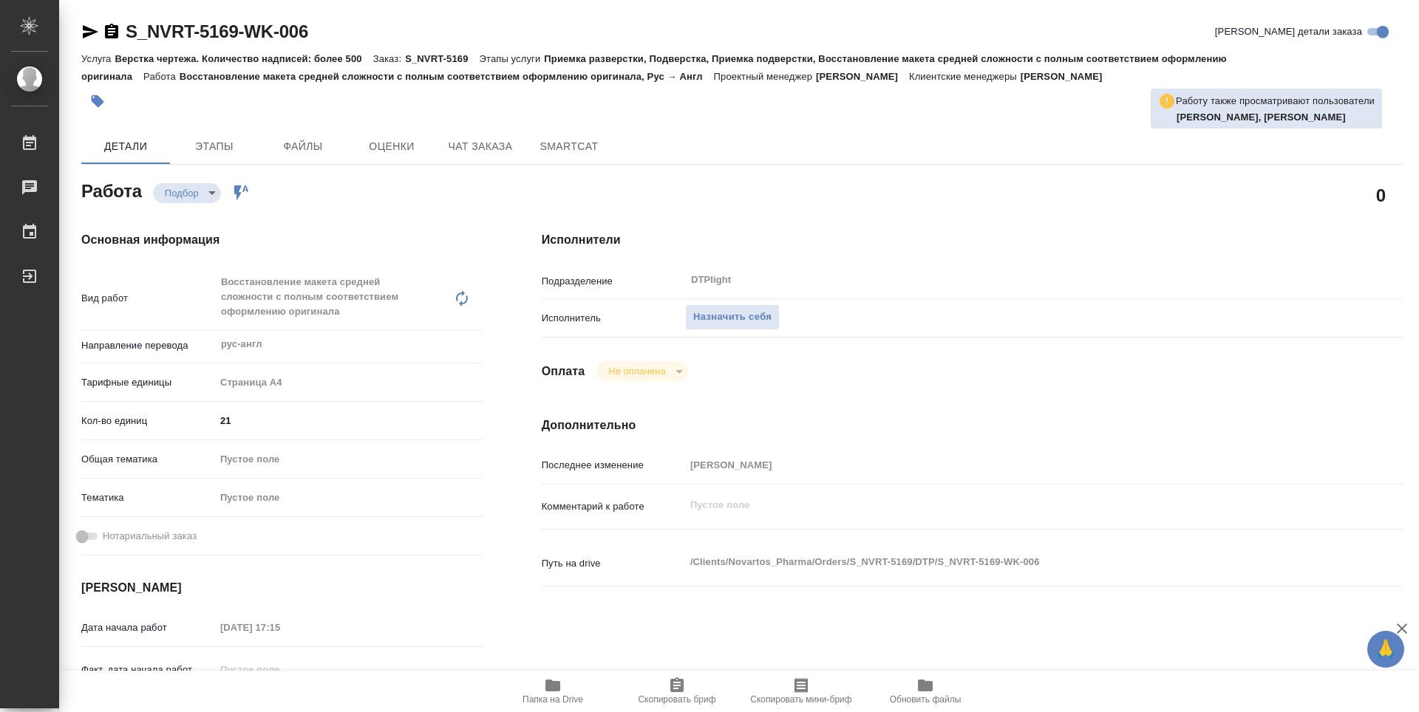
type textarea "x"
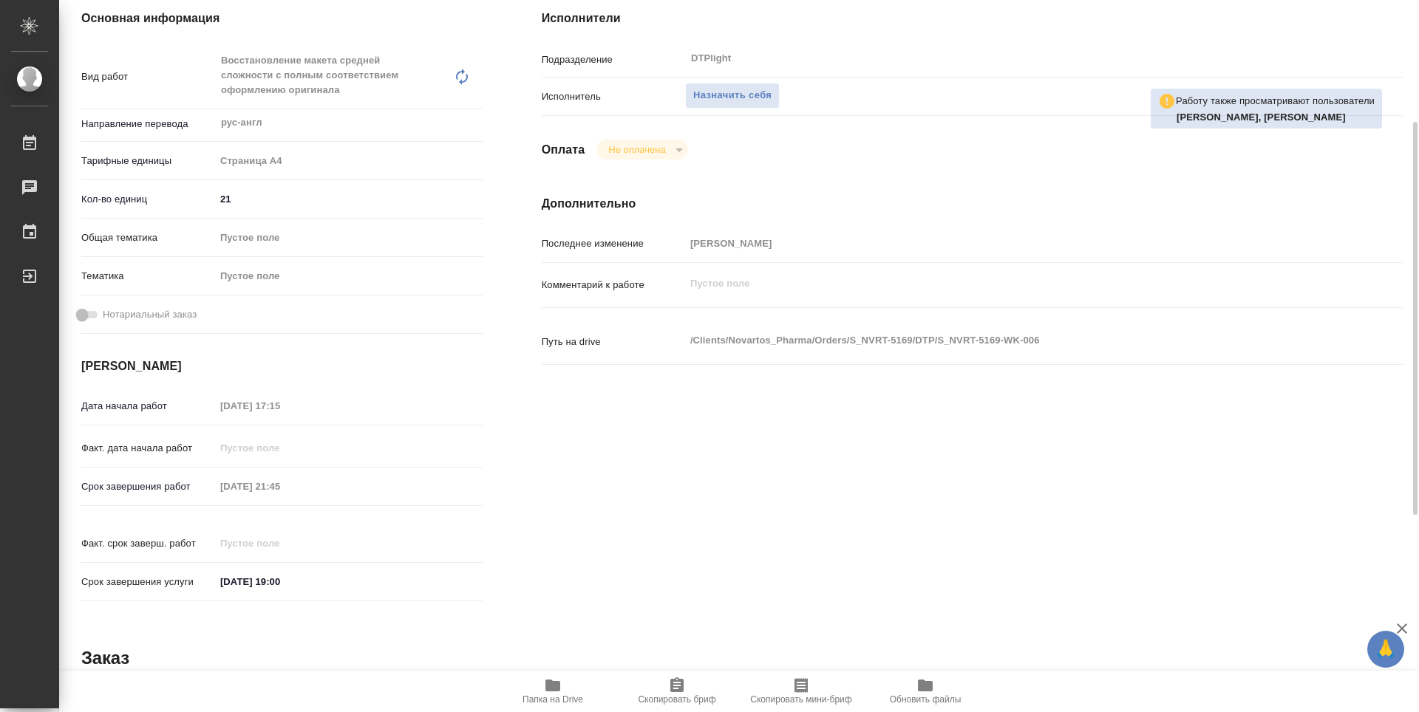
type textarea "x"
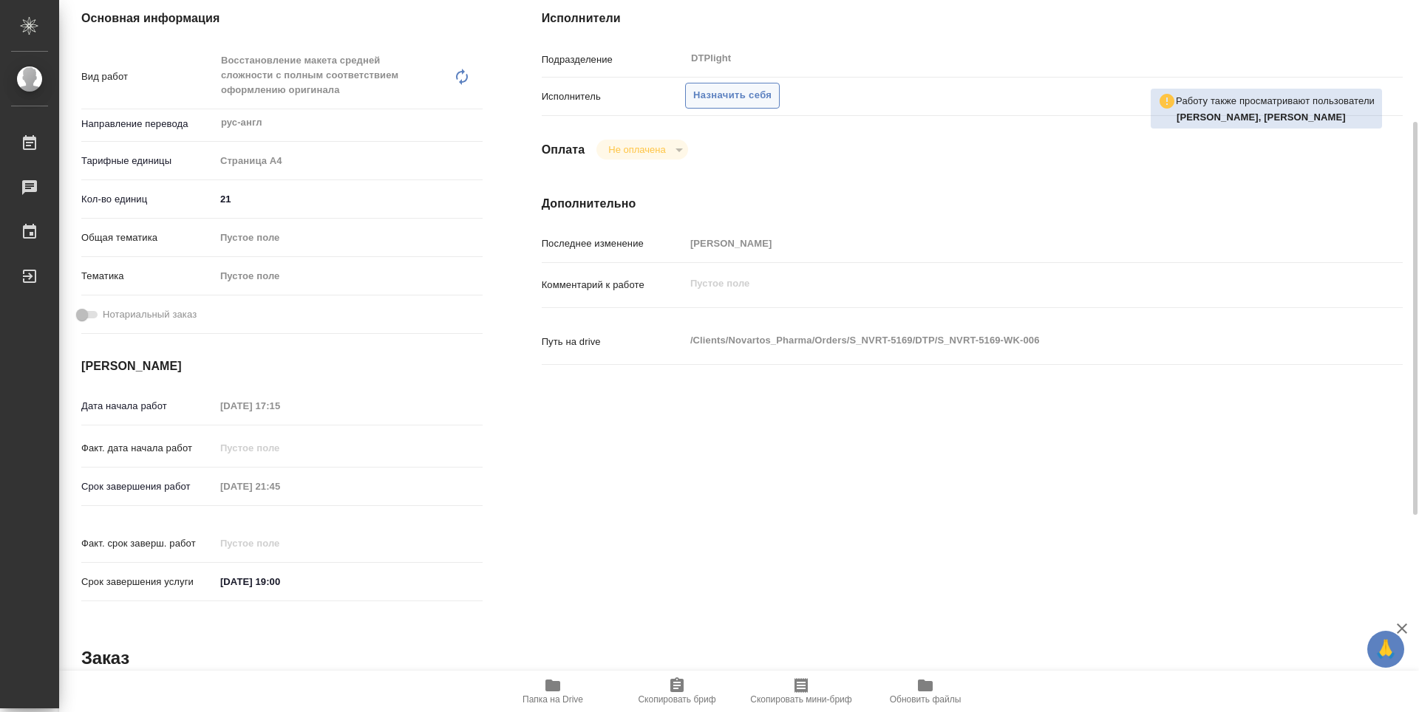
click at [741, 101] on span "Назначить себя" at bounding box center [732, 95] width 78 height 17
type textarea "x"
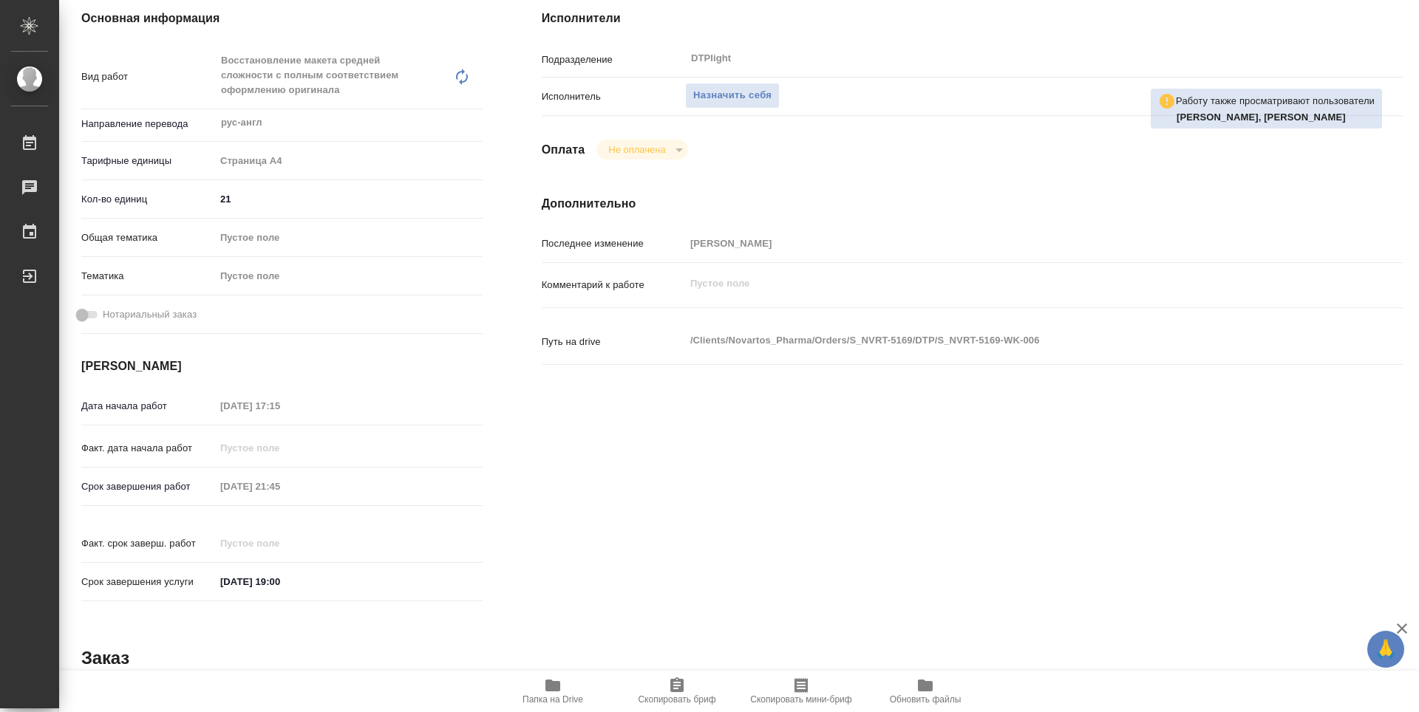
type textarea "x"
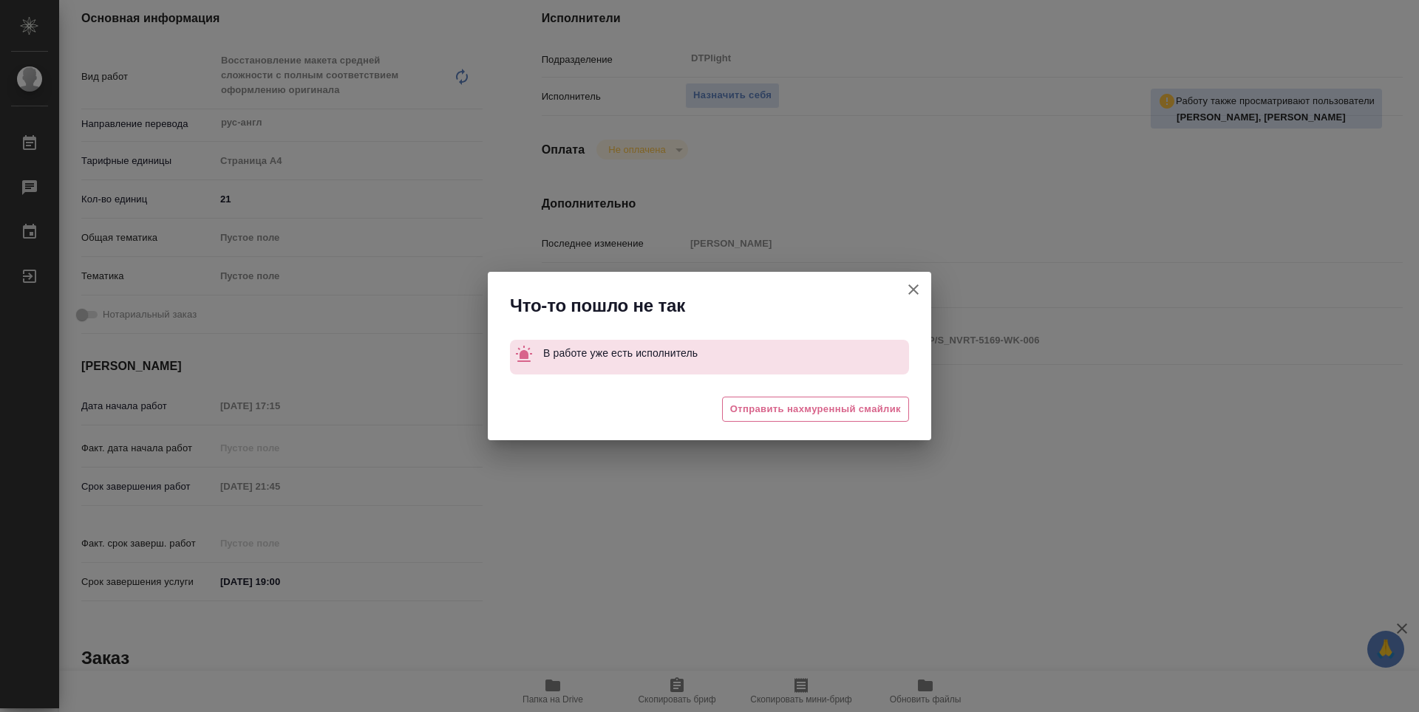
click at [908, 295] on icon "button" at bounding box center [914, 290] width 18 height 18
type textarea "x"
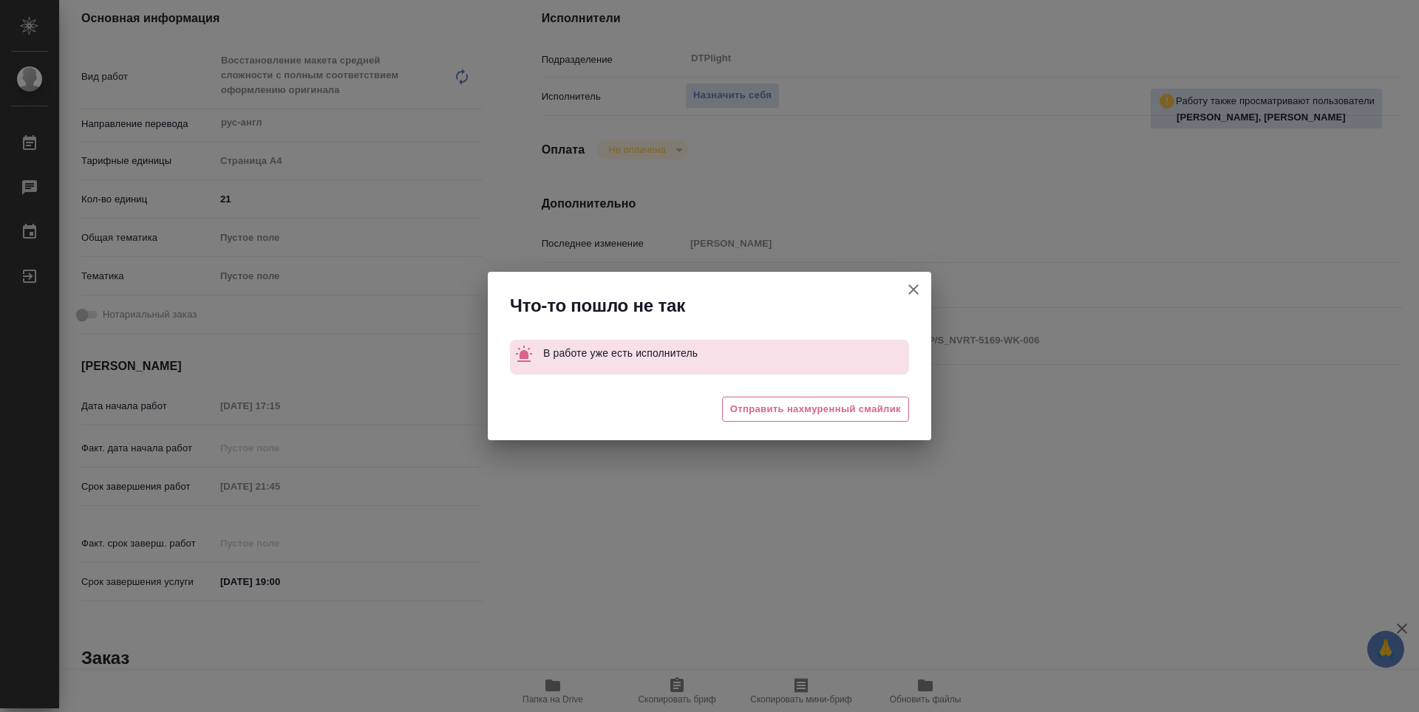
type textarea "x"
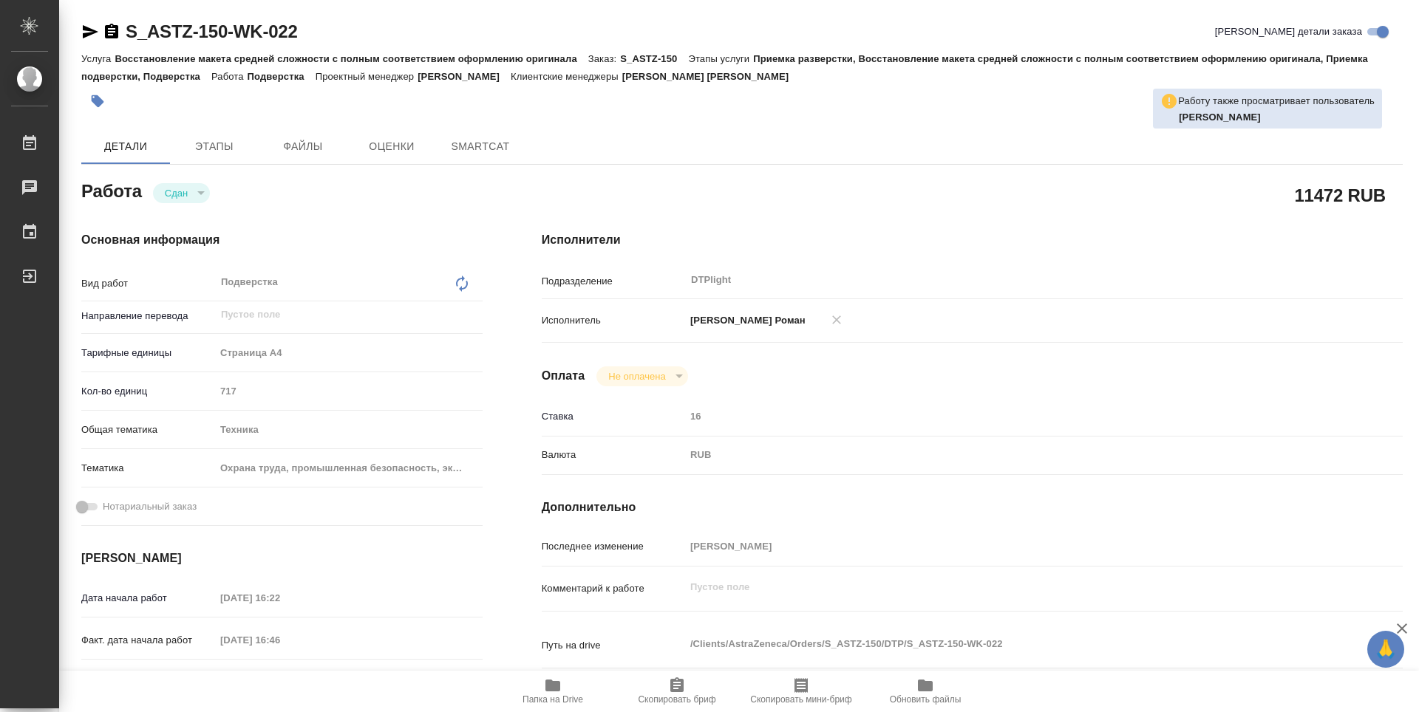
type textarea "x"
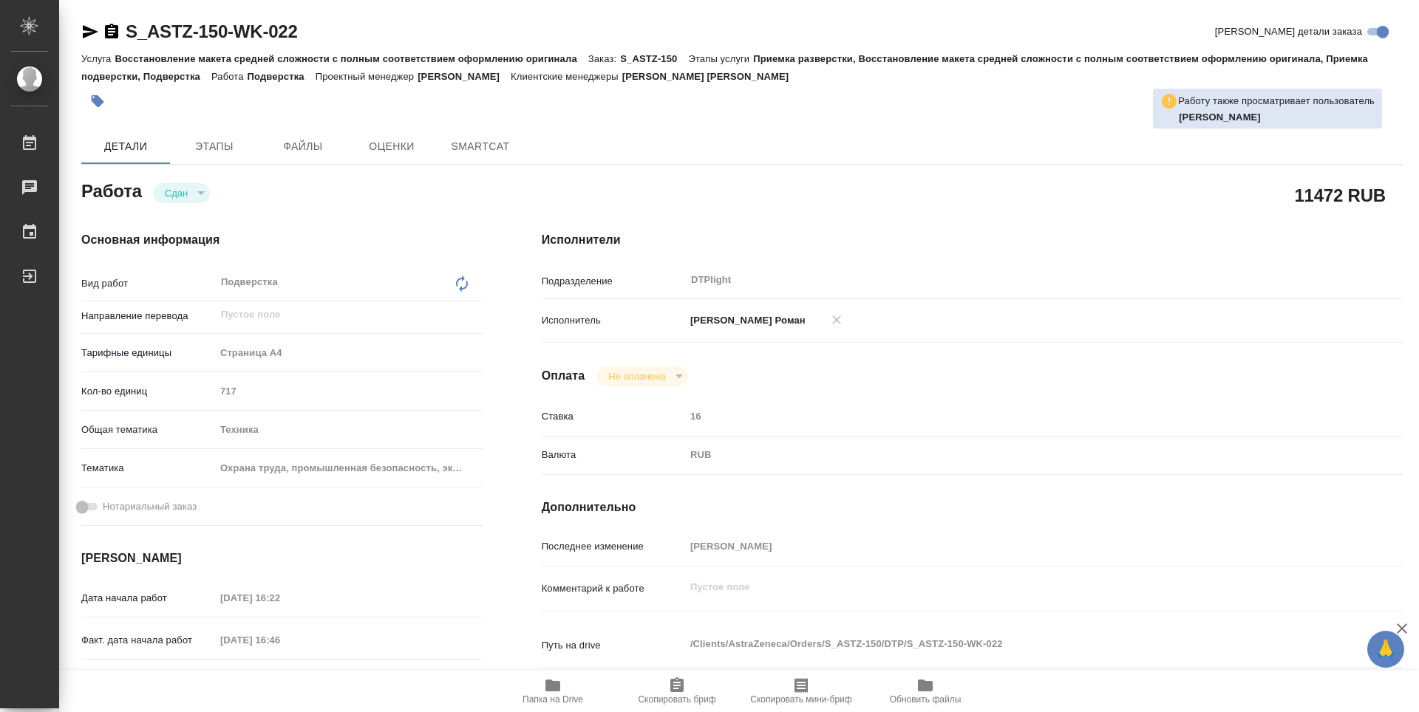
type textarea "x"
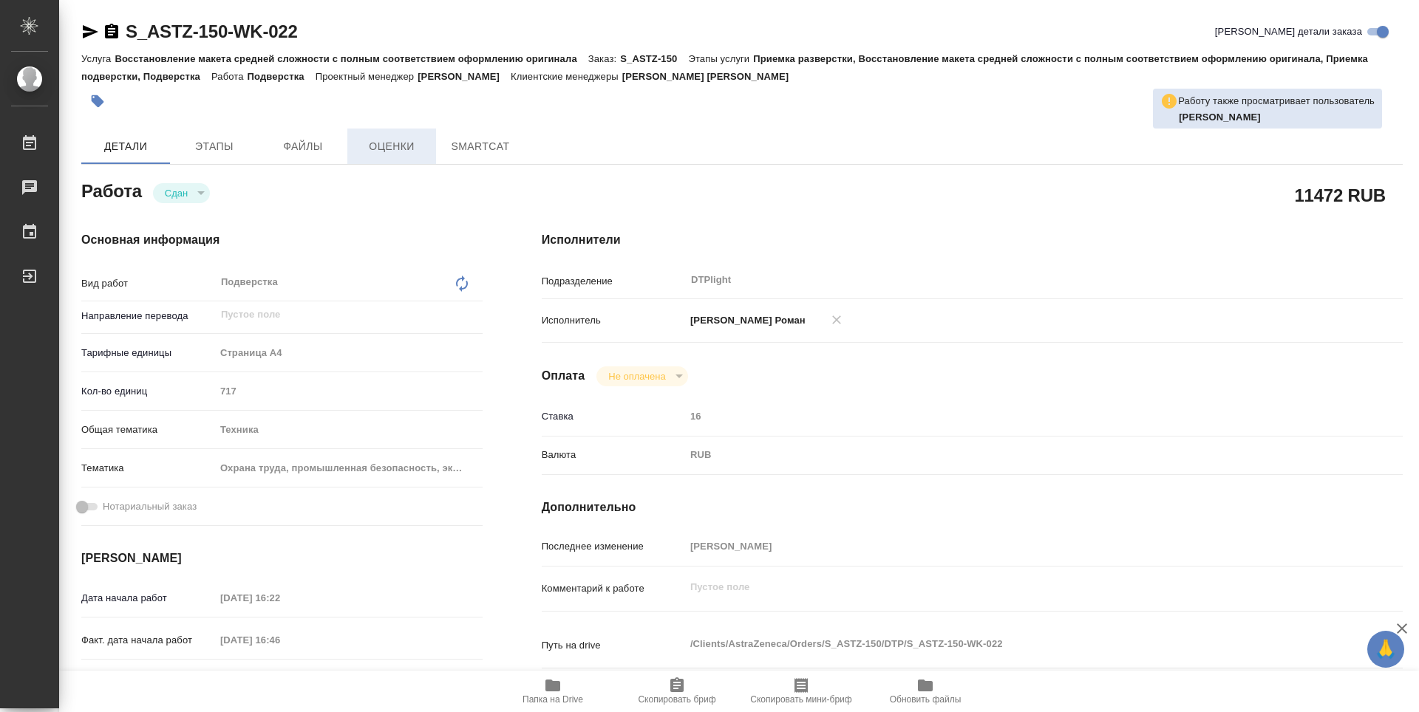
type textarea "x"
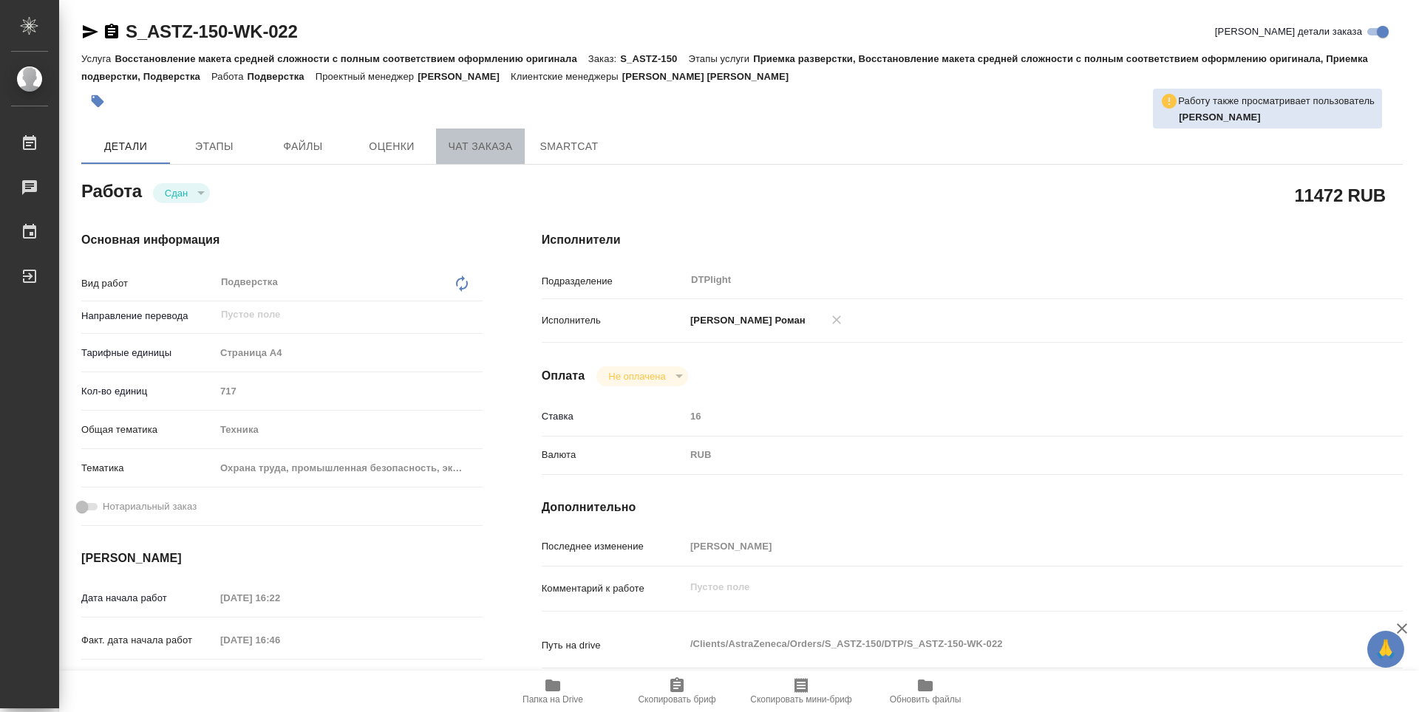
click at [489, 142] on span "Чат заказа" at bounding box center [480, 146] width 71 height 18
type textarea "x"
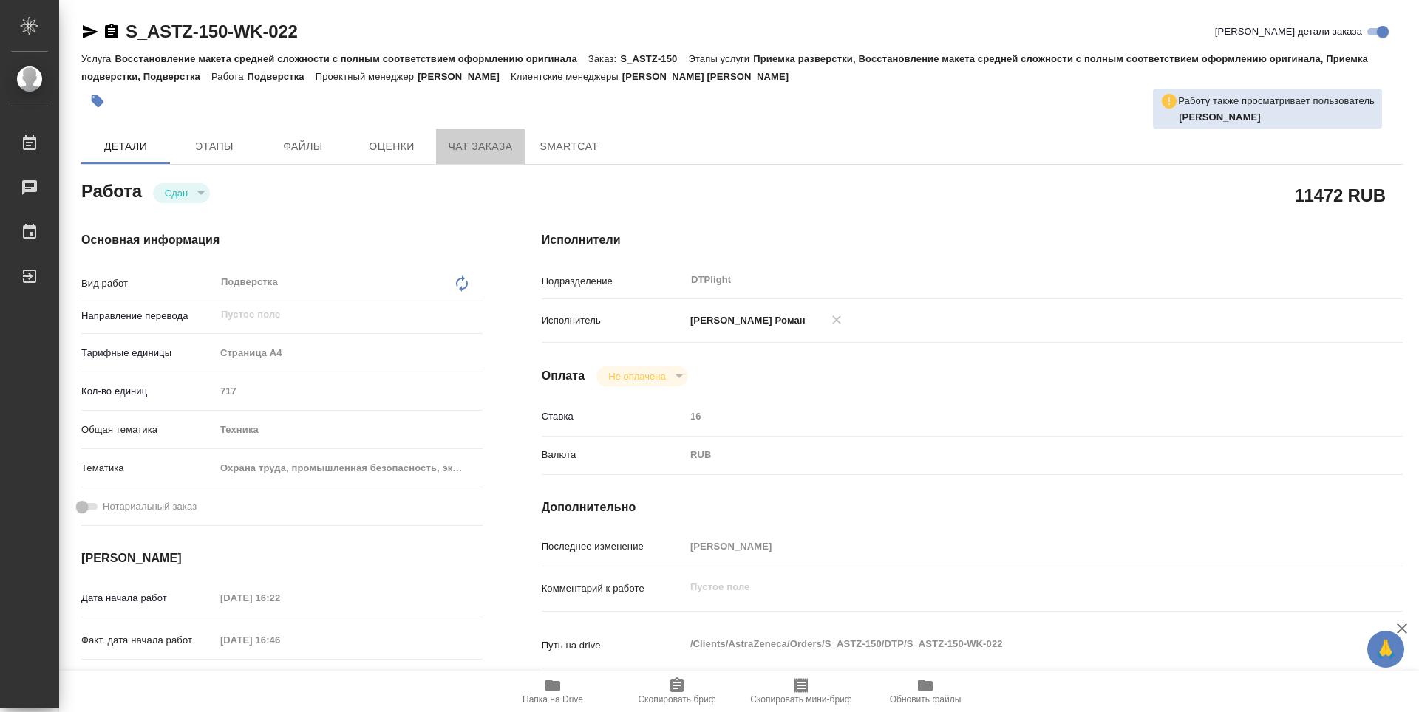
type textarea "x"
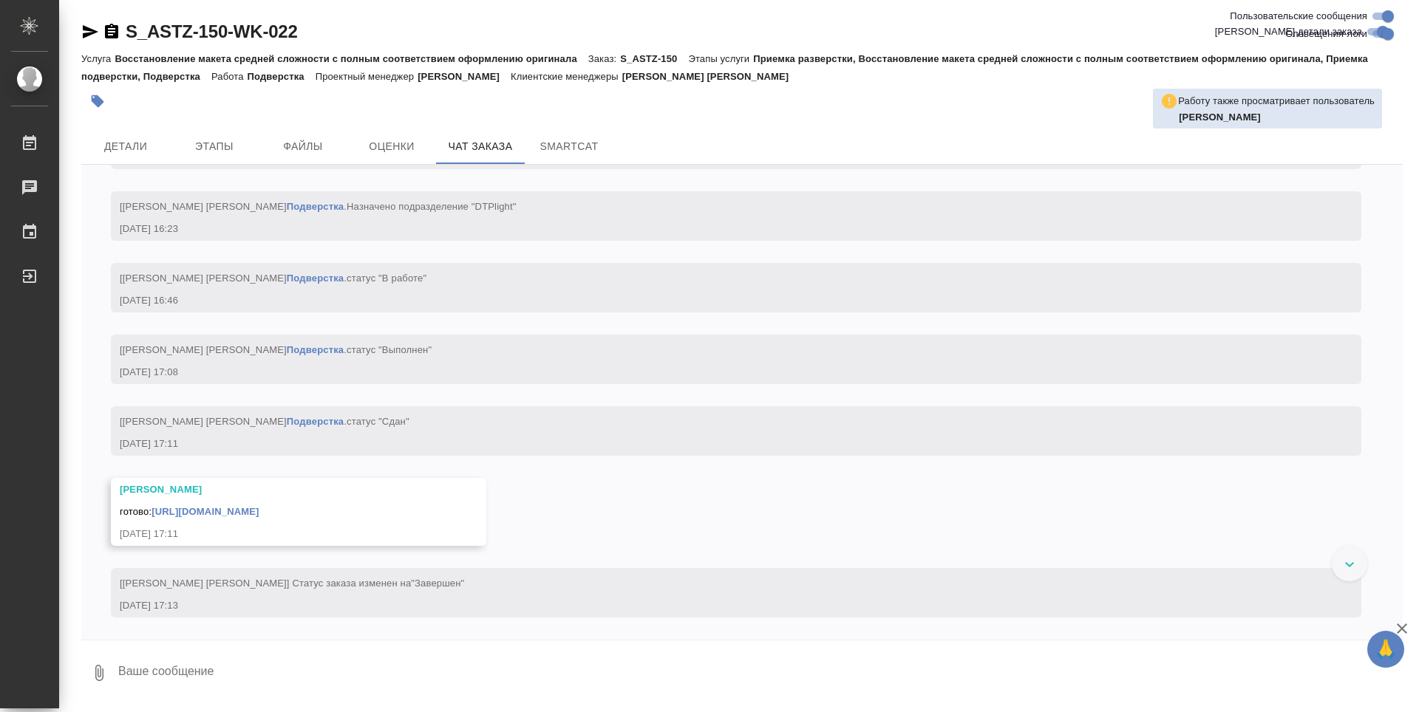
scroll to position [16134, 0]
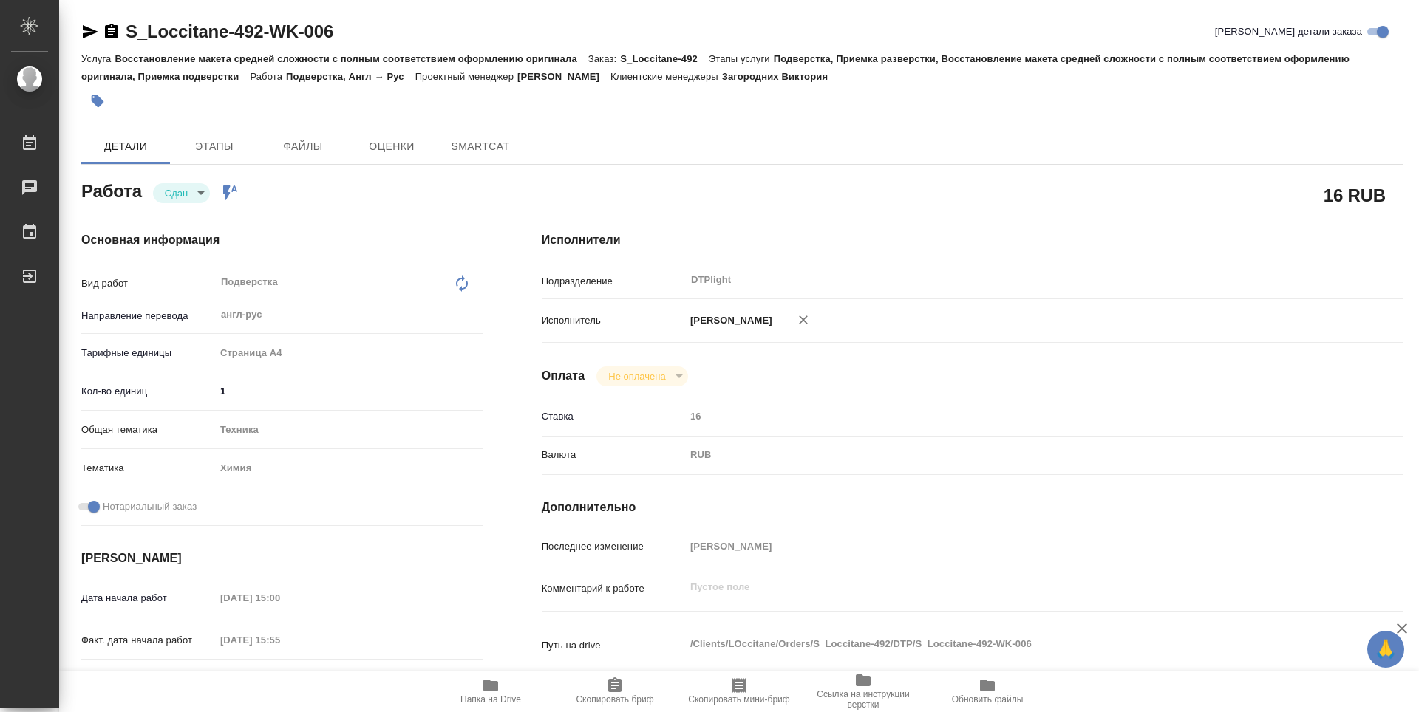
type textarea "x"
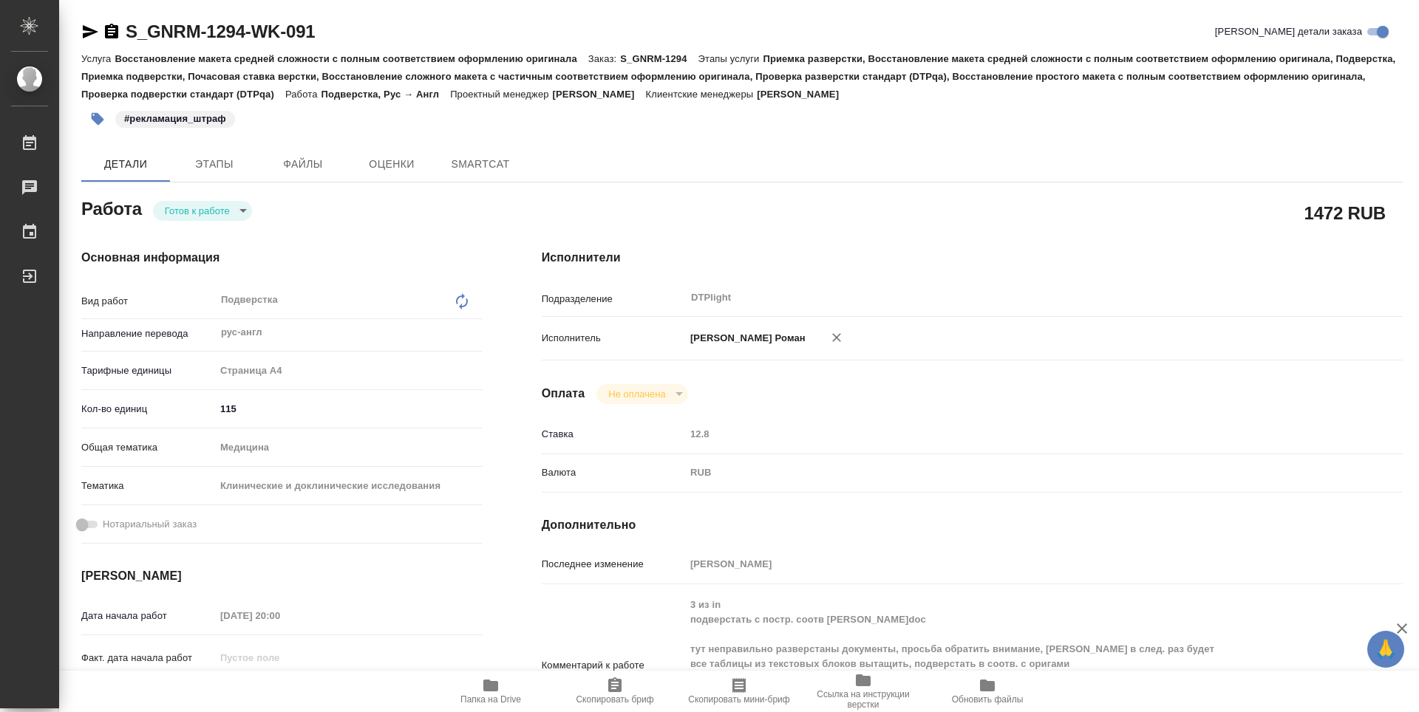
type textarea "x"
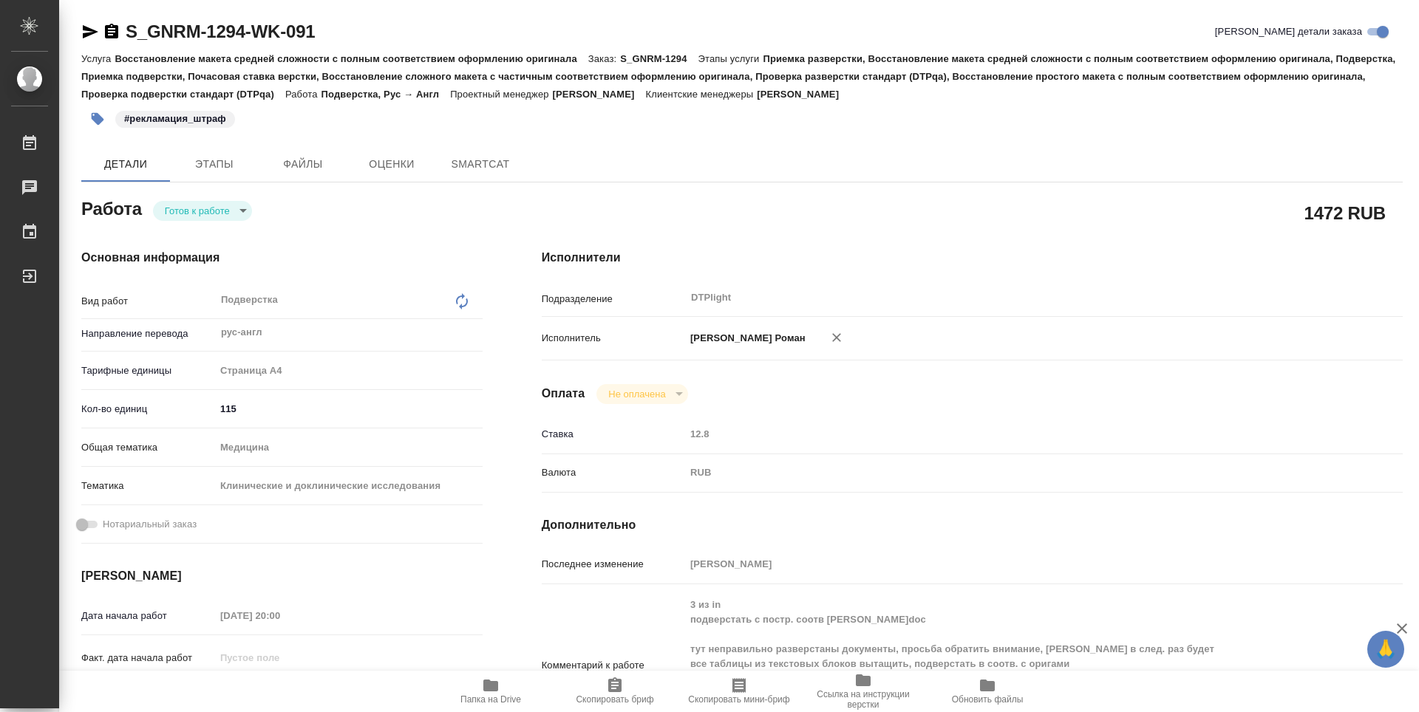
type textarea "x"
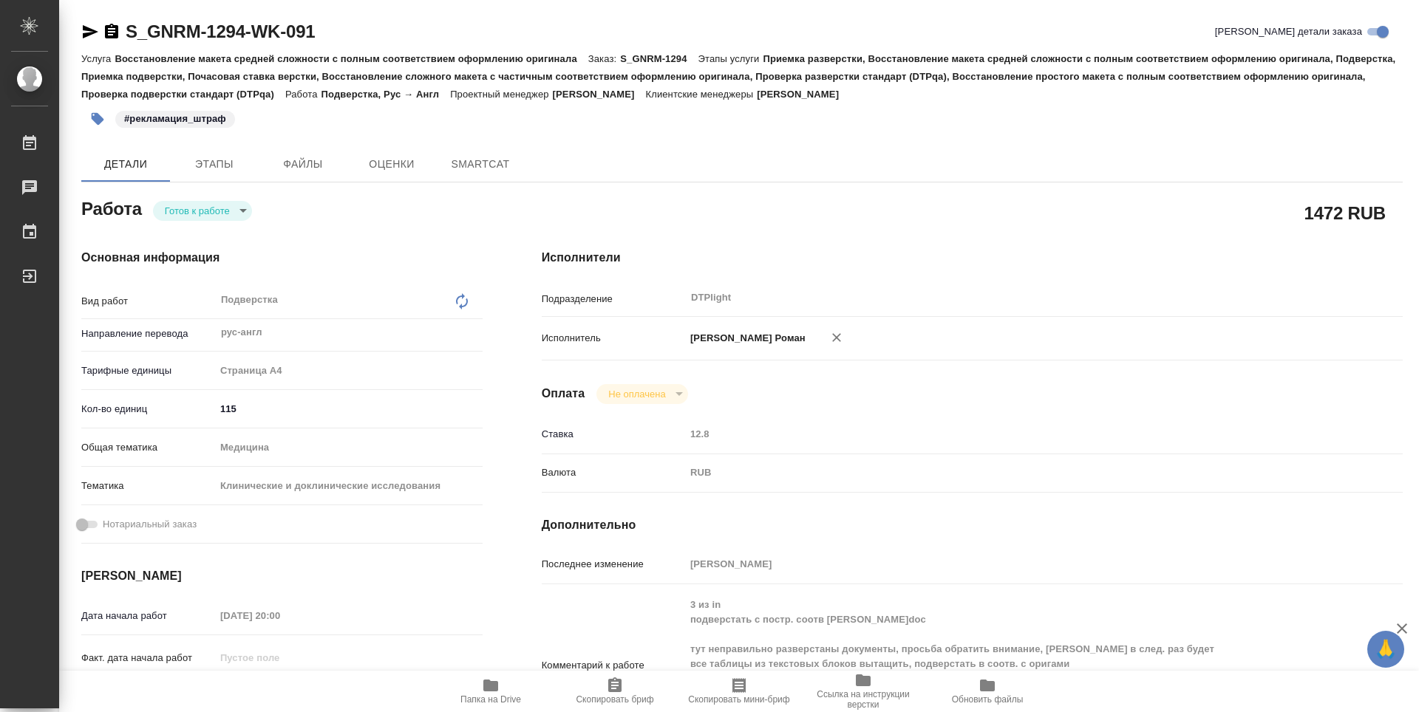
type textarea "x"
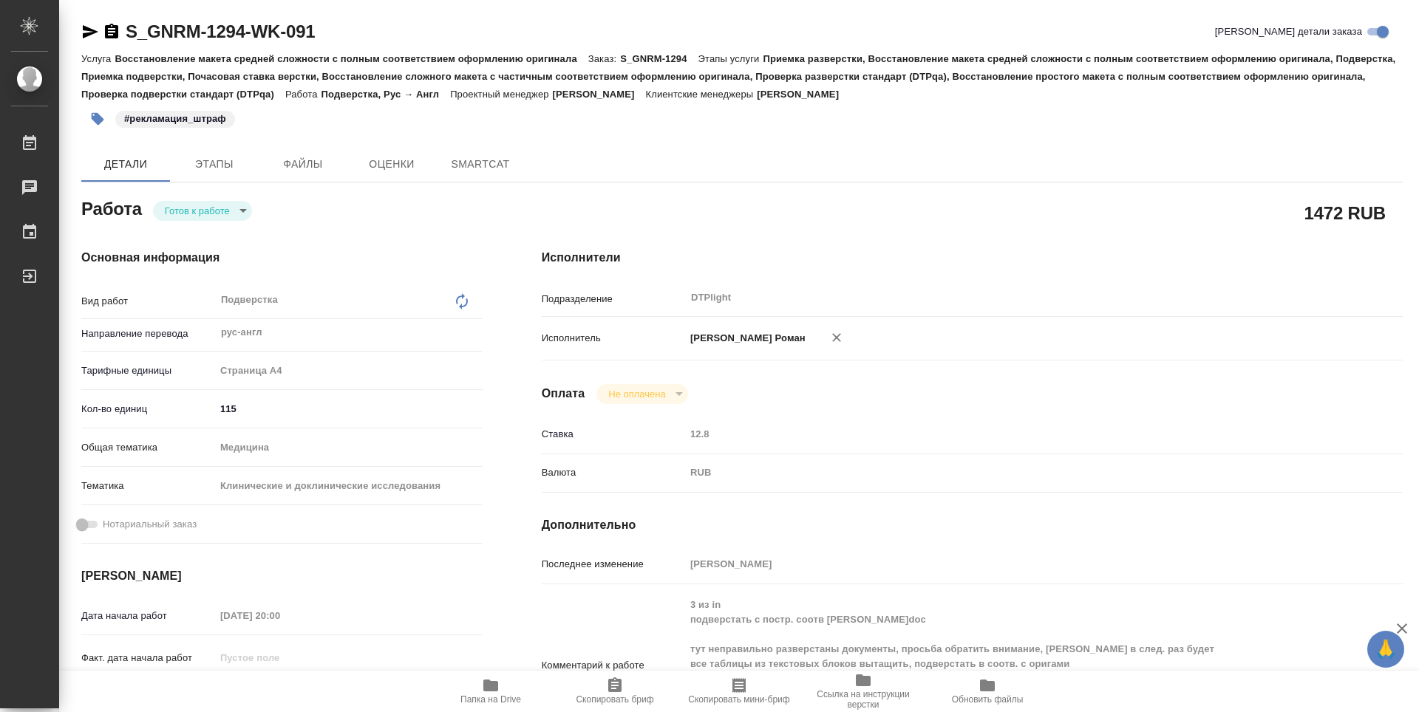
type textarea "x"
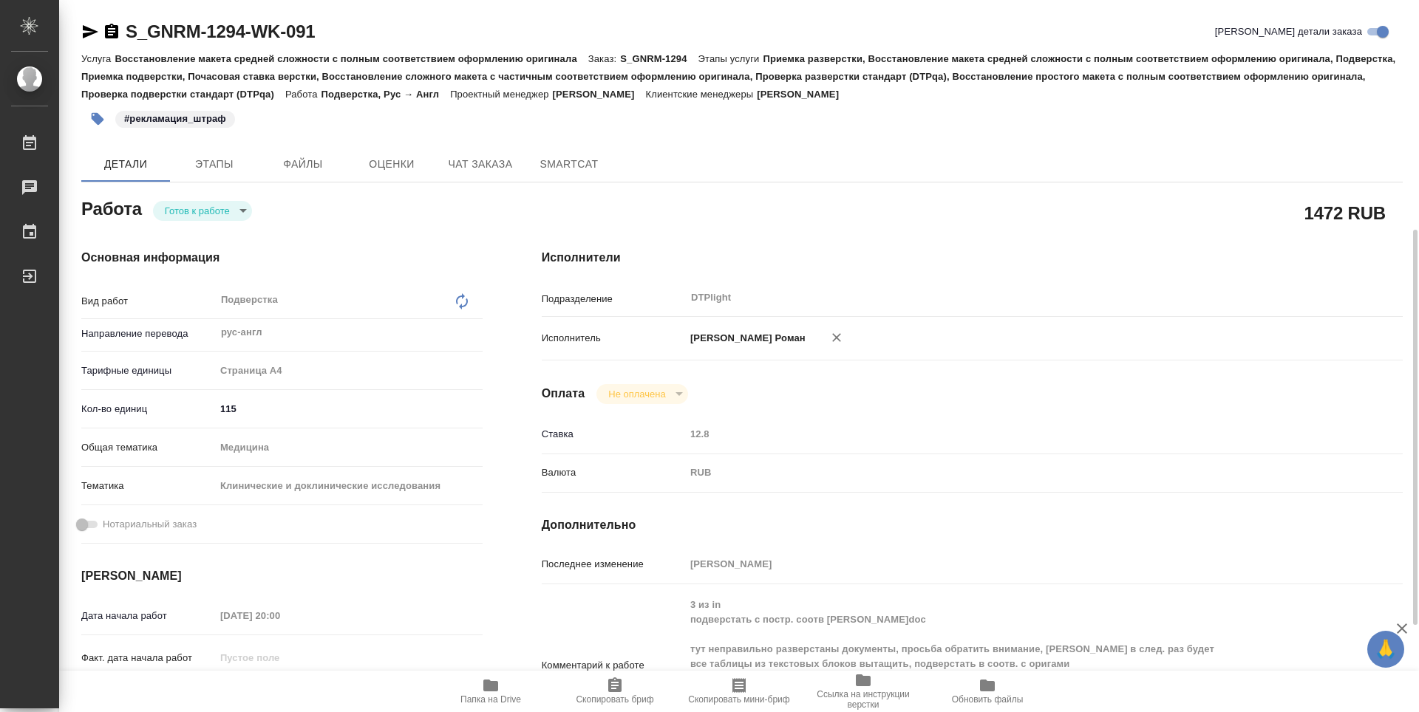
scroll to position [148, 0]
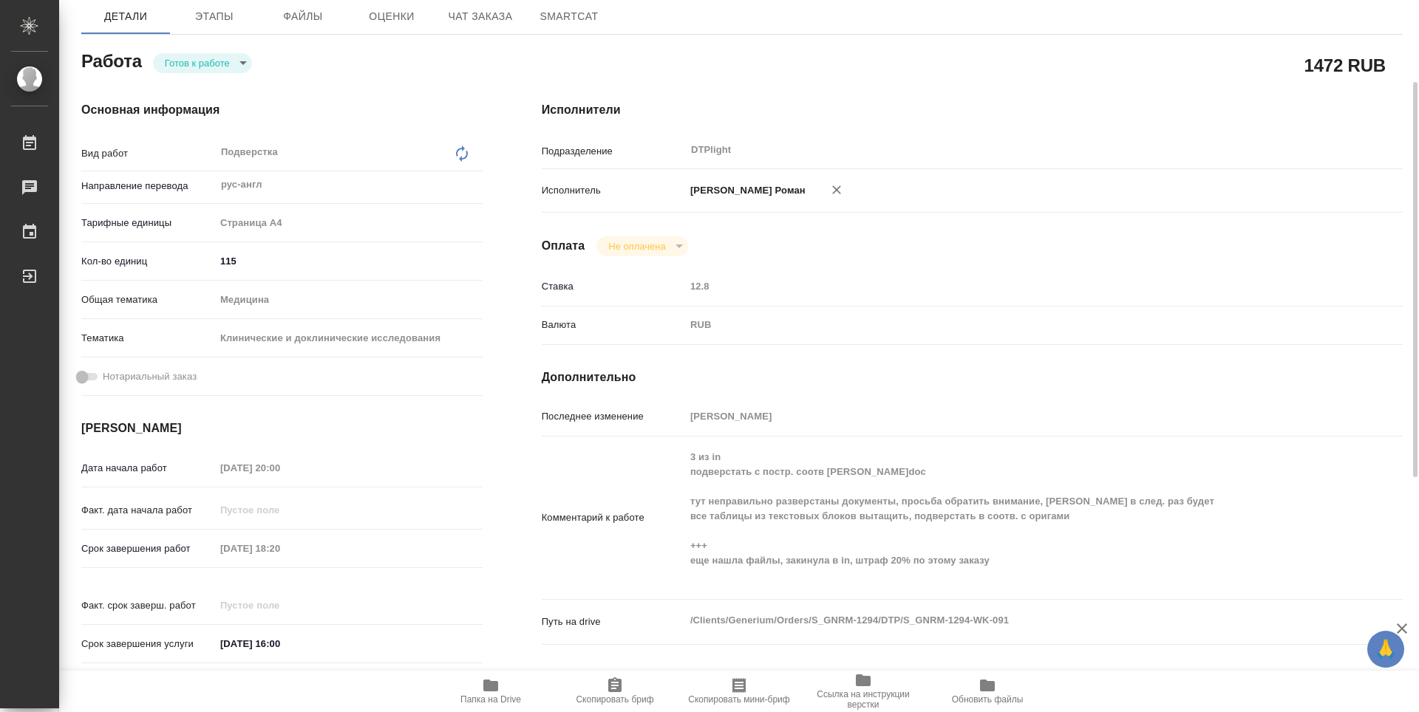
type textarea "x"
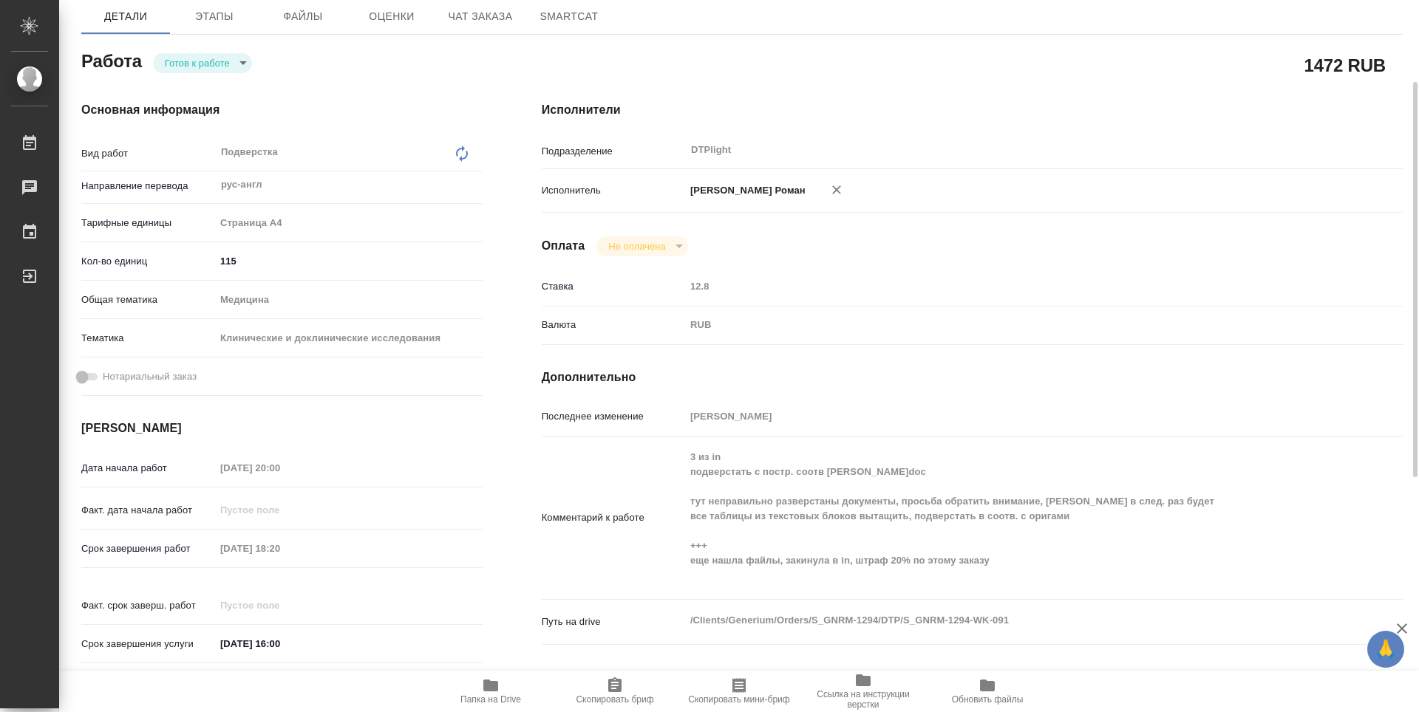
type textarea "x"
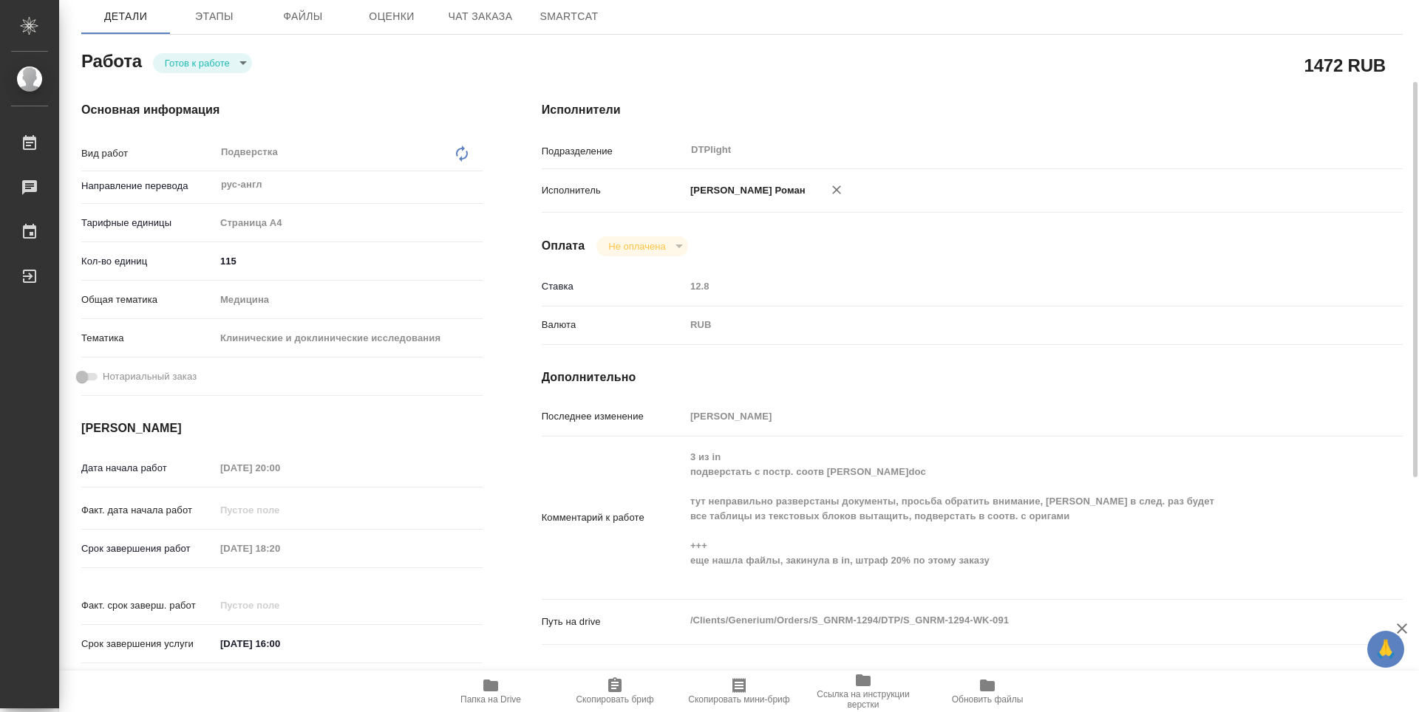
scroll to position [0, 0]
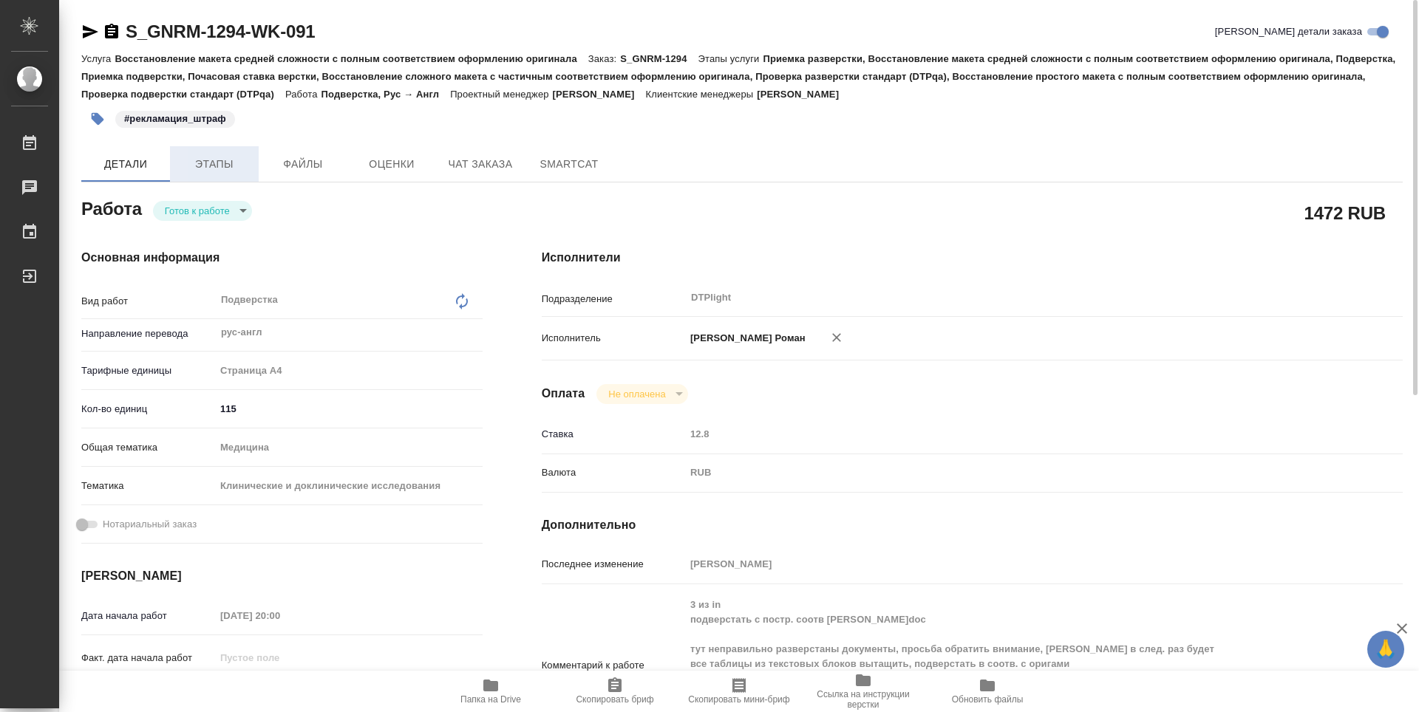
click at [220, 160] on span "Этапы" at bounding box center [214, 164] width 71 height 18
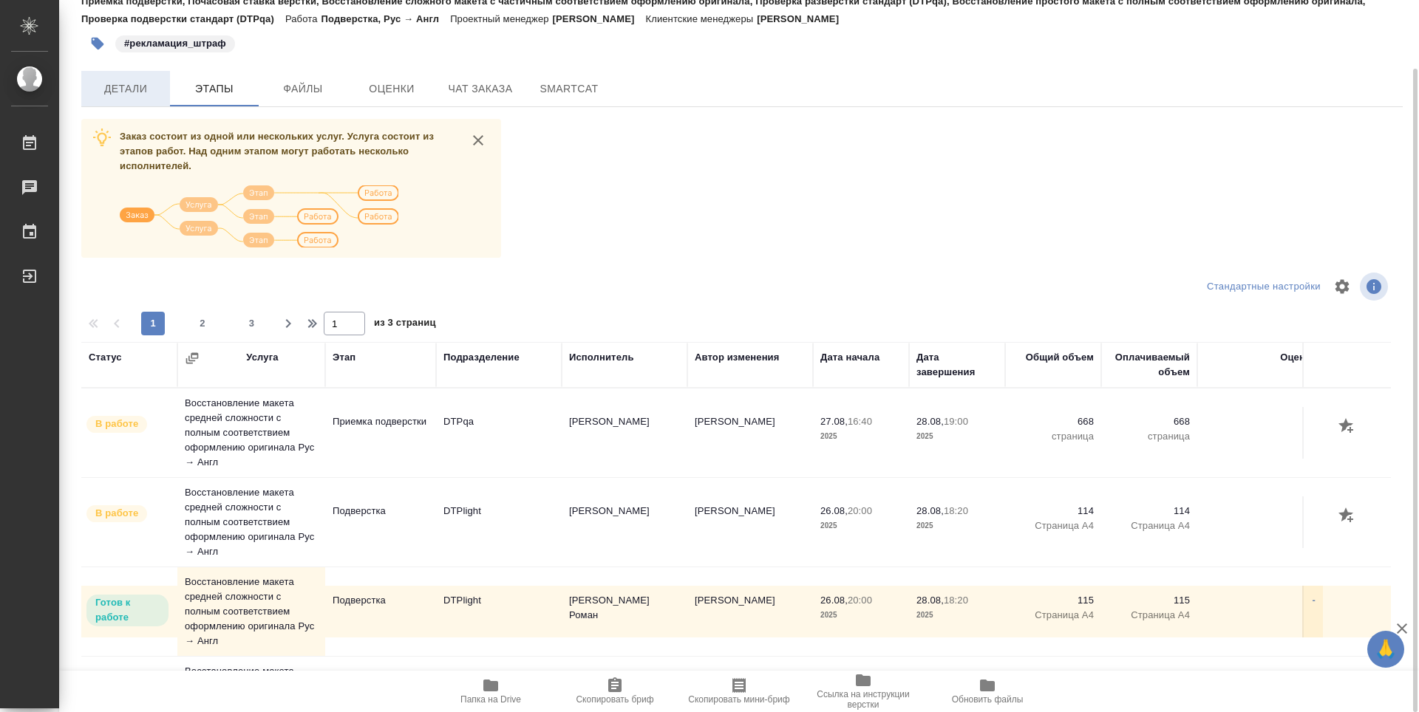
click at [140, 84] on span "Детали" at bounding box center [125, 89] width 71 height 18
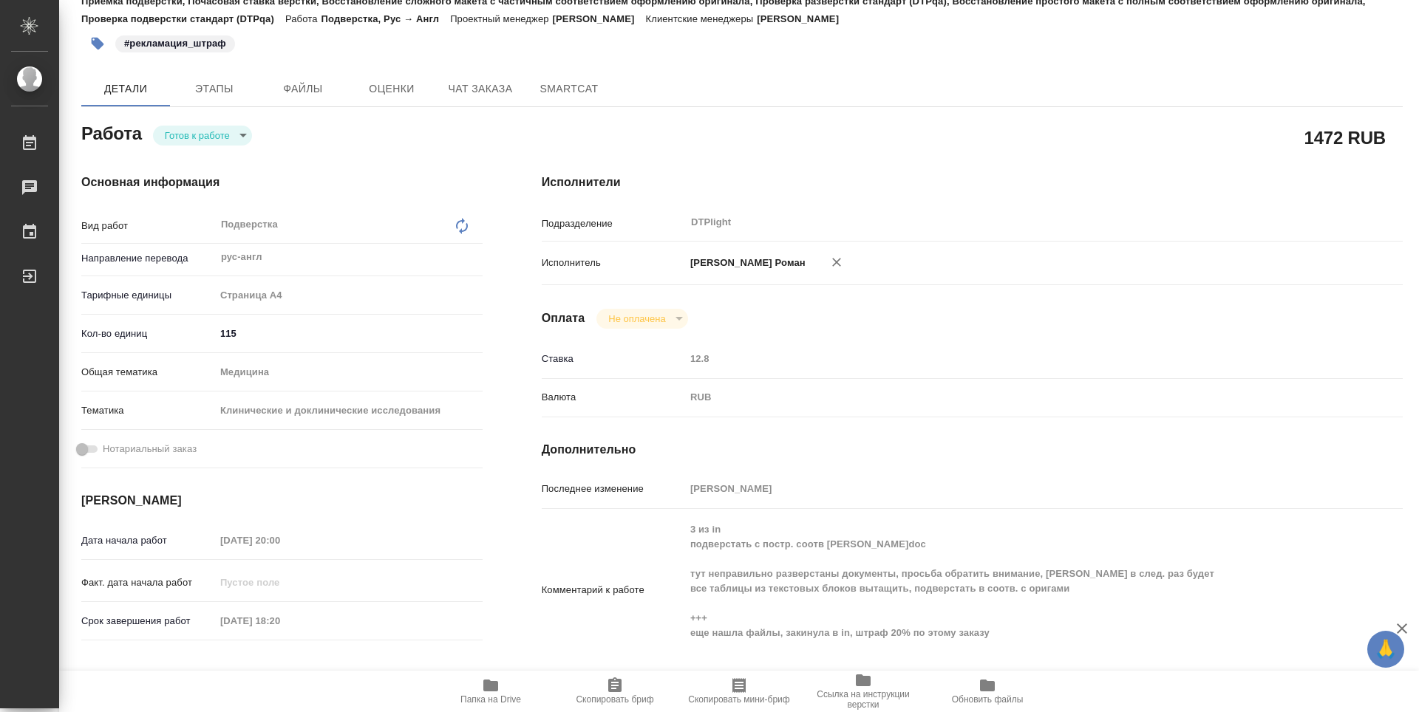
type textarea "x"
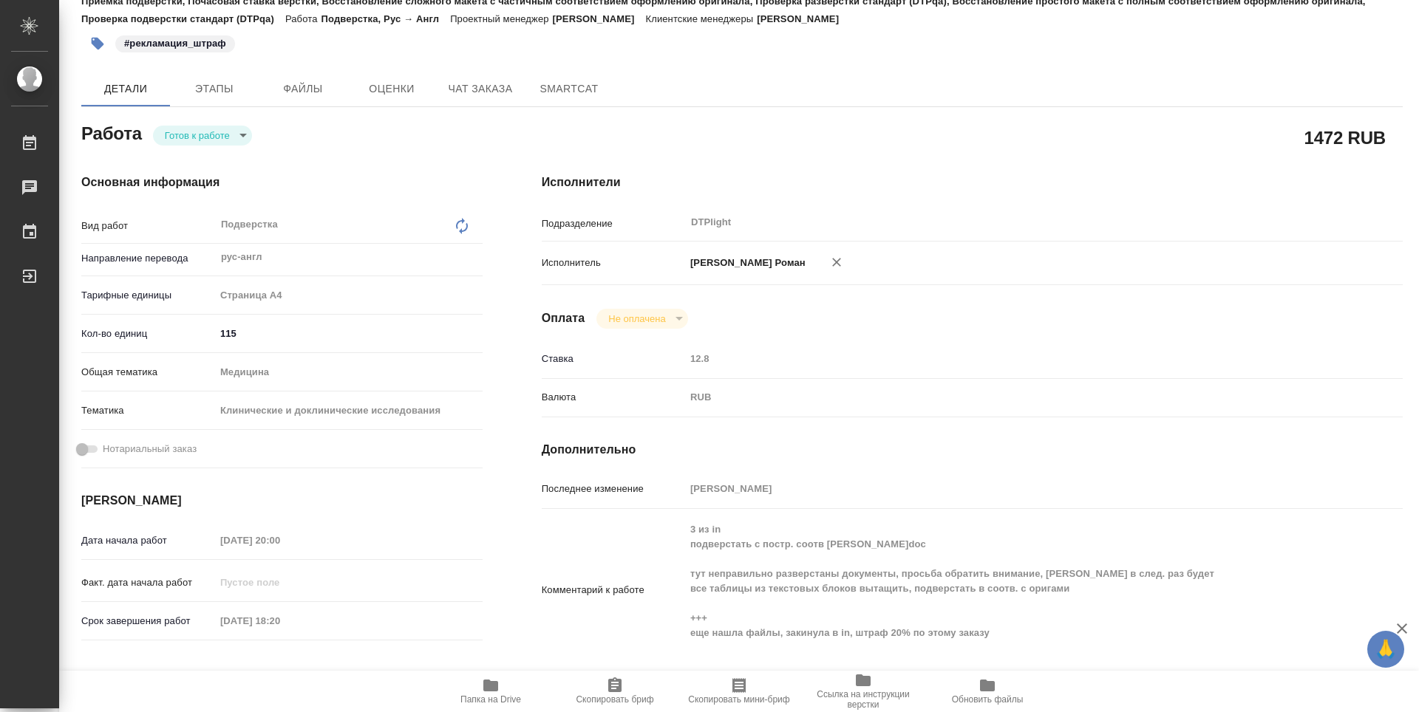
type textarea "x"
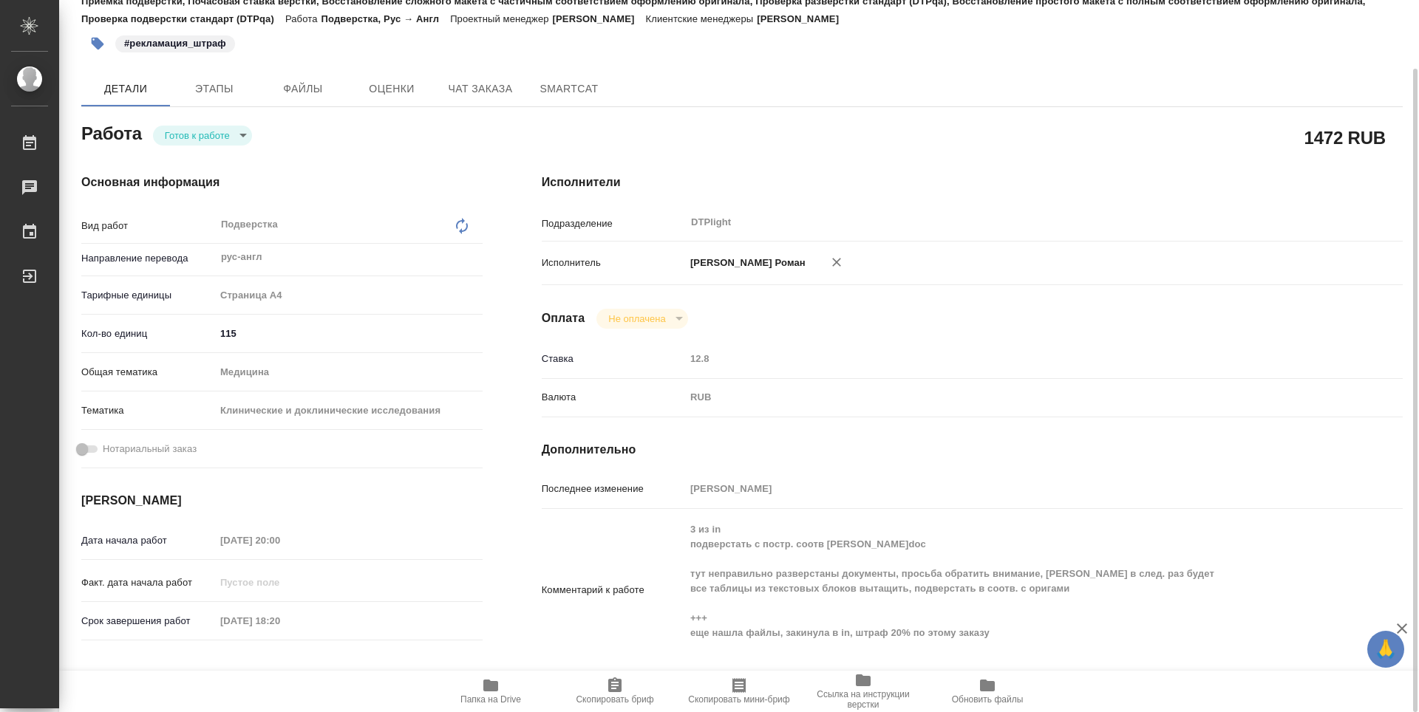
type textarea "x"
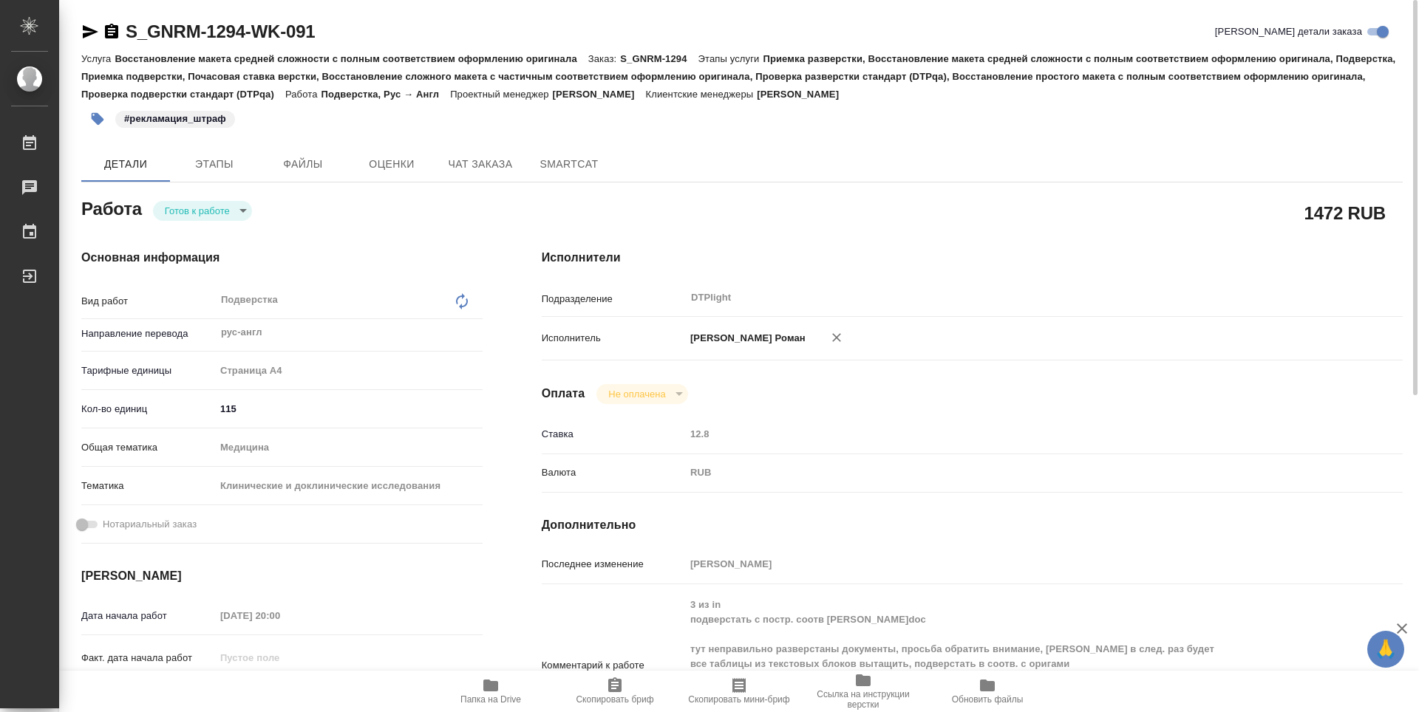
drag, startPoint x: 458, startPoint y: 166, endPoint x: 468, endPoint y: 185, distance: 22.1
click at [458, 165] on span "Чат заказа" at bounding box center [480, 164] width 71 height 18
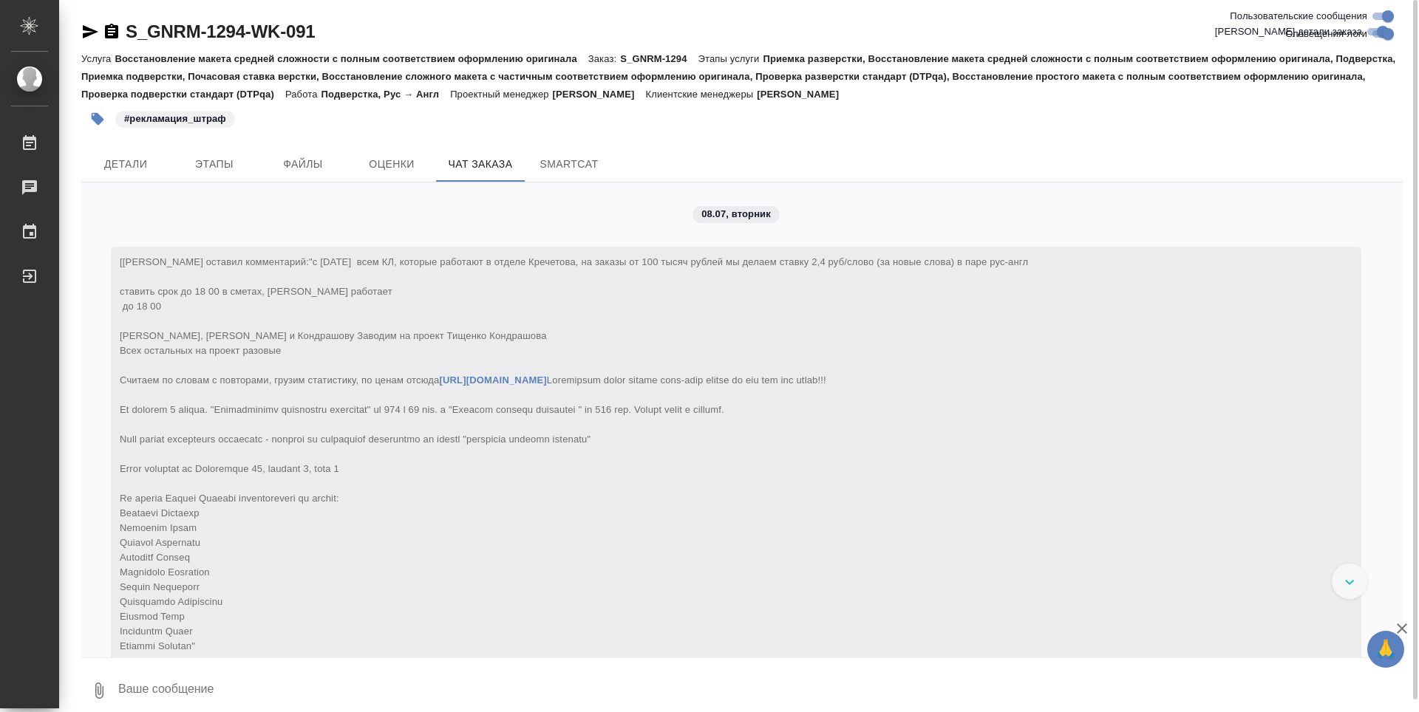
click at [1064, 146] on div "Детали Этапы Файлы Оценки Чат заказа SmartCat" at bounding box center [741, 163] width 1321 height 35
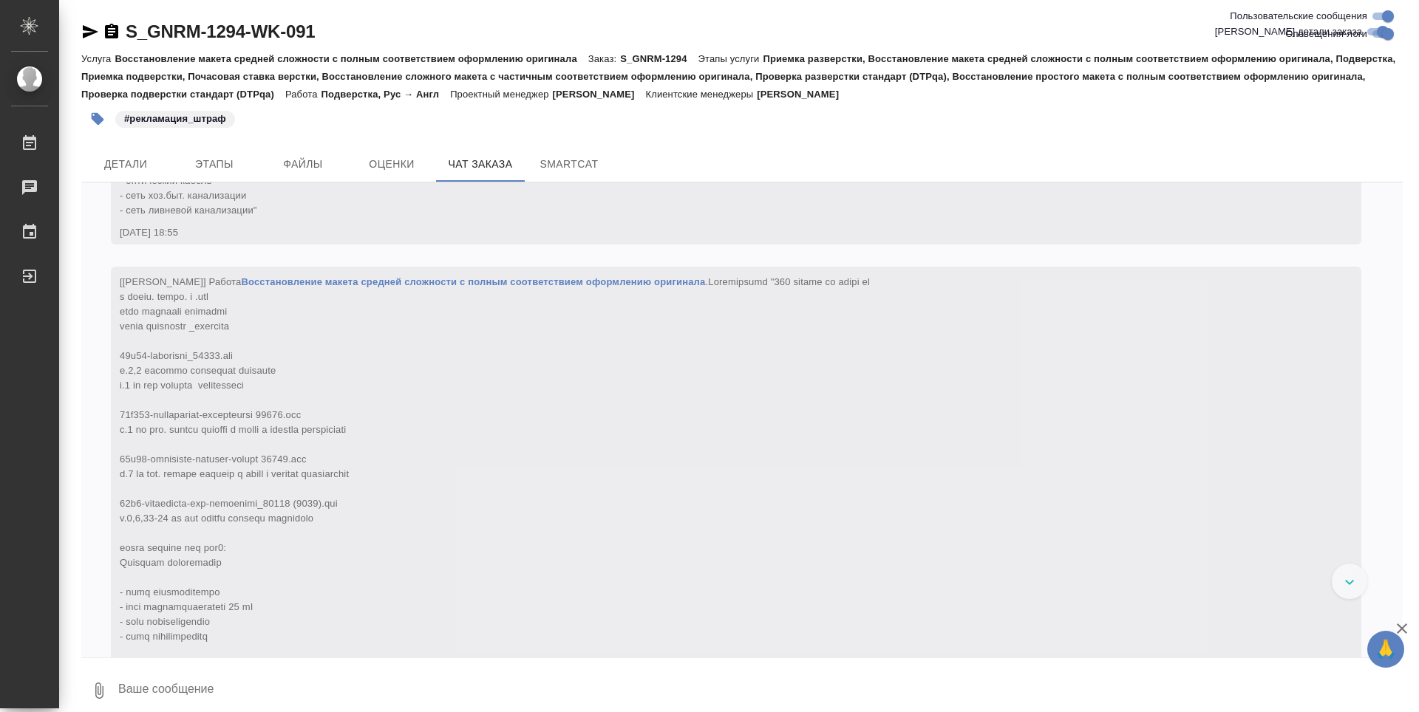
scroll to position [52560, 0]
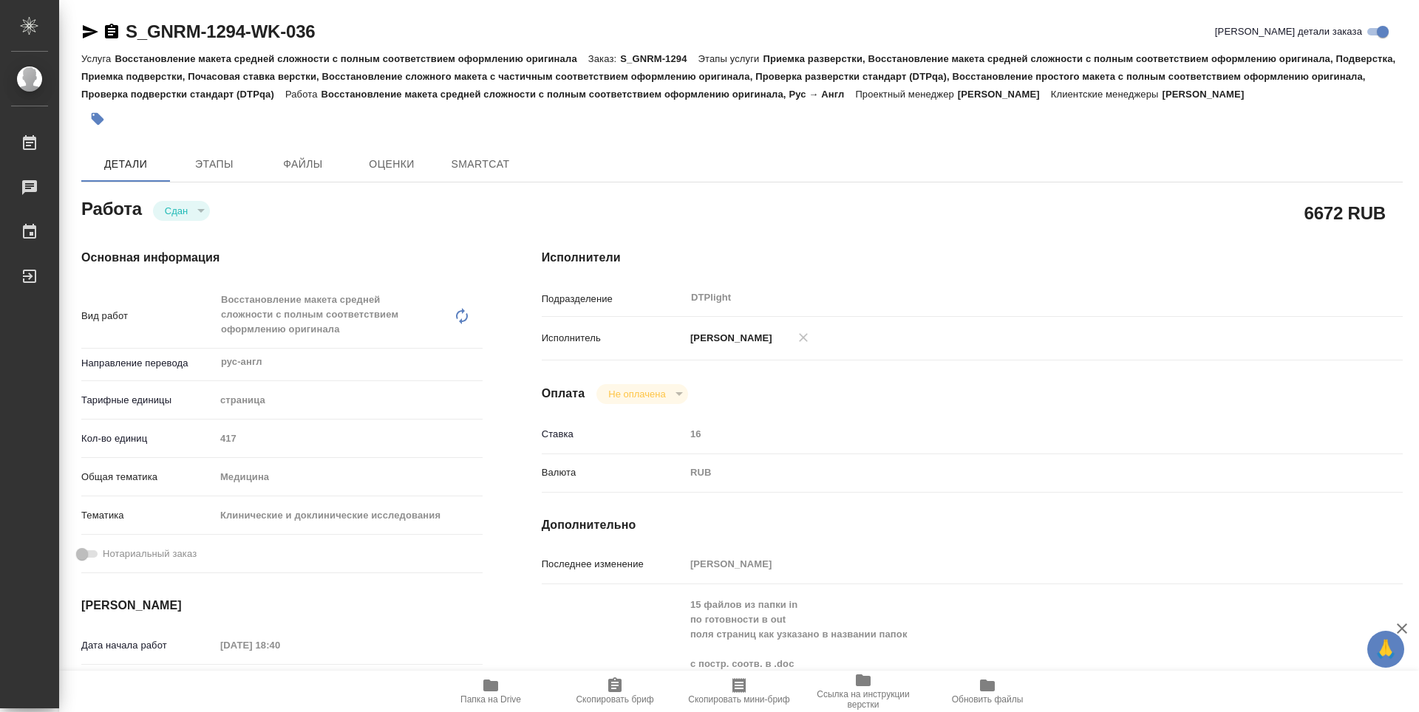
type textarea "x"
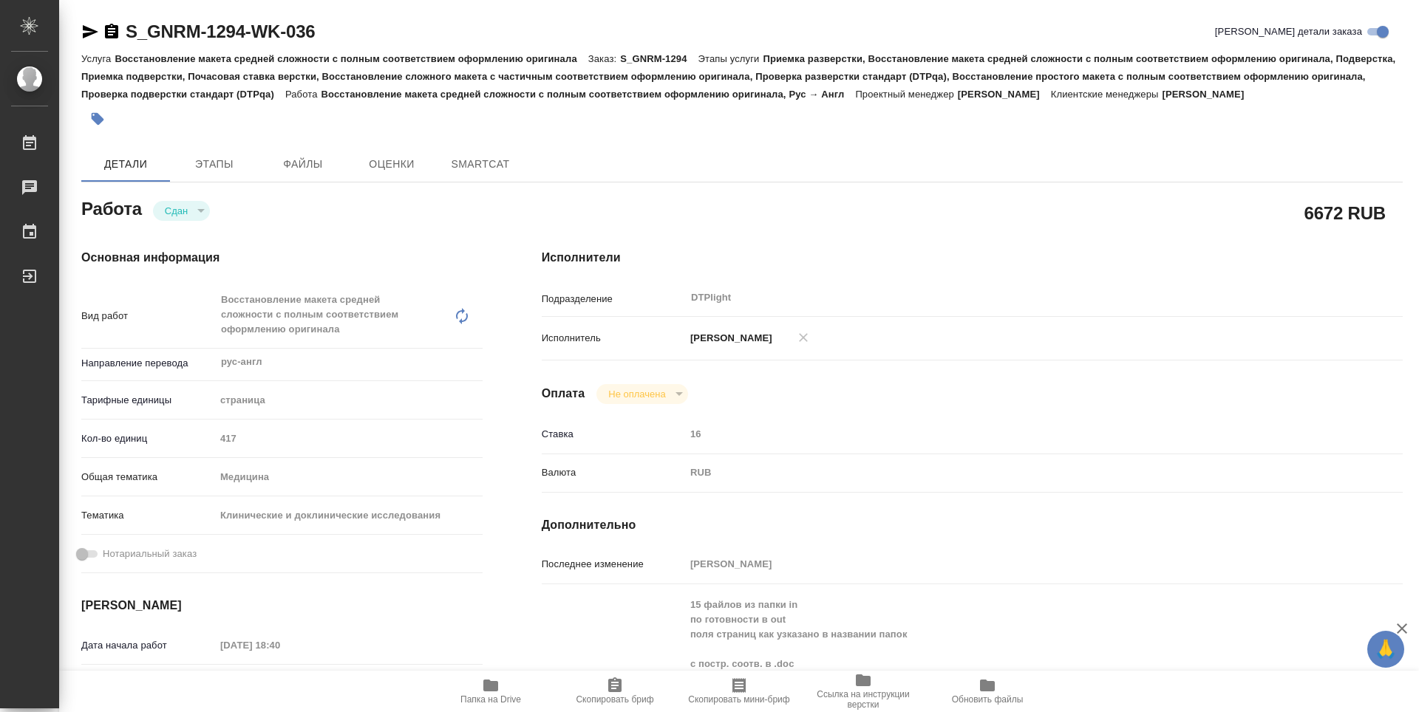
type textarea "x"
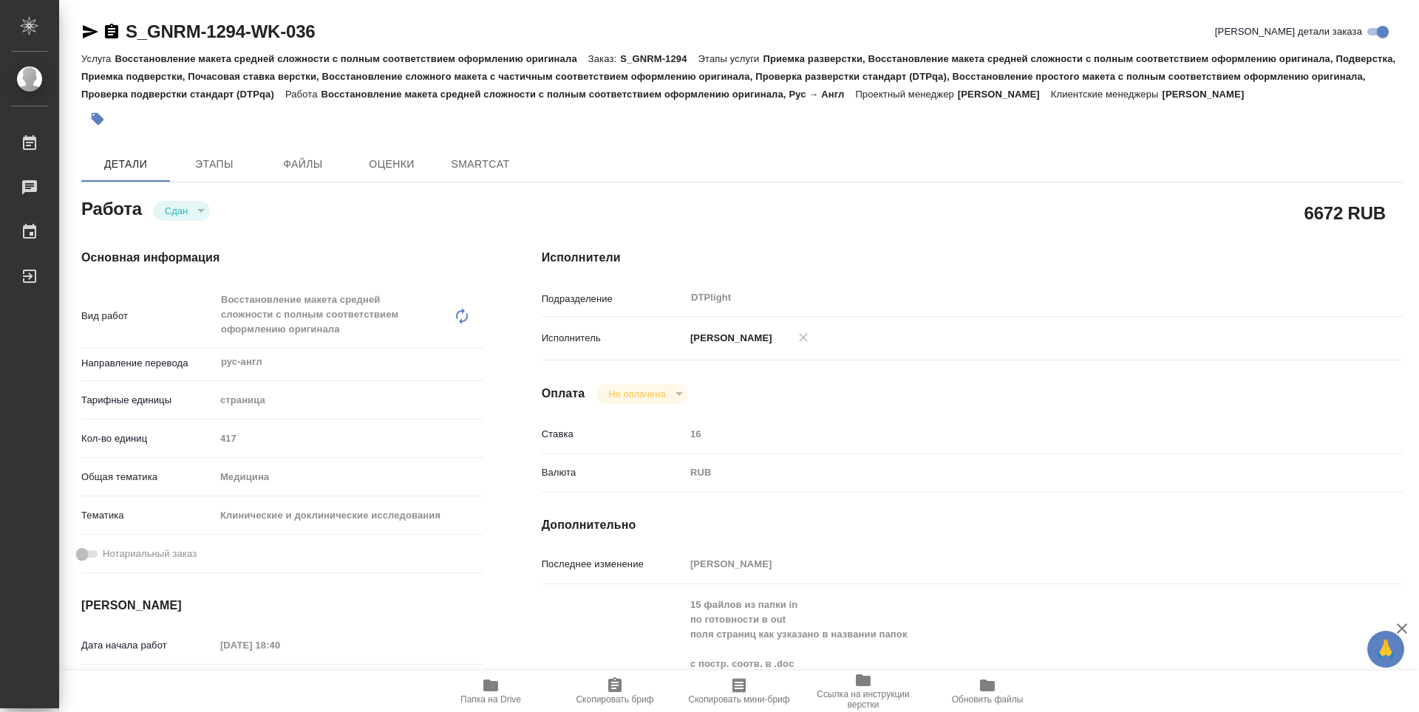
type textarea "x"
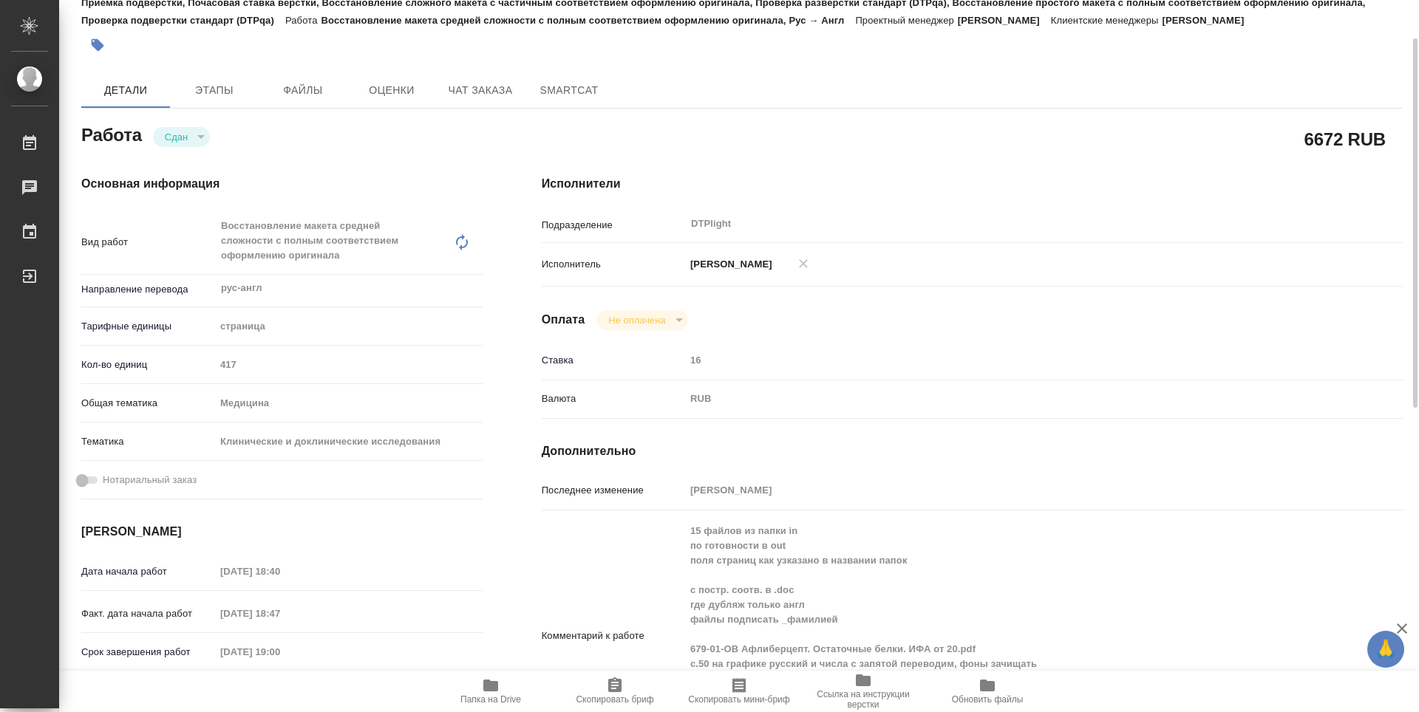
type textarea "x"
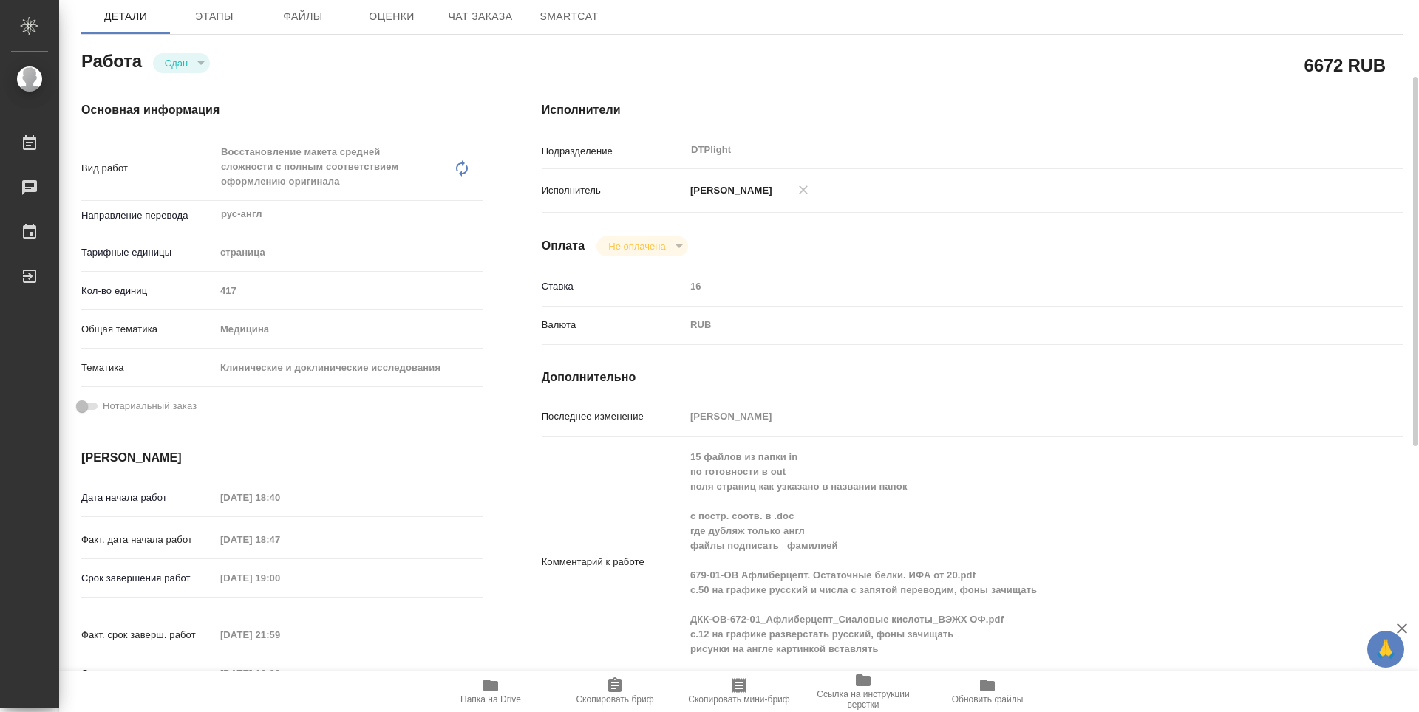
scroll to position [222, 0]
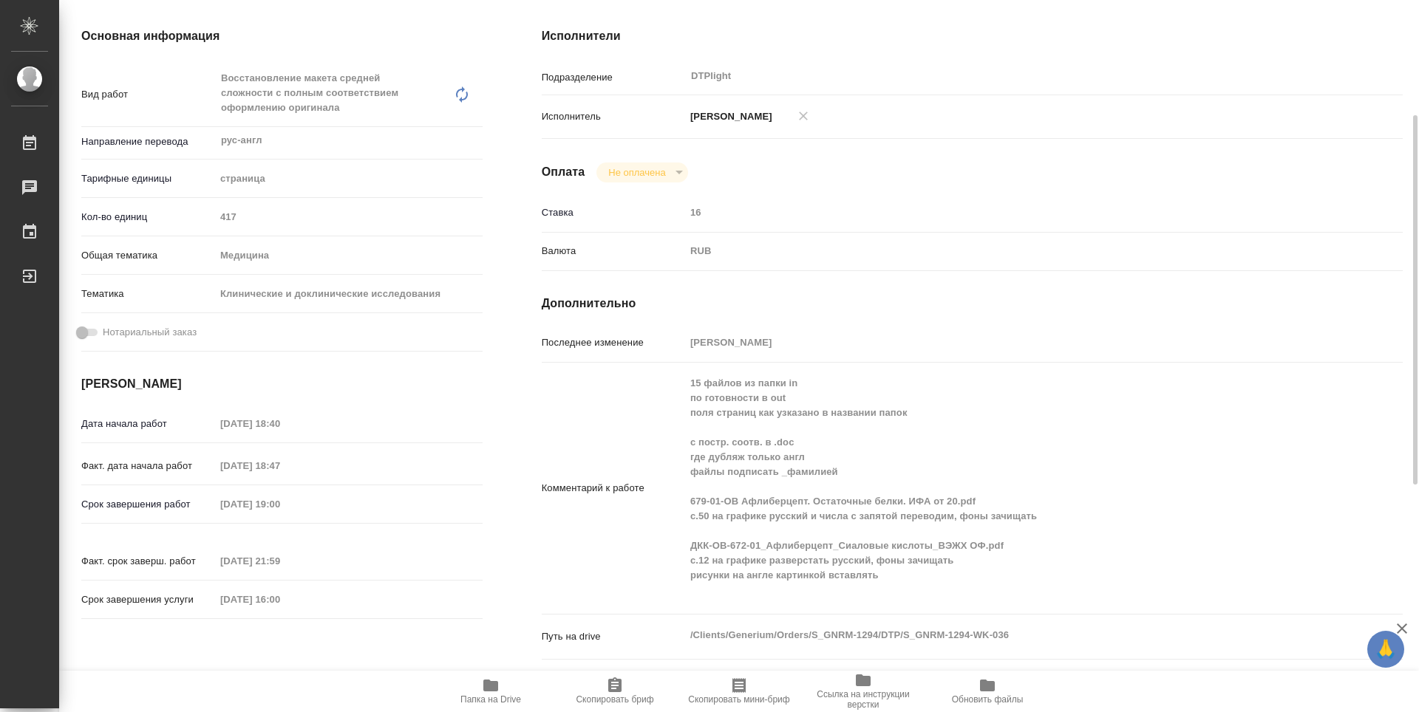
type textarea "x"
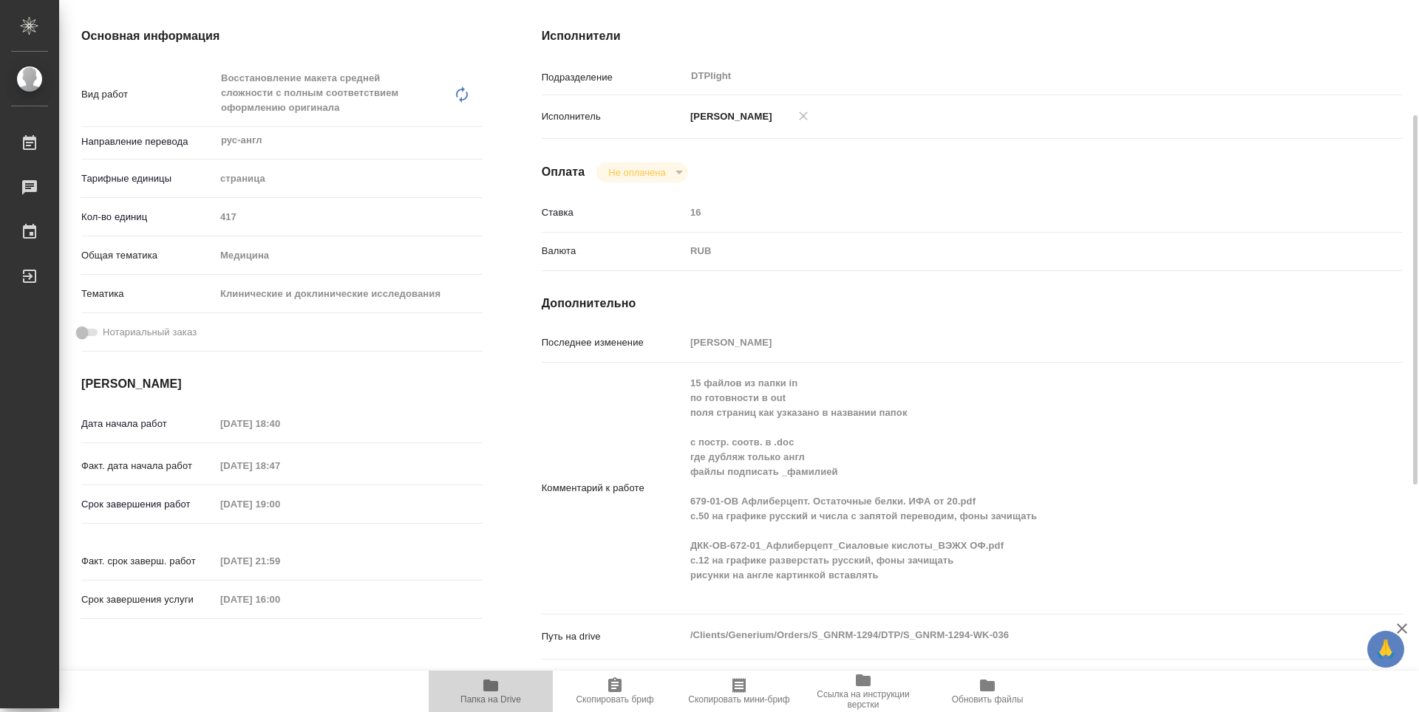
click at [499, 688] on span "Папка на Drive" at bounding box center [490, 691] width 106 height 28
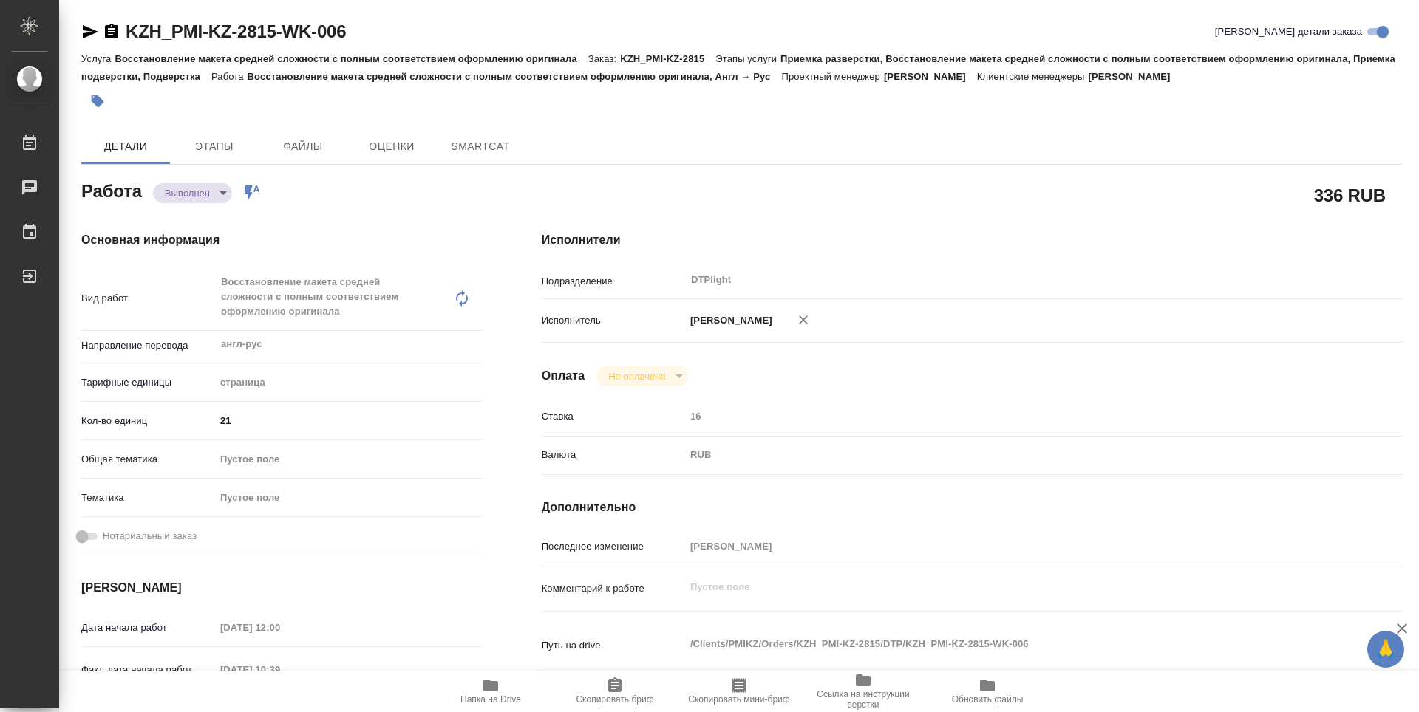
type textarea "x"
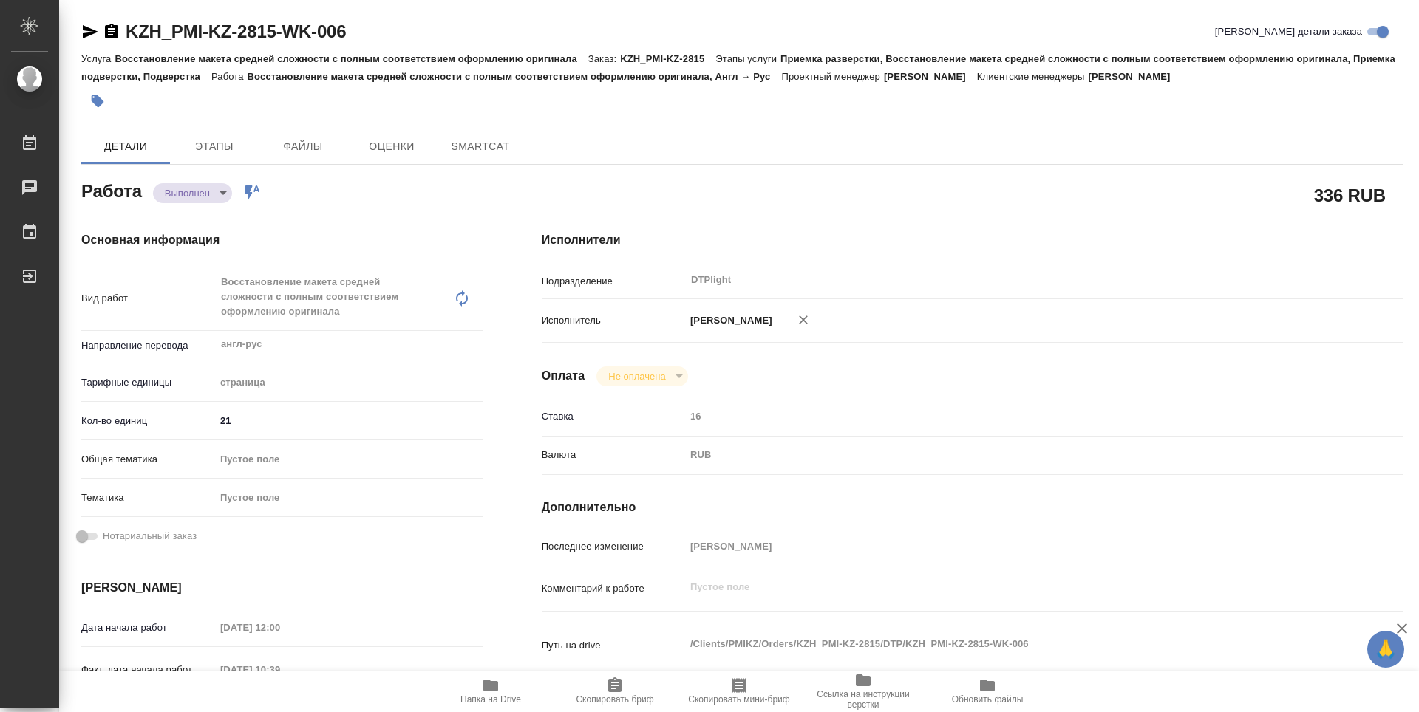
type textarea "x"
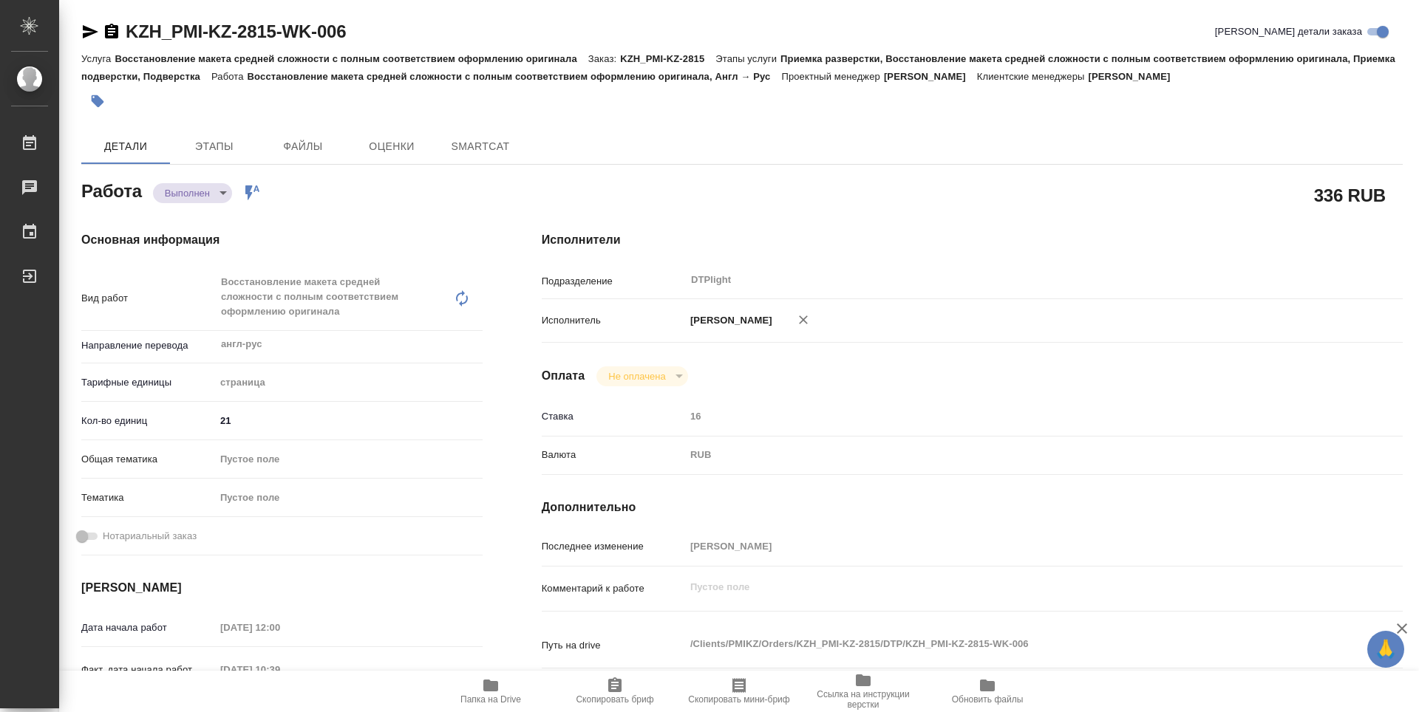
type textarea "x"
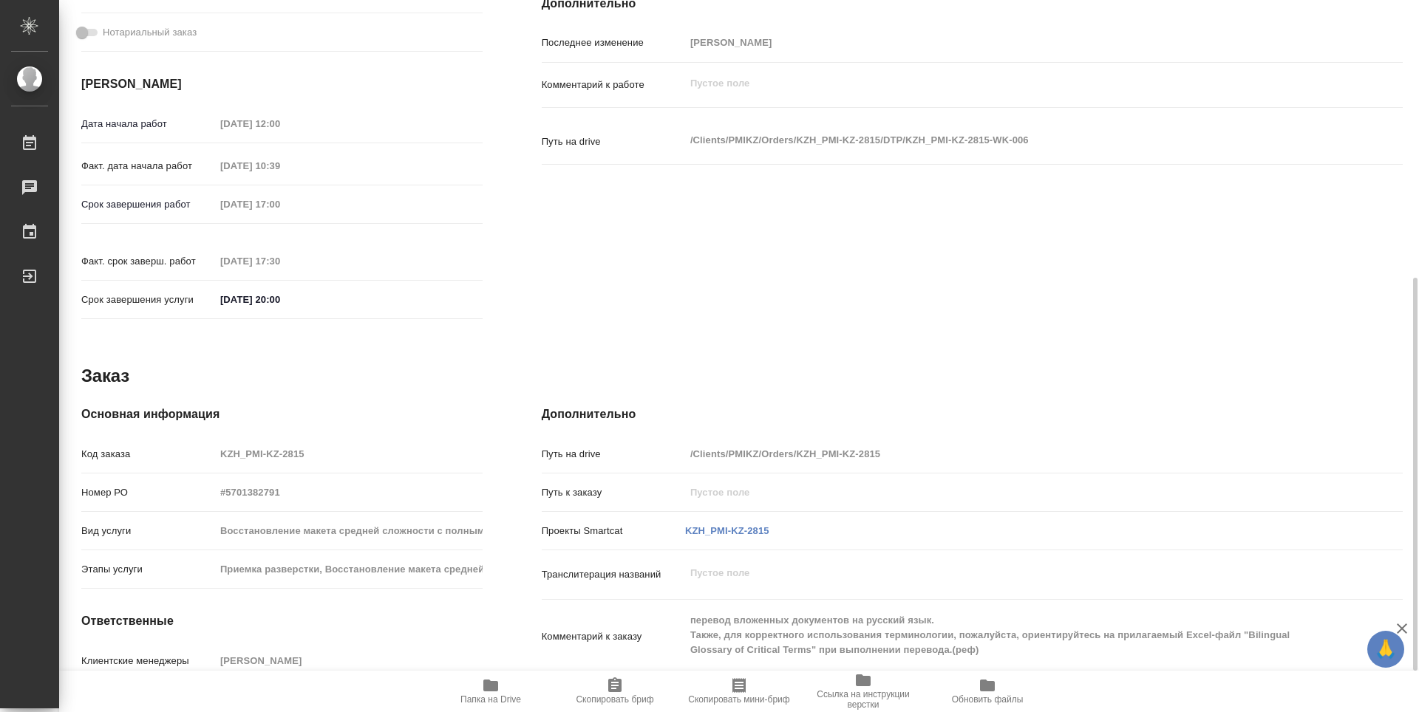
scroll to position [578, 0]
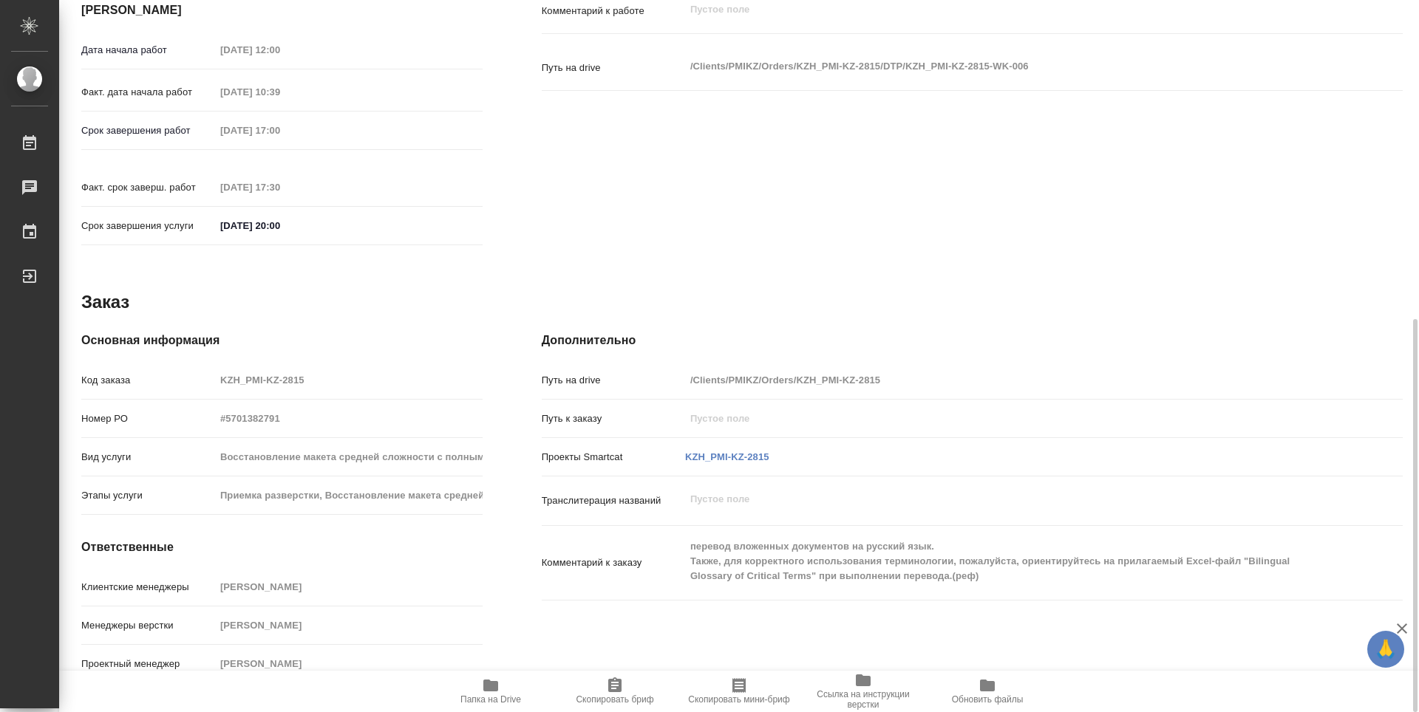
type textarea "x"
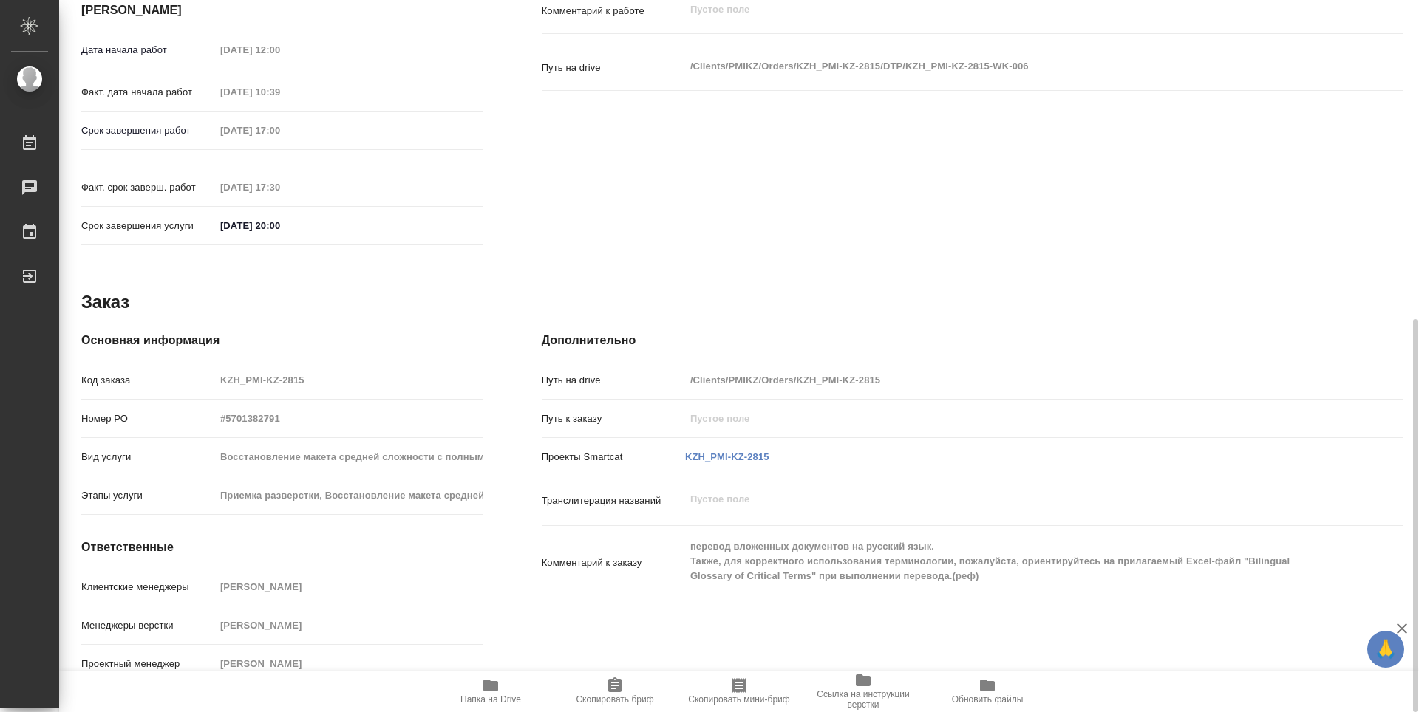
type textarea "x"
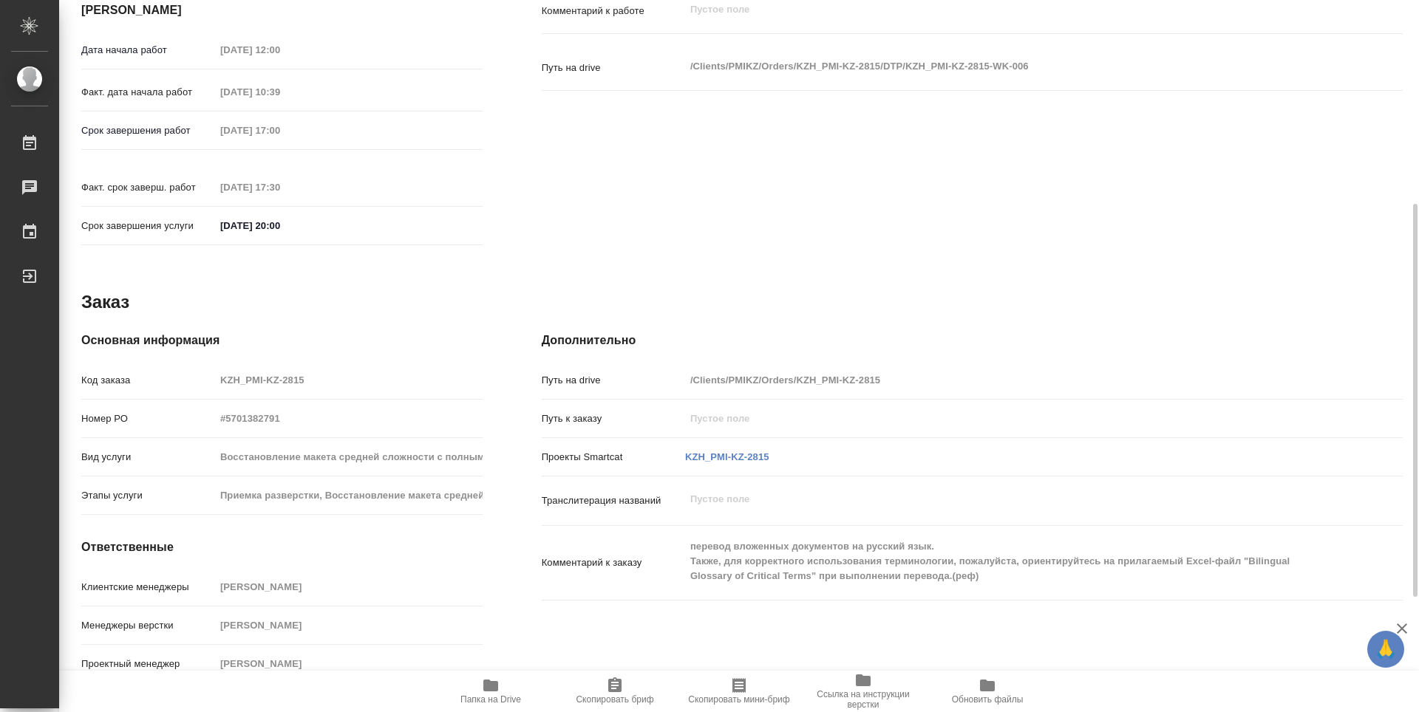
scroll to position [282, 0]
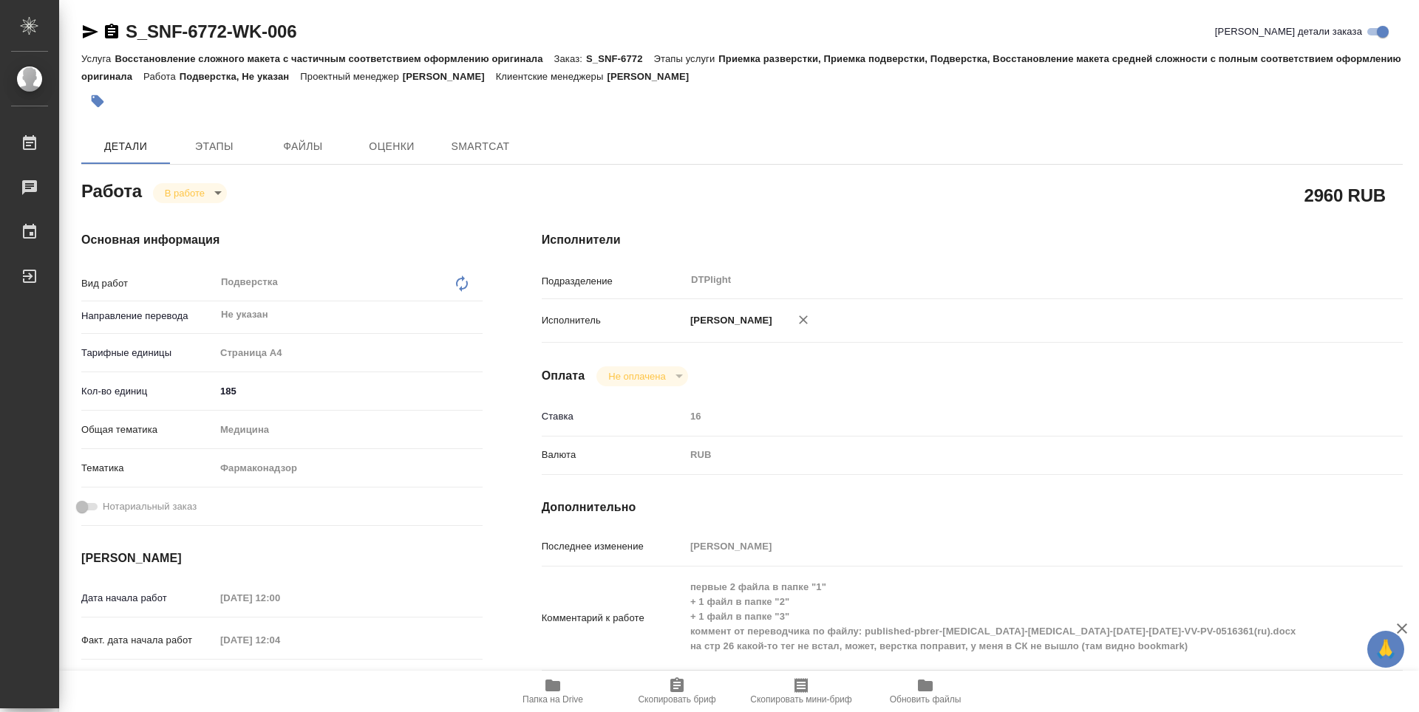
type textarea "x"
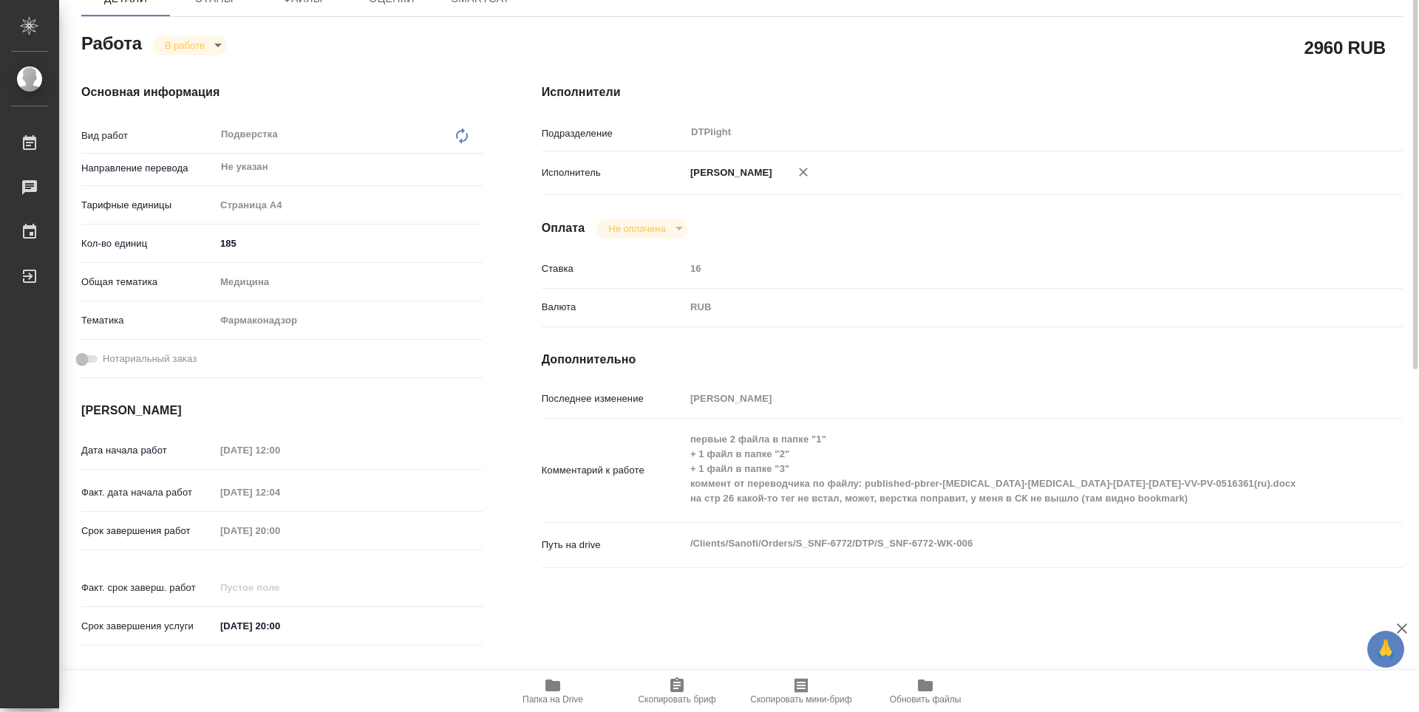
type textarea "x"
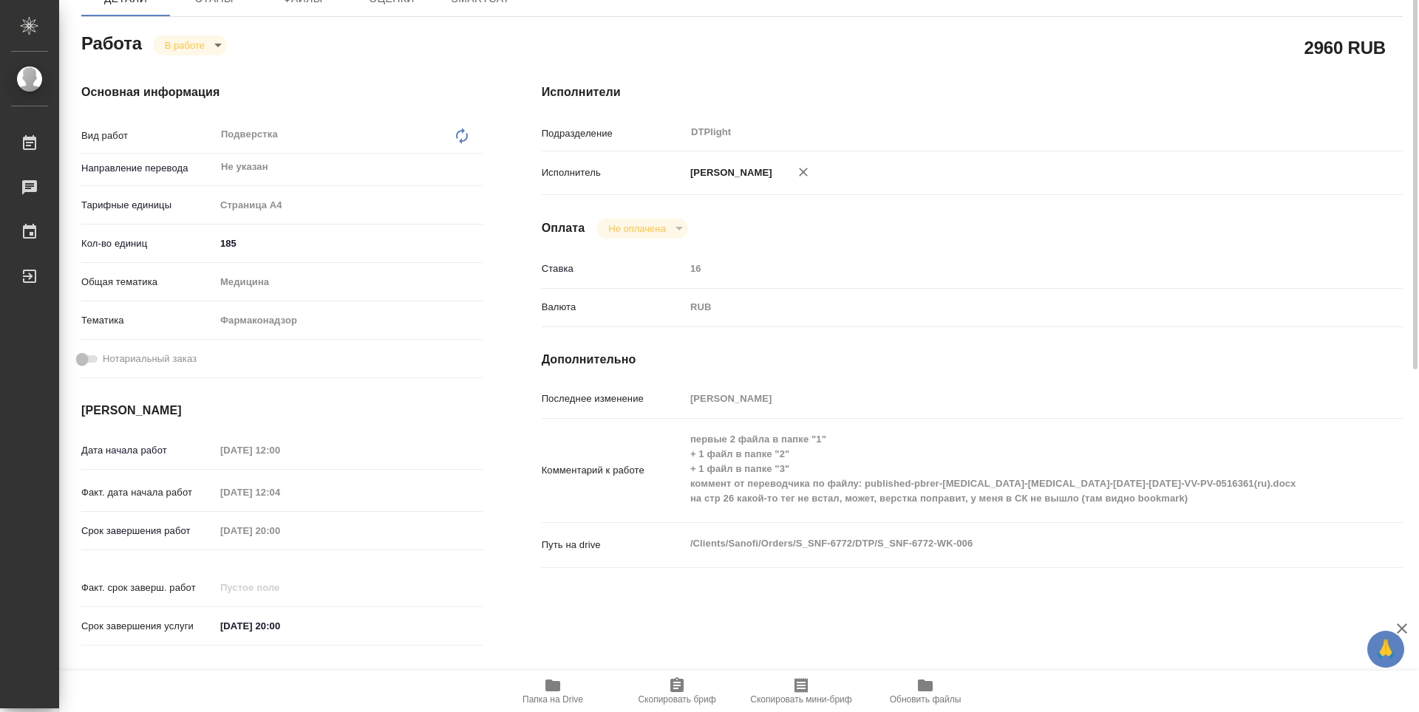
scroll to position [222, 0]
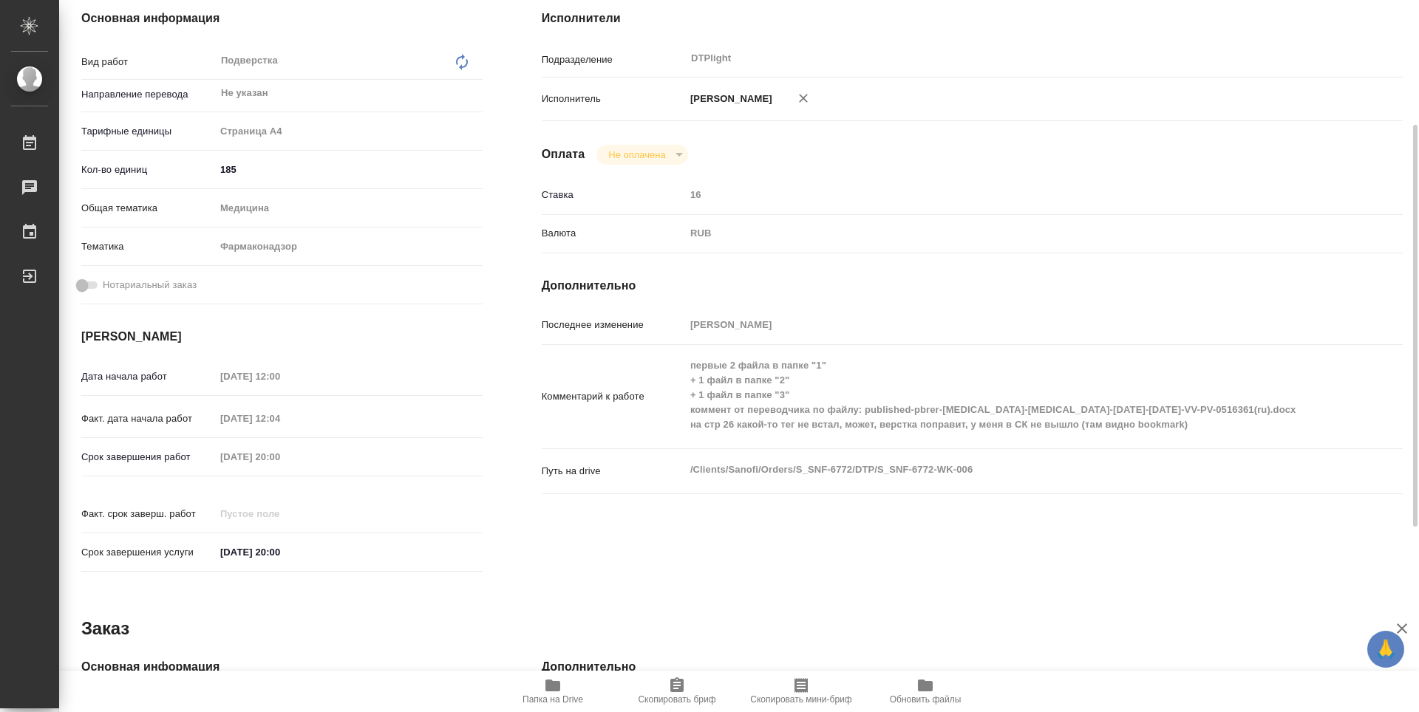
type textarea "x"
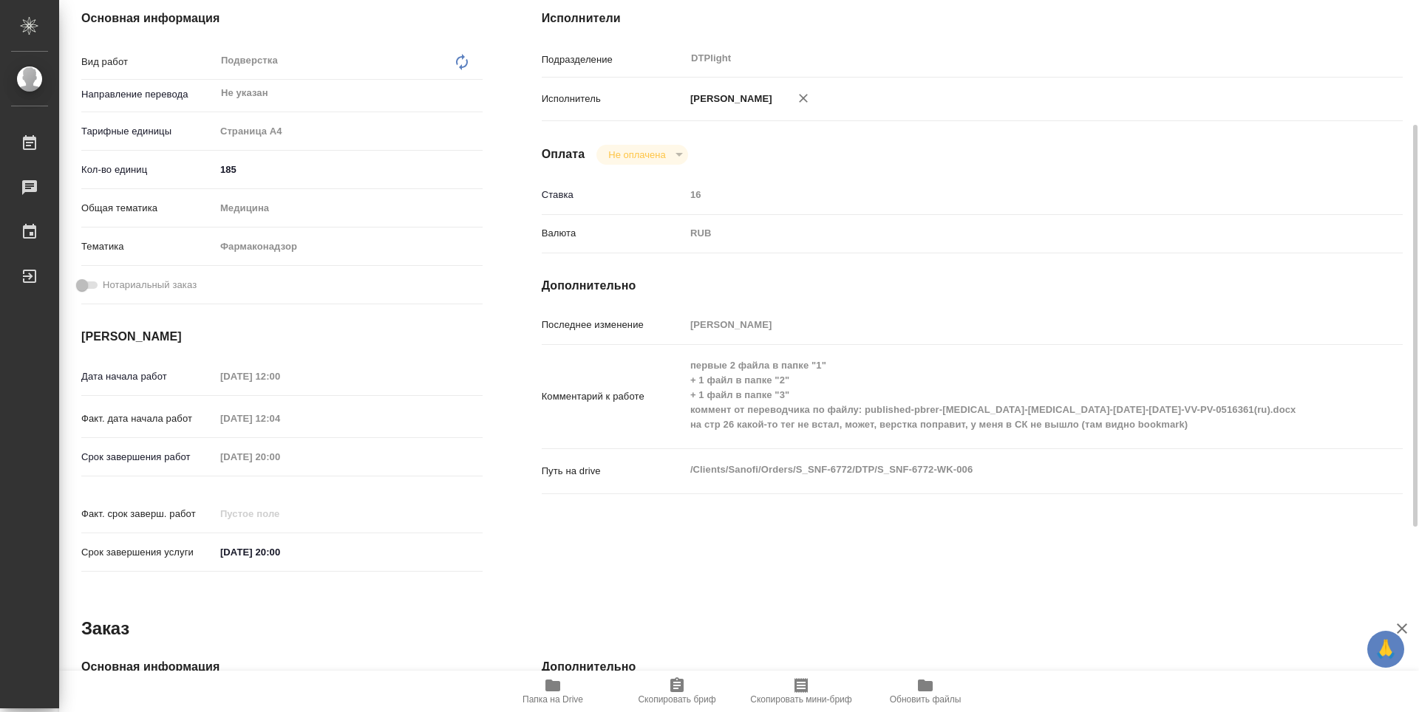
type textarea "x"
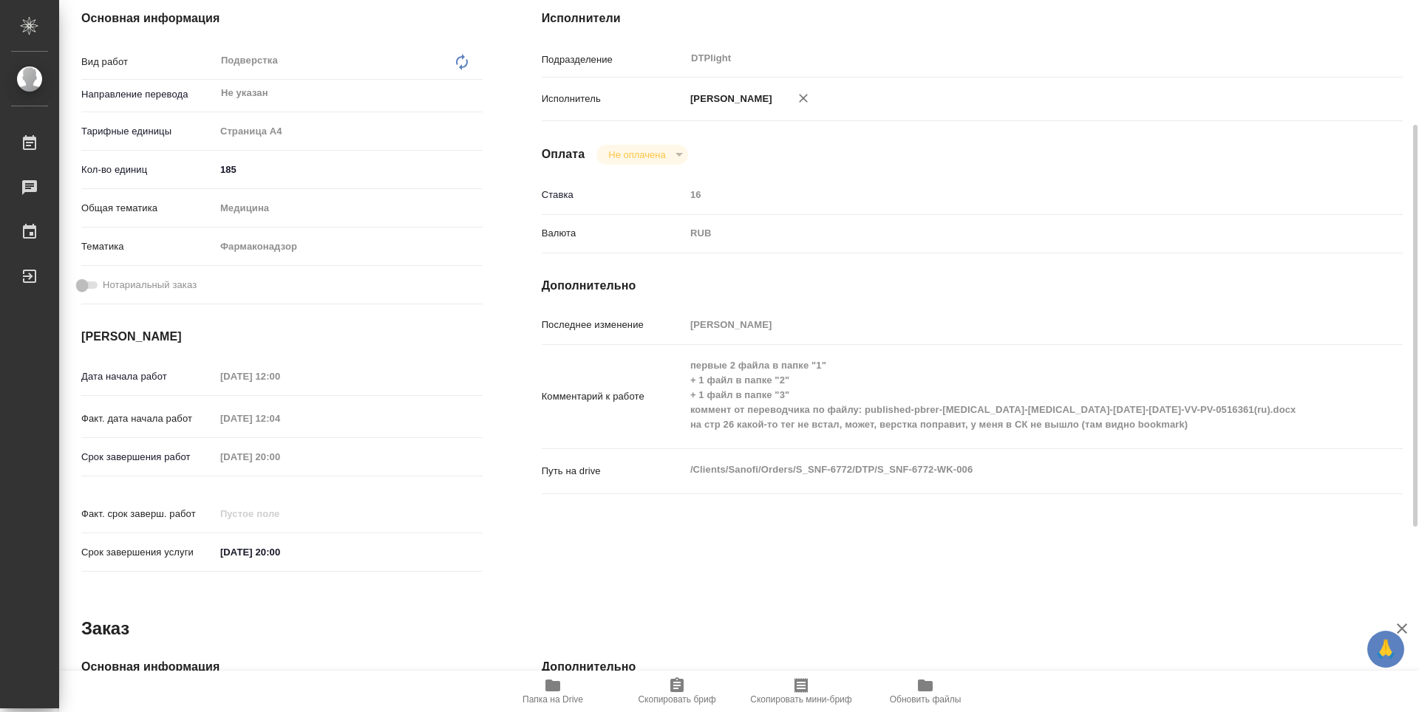
click at [555, 710] on button "Папка на Drive" at bounding box center [553, 691] width 124 height 41
